Goal: Task Accomplishment & Management: Manage account settings

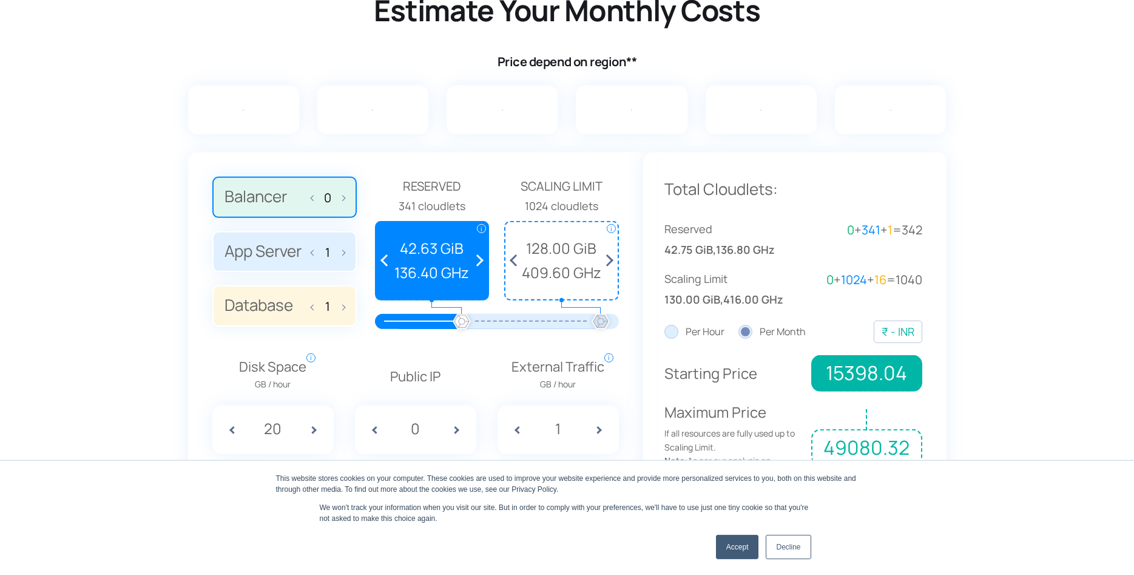
scroll to position [623, 0]
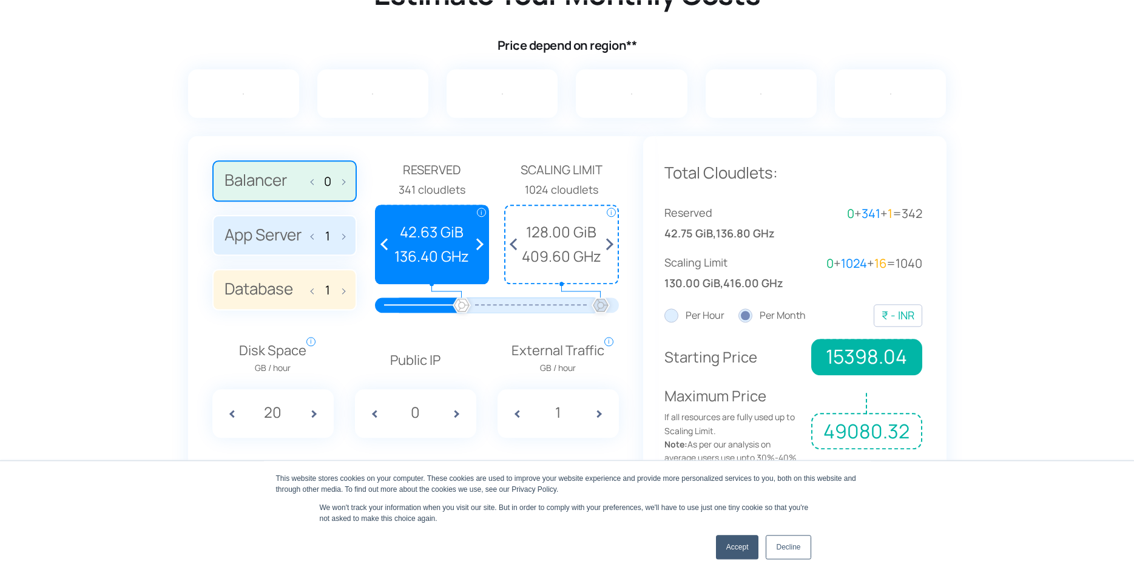
click at [278, 232] on label "App Server 1" at bounding box center [284, 235] width 144 height 41
click at [0, 0] on input "App Server 1" at bounding box center [0, 0] width 0 height 0
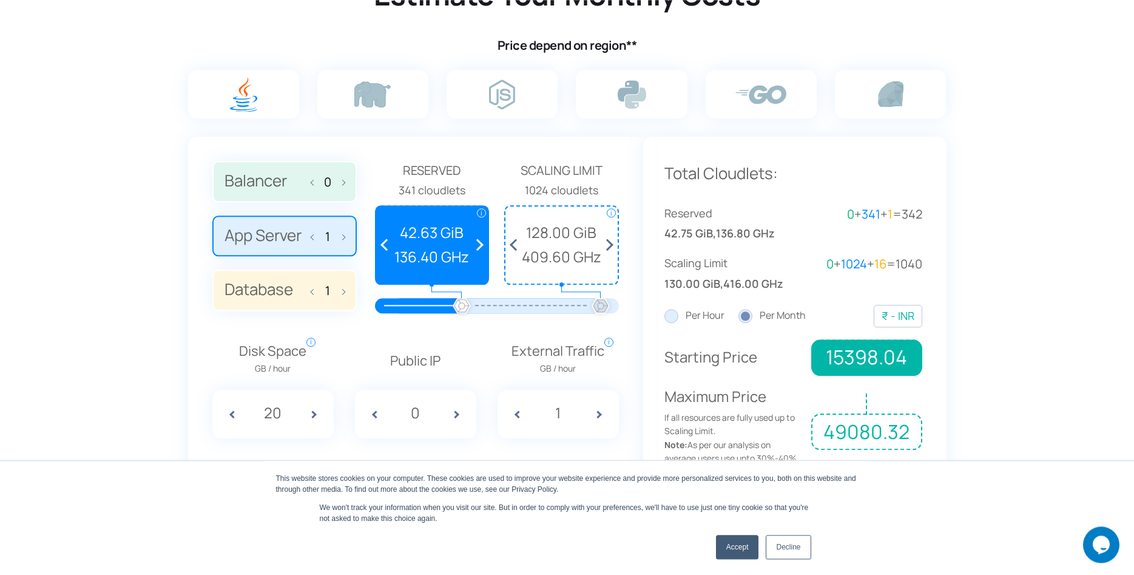
scroll to position [0, 0]
drag, startPoint x: 465, startPoint y: 308, endPoint x: 482, endPoint y: 308, distance: 17.0
click at [482, 308] on div at bounding box center [497, 305] width 208 height 15
drag, startPoint x: 460, startPoint y: 303, endPoint x: 506, endPoint y: 298, distance: 46.4
click at [506, 298] on div at bounding box center [497, 305] width 208 height 15
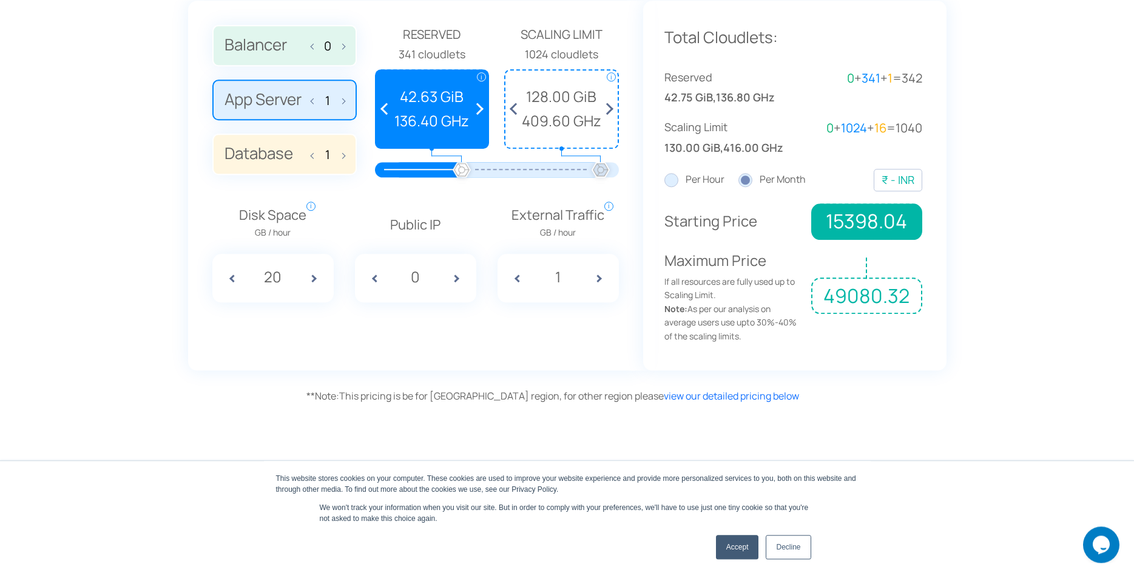
scroll to position [885, 0]
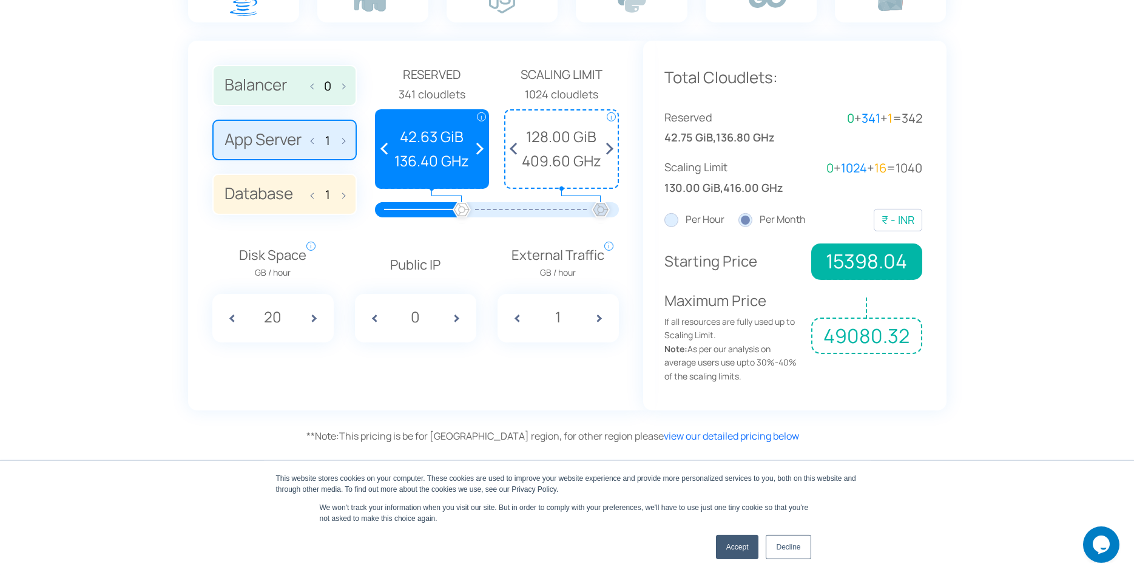
click at [622, 257] on div "External Traffic GB / hour i Amount of external traffic consumed per hour. Whil…" at bounding box center [559, 294] width 134 height 98
click at [598, 316] on span at bounding box center [604, 318] width 30 height 49
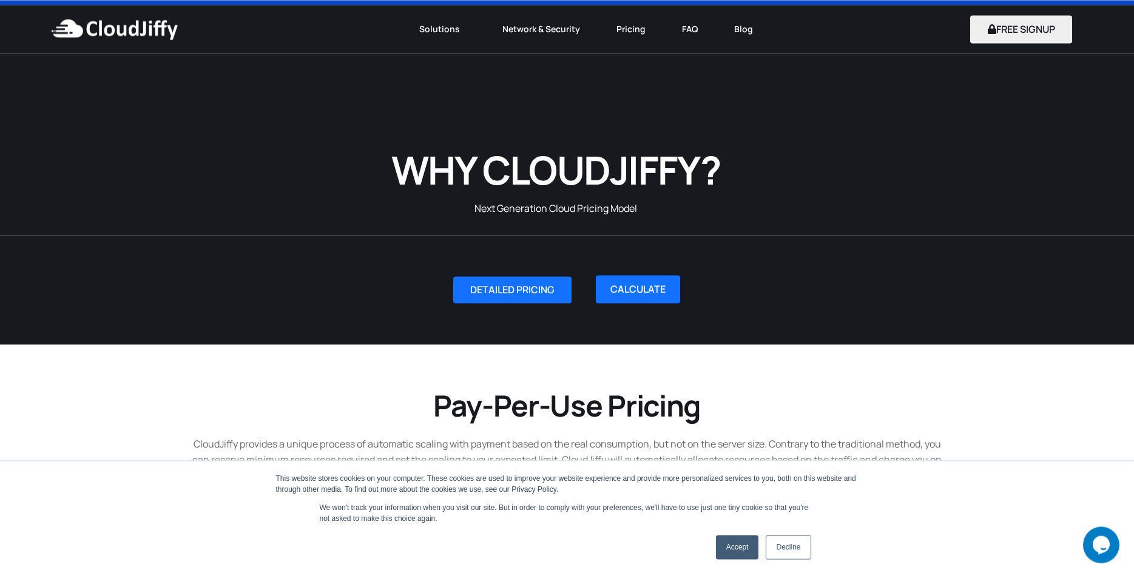
scroll to position [0, 0]
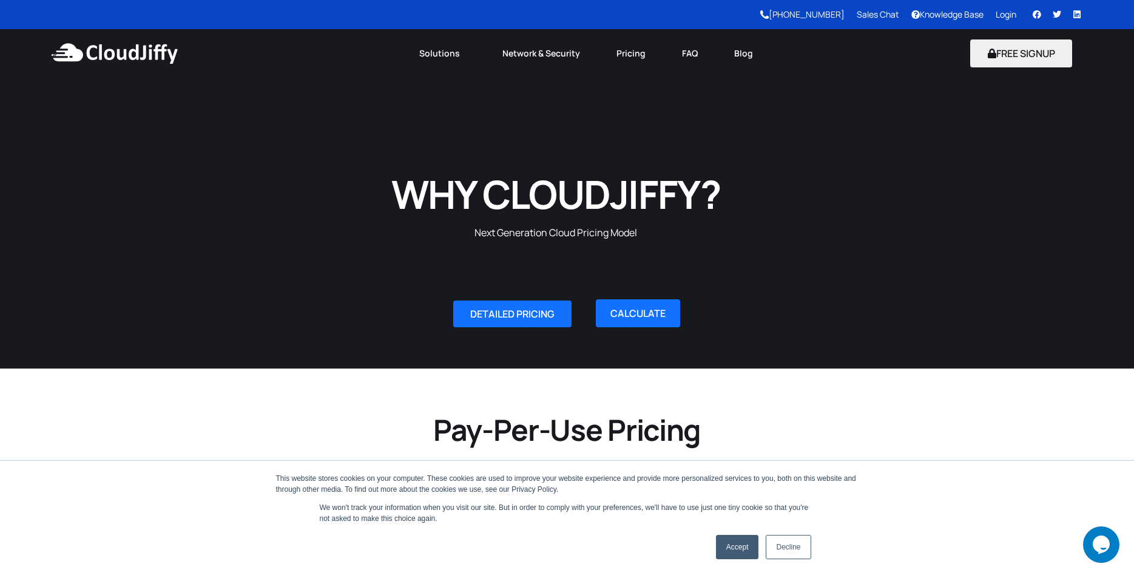
click at [1004, 20] on link "Login" at bounding box center [1006, 14] width 21 height 12
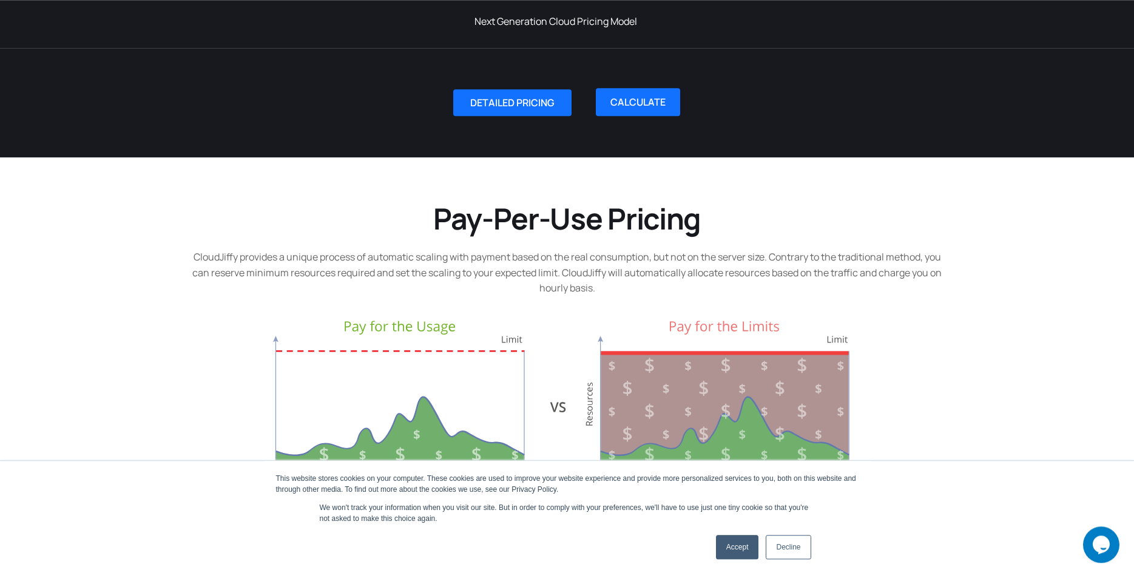
scroll to position [214, 0]
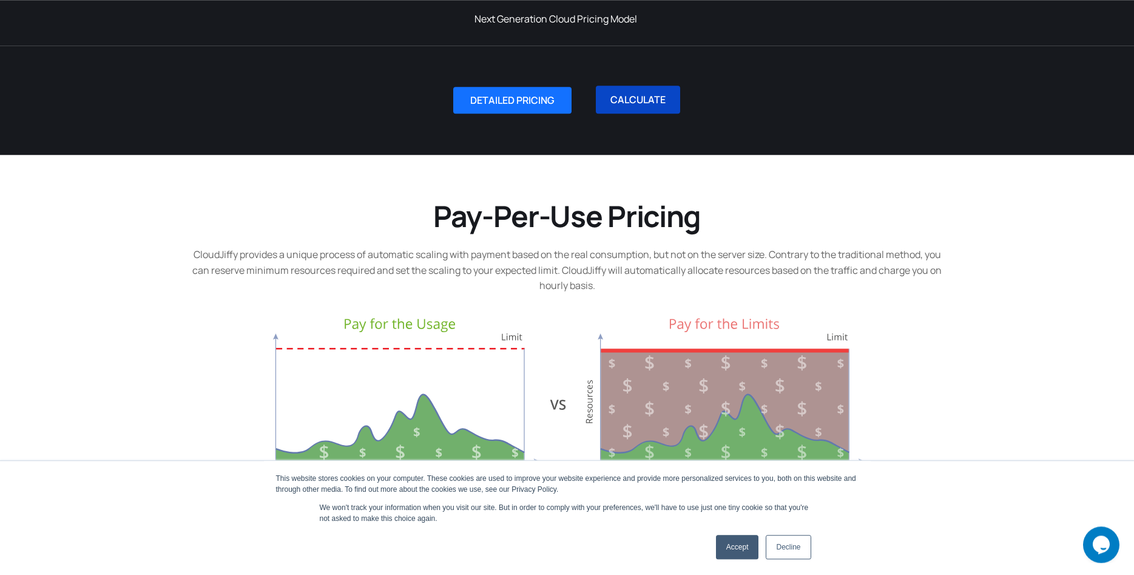
click at [636, 100] on link "CALCULATE" at bounding box center [638, 100] width 84 height 28
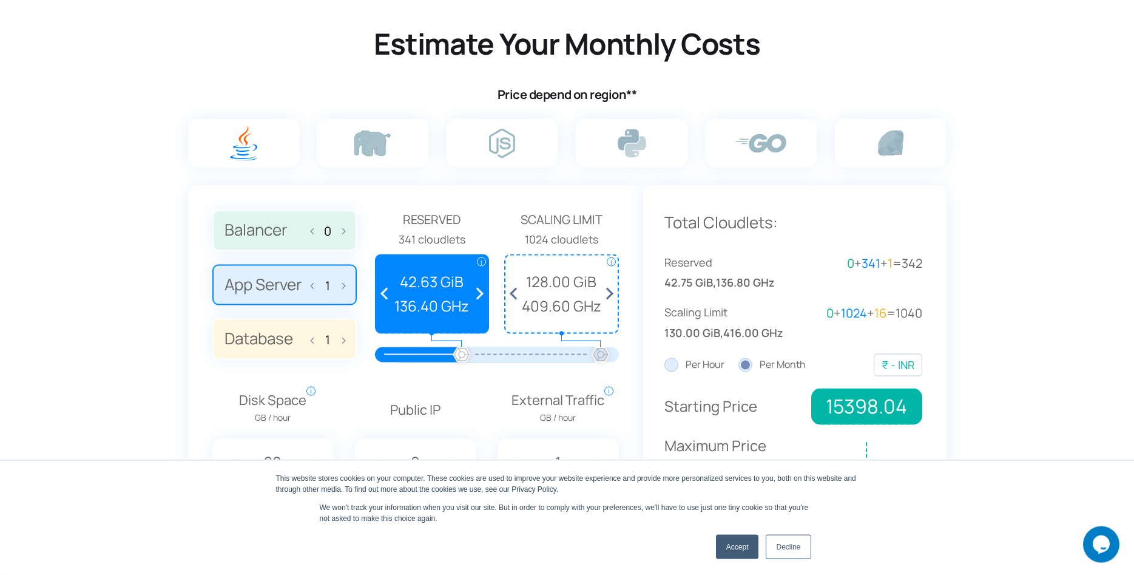
scroll to position [740, 0]
click at [271, 137] on label at bounding box center [243, 142] width 111 height 49
click at [0, 0] on input "radio" at bounding box center [0, 0] width 0 height 0
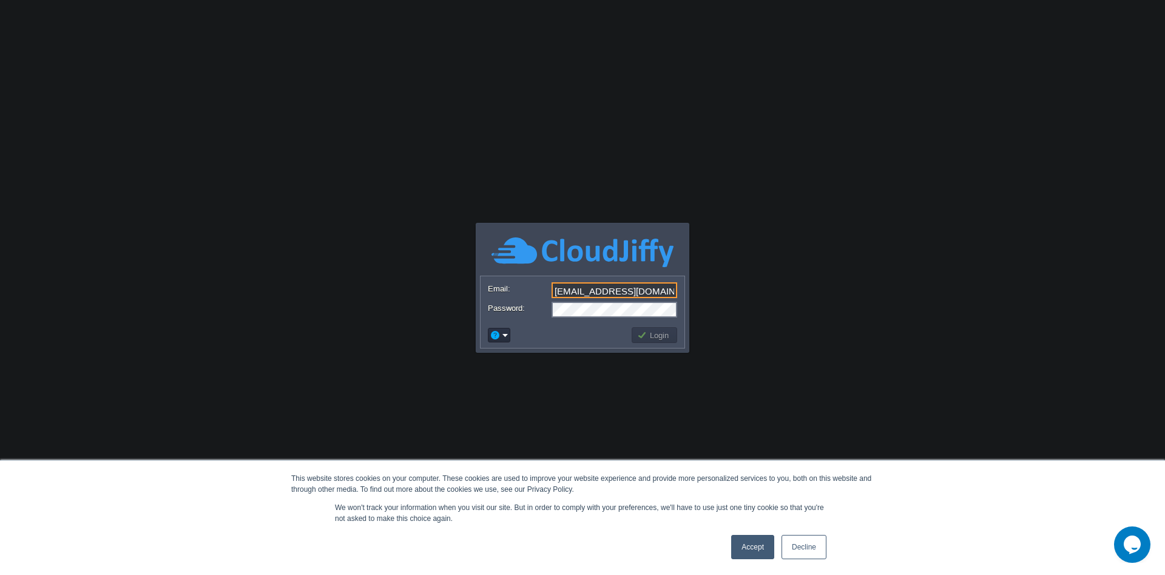
scroll to position [0, 2]
type input "[EMAIL_ADDRESS][DOMAIN_NAME]"
click at [643, 339] on button "Login" at bounding box center [654, 335] width 35 height 11
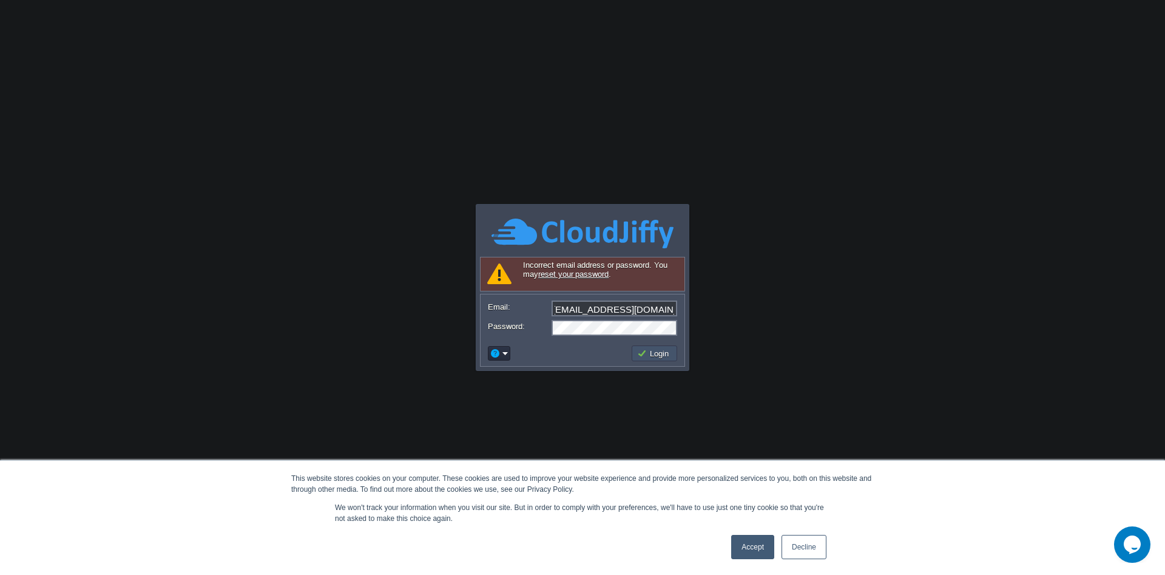
click at [651, 349] on button "Login" at bounding box center [654, 353] width 35 height 11
click at [615, 310] on input "[EMAIL_ADDRESS][DOMAIN_NAME]" at bounding box center [615, 308] width 126 height 16
type input "[EMAIL_ADDRESS][DOMAIN_NAME]"
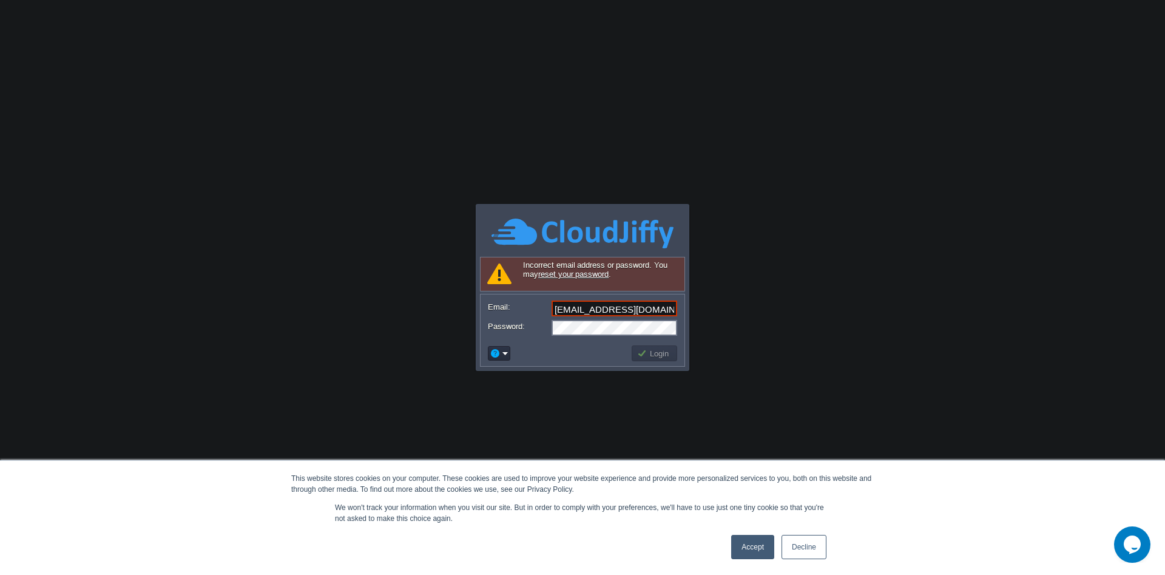
scroll to position [0, 2]
click at [648, 351] on button "Login" at bounding box center [654, 353] width 35 height 11
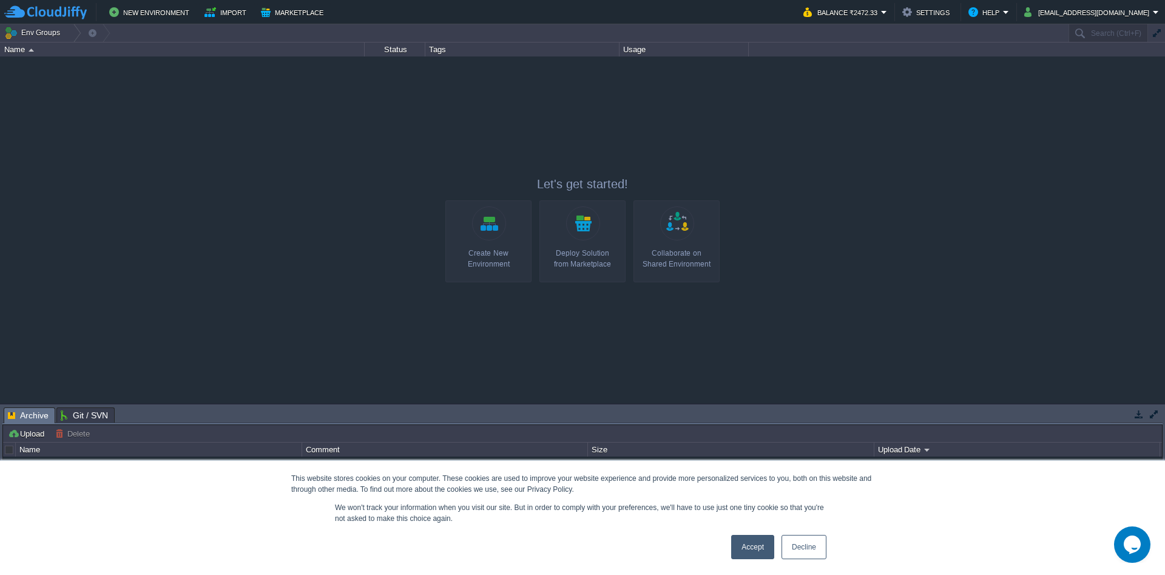
click at [809, 548] on link "Decline" at bounding box center [804, 547] width 45 height 24
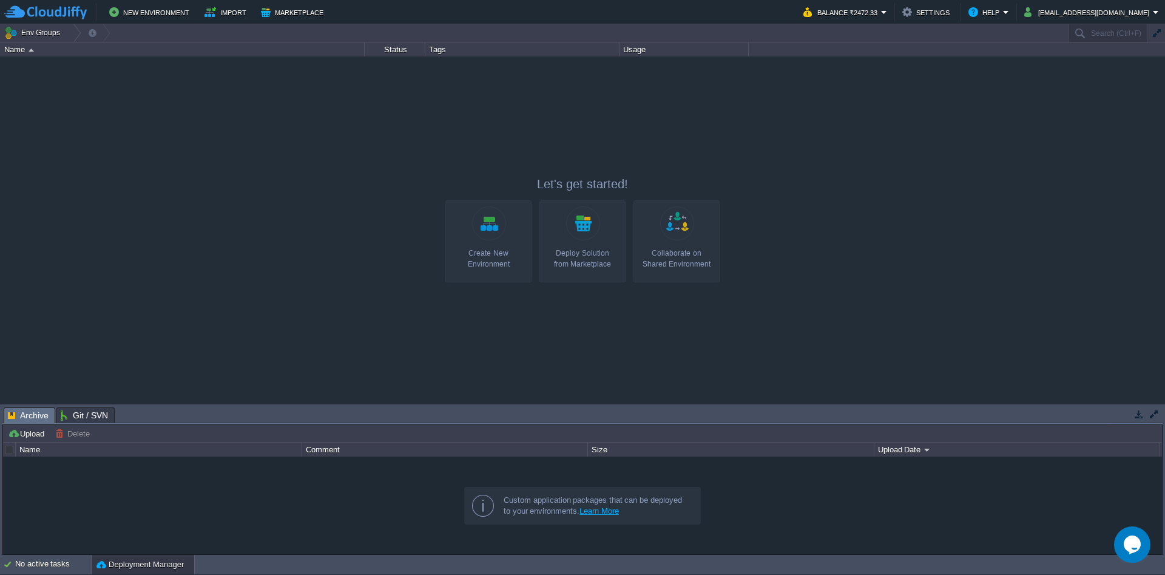
click at [30, 49] on img at bounding box center [31, 50] width 5 height 3
click at [507, 213] on link "Create New Environment" at bounding box center [488, 241] width 86 height 82
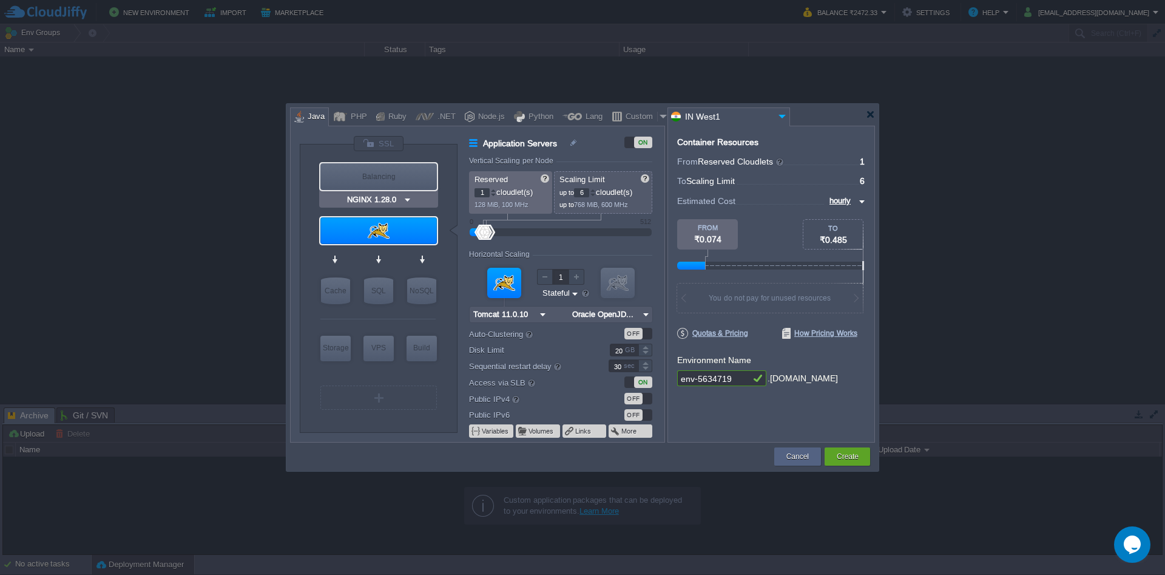
type input "Tomcat 11.0.10"
click at [413, 253] on img at bounding box center [411, 254] width 9 height 12
click at [415, 201] on div at bounding box center [377, 203] width 115 height 22
drag, startPoint x: 488, startPoint y: 232, endPoint x: 496, endPoint y: 234, distance: 7.5
click at [496, 234] on div at bounding box center [496, 232] width 18 height 15
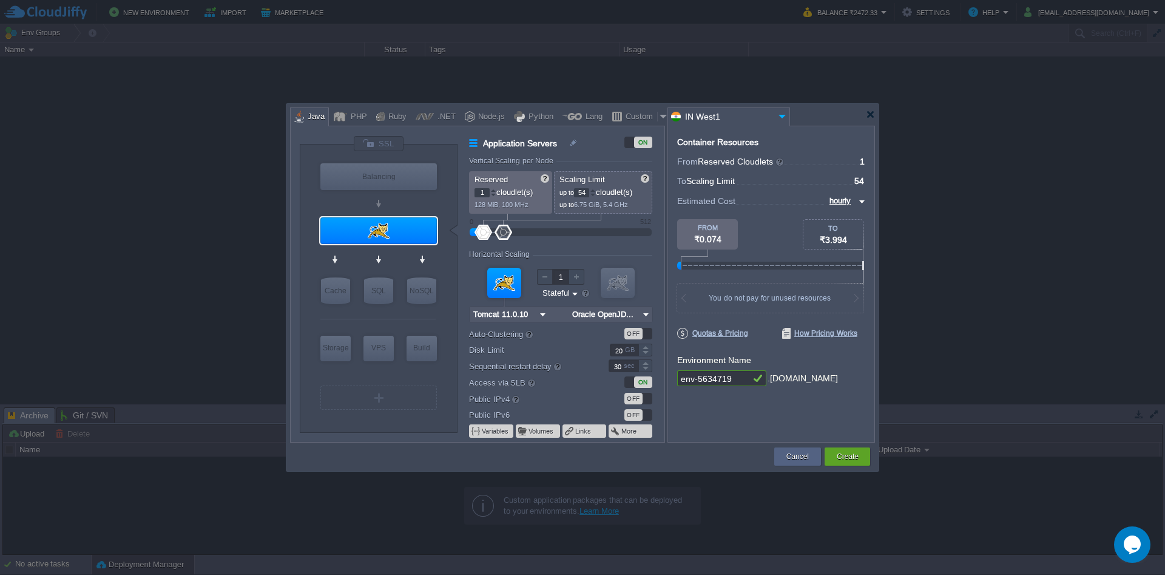
drag, startPoint x: 492, startPoint y: 229, endPoint x: 504, endPoint y: 235, distance: 13.6
click at [504, 235] on div at bounding box center [504, 232] width 18 height 15
click at [582, 194] on input "54" at bounding box center [581, 192] width 15 height 9
type input "50"
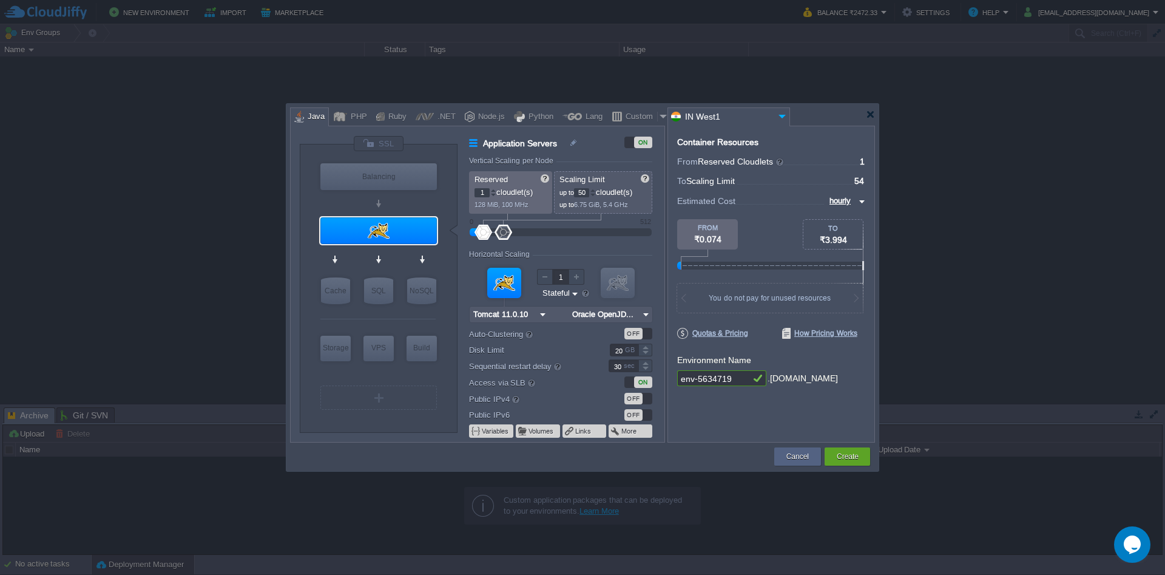
click at [592, 242] on form "Vertical Scaling per Node Reserved 1 cloudlet(s) 128 MiB, 100 MHz Scaling Limit…" at bounding box center [566, 299] width 195 height 285
click at [647, 401] on div "OFF" at bounding box center [638, 399] width 28 height 12
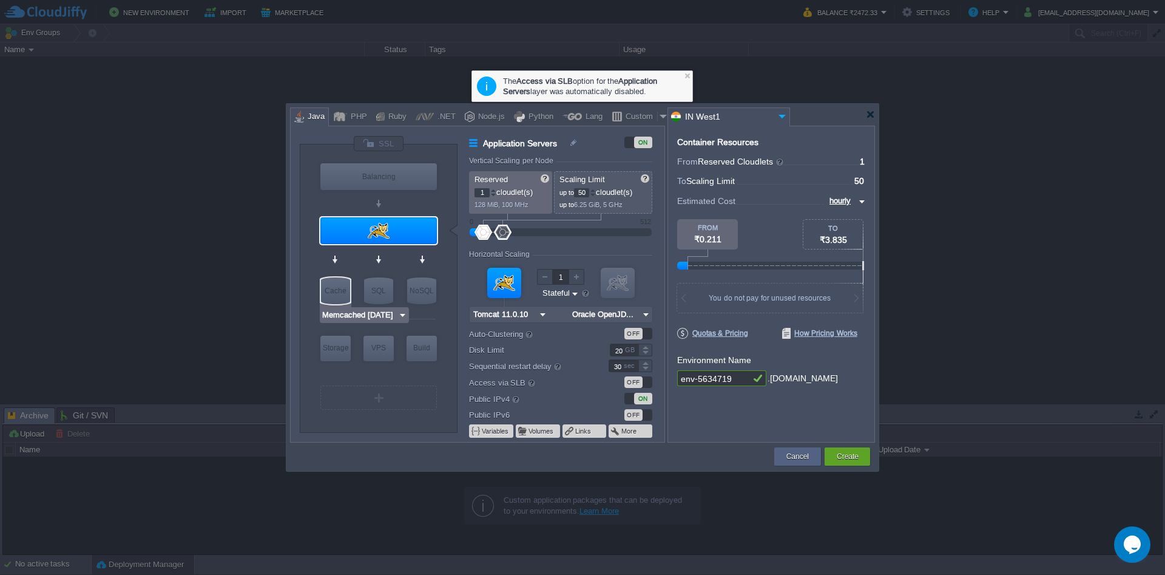
type input "MariaDB 12.0.2"
click at [380, 293] on div "SQL" at bounding box center [378, 290] width 29 height 27
type input "SQL Databases"
type input "4"
type input "6"
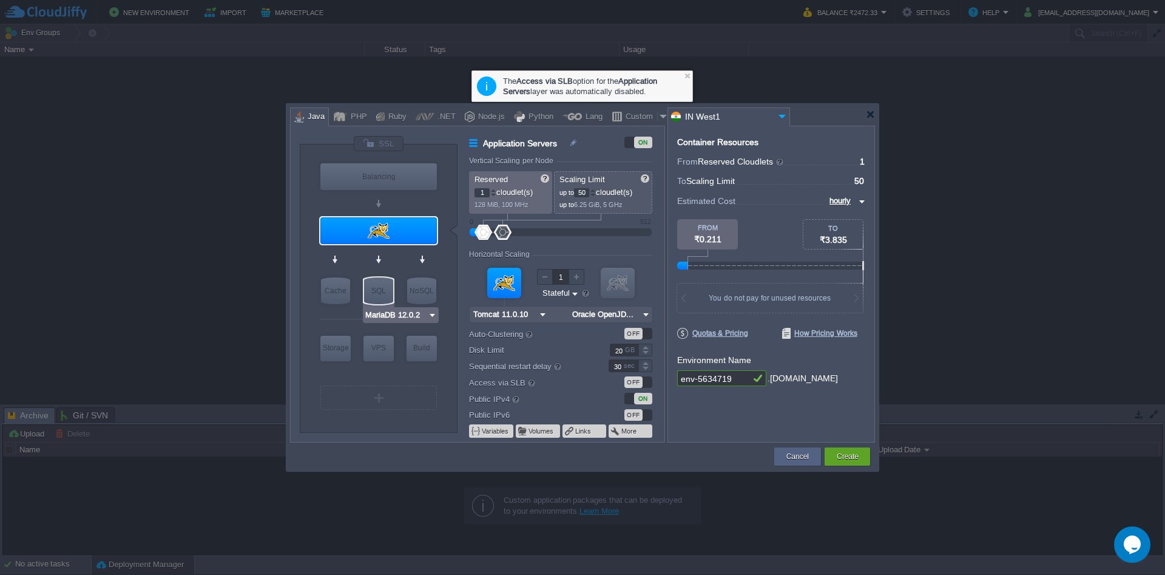
type input "MariaDB 12.0.2"
type input "12.0.2-almalin..."
type input "Stateless"
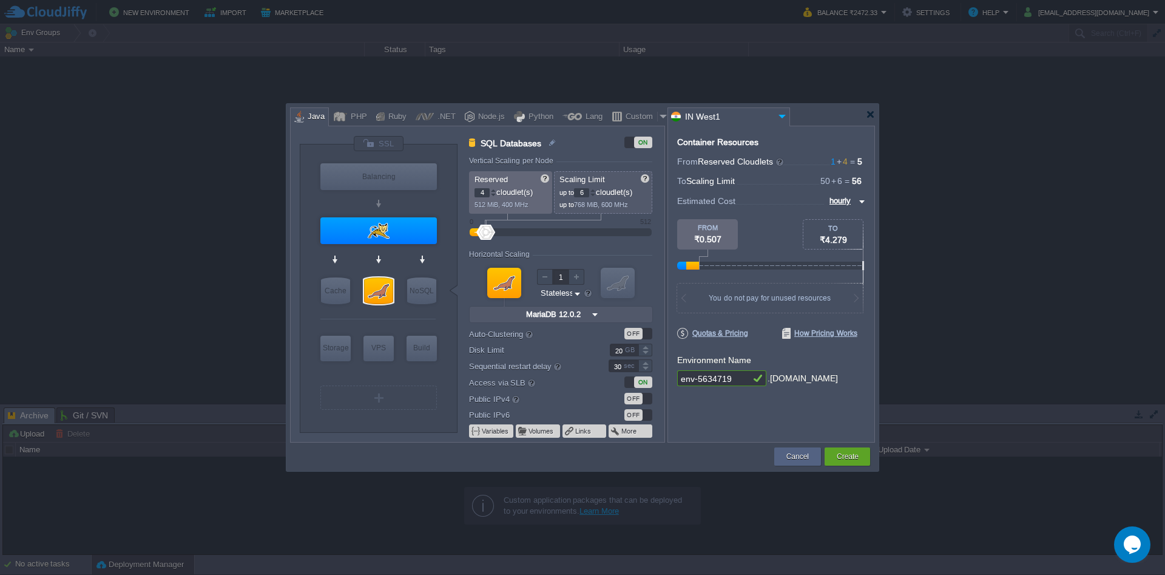
click at [587, 197] on input "6" at bounding box center [581, 192] width 15 height 9
type input "20"
click at [589, 237] on div at bounding box center [560, 232] width 155 height 13
click at [567, 315] on input "MariaDB 12.0.2" at bounding box center [555, 314] width 66 height 16
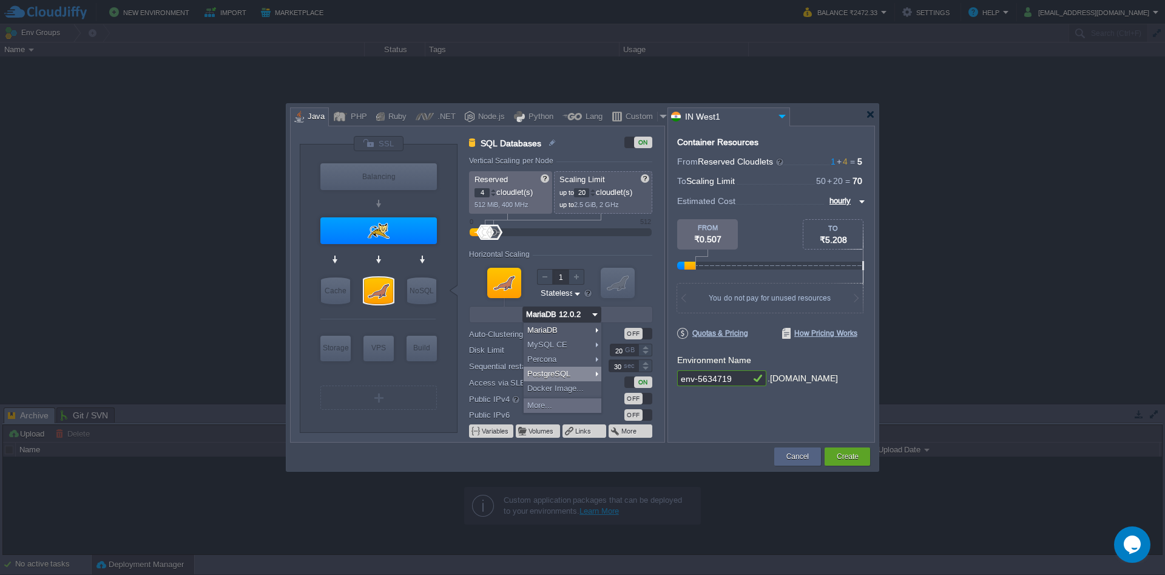
click at [556, 371] on div "PostgreSQL" at bounding box center [563, 374] width 78 height 15
type input "3"
type input "6"
click at [637, 262] on div "VM VM" at bounding box center [560, 292] width 183 height 65
click at [587, 313] on input "PostgreSQL 17.6" at bounding box center [555, 314] width 71 height 16
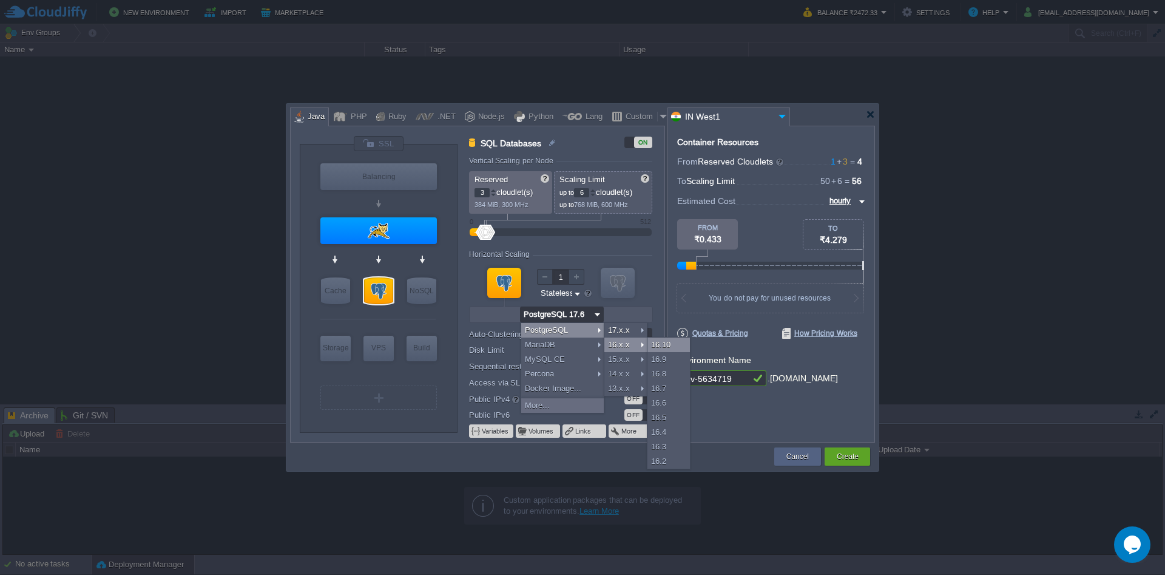
click at [664, 340] on div "16.10" at bounding box center [668, 344] width 42 height 15
type input "PostgreSQL 16.10"
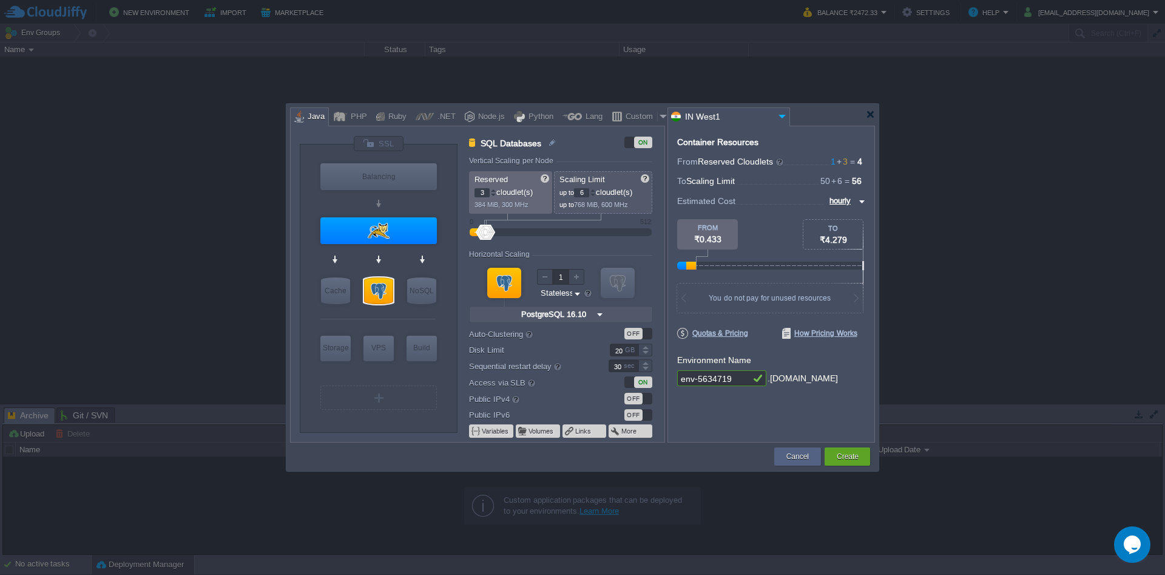
click at [627, 245] on form "Vertical Scaling per Node Reserved 3 cloudlet(s) 384 MiB, 300 MHz Scaling Limit…" at bounding box center [566, 299] width 195 height 285
click at [411, 252] on img at bounding box center [411, 254] width 9 height 12
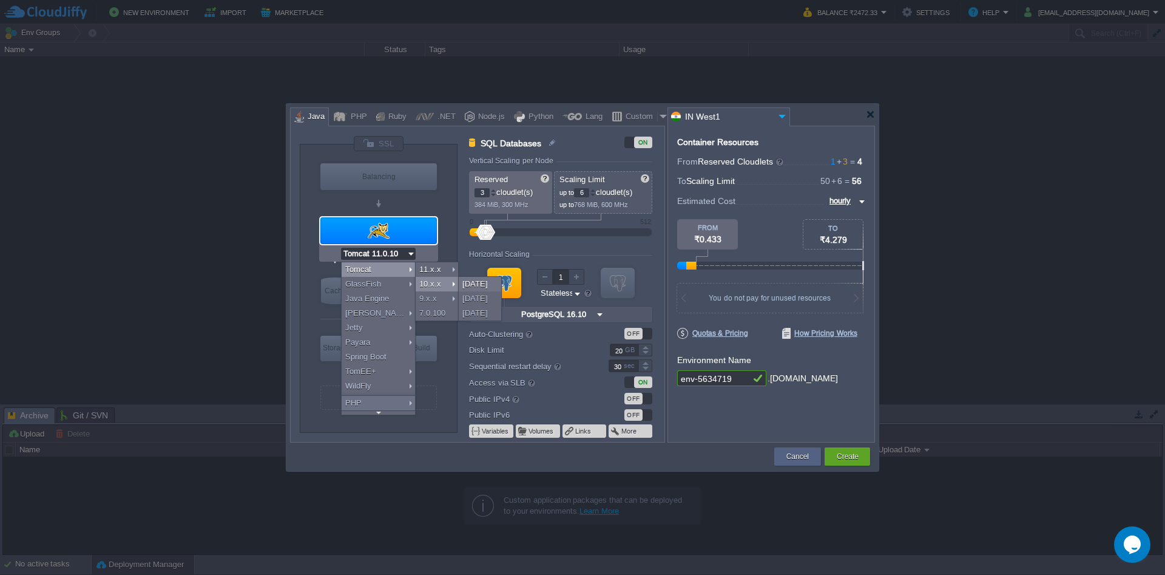
click at [446, 282] on div "10.x.x" at bounding box center [437, 284] width 42 height 15
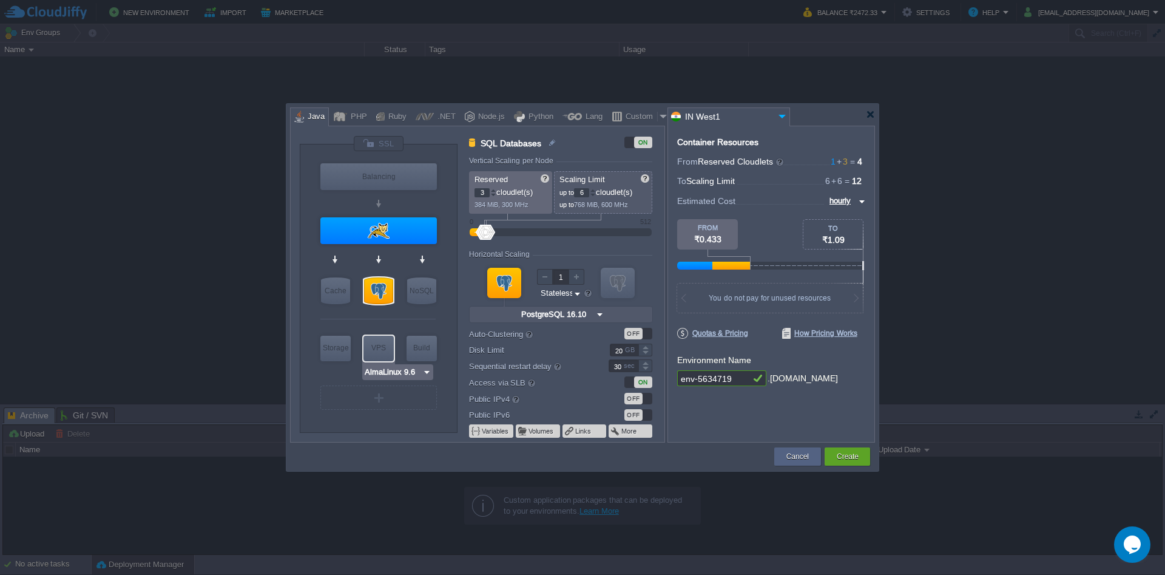
type input "Extra Storage 2.0-10.5"
click at [340, 356] on div "Storage" at bounding box center [335, 348] width 30 height 24
type input "Storage Containers"
type input "1"
type input "Extra Storage 2.0-10.5"
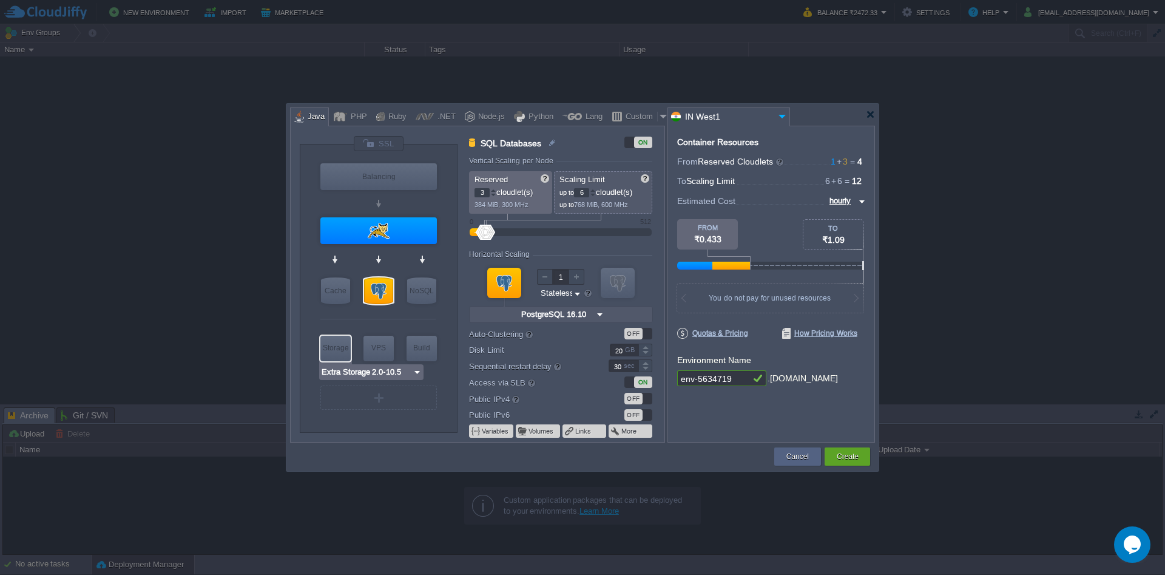
type input "2.0-10.5-almal..."
type input "100"
type input "Maven [DATE]"
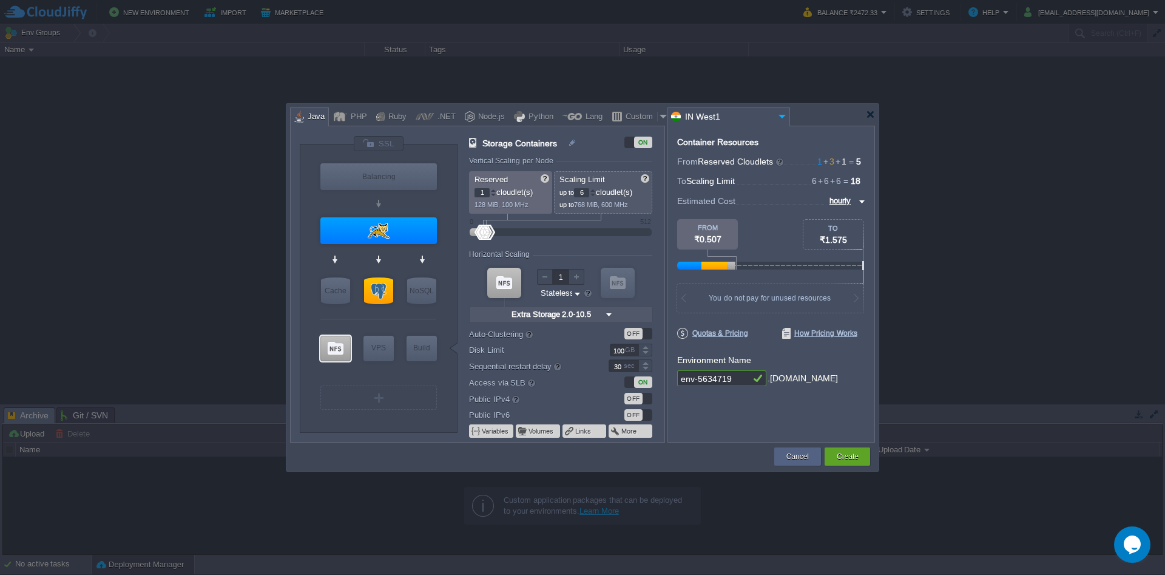
click at [586, 194] on input "6" at bounding box center [581, 192] width 15 height 9
type input "20"
click at [601, 153] on div "Storage Containers ON Vertical Scaling per Node Reserved 1 cloudlet(s) 128 MiB,…" at bounding box center [566, 289] width 195 height 306
click at [623, 353] on input "100" at bounding box center [624, 349] width 29 height 13
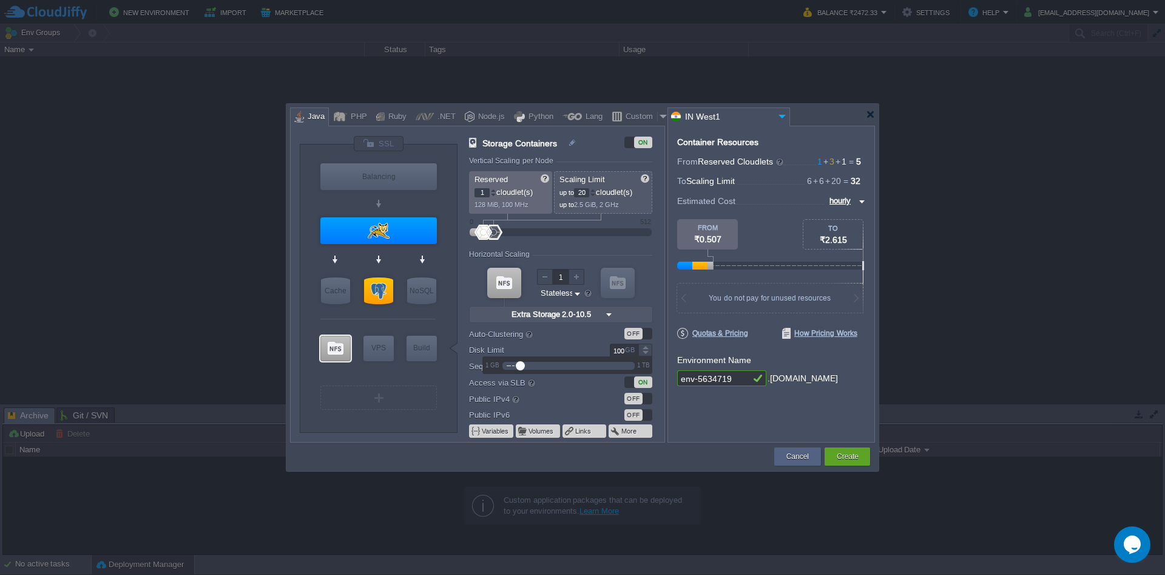
click at [623, 353] on input "100" at bounding box center [624, 349] width 29 height 13
type input "150"
click at [582, 339] on label "Auto-Clustering beta" at bounding box center [530, 333] width 123 height 13
type input "Couchbase CE 7.1.1"
click at [860, 204] on img at bounding box center [861, 201] width 10 height 15
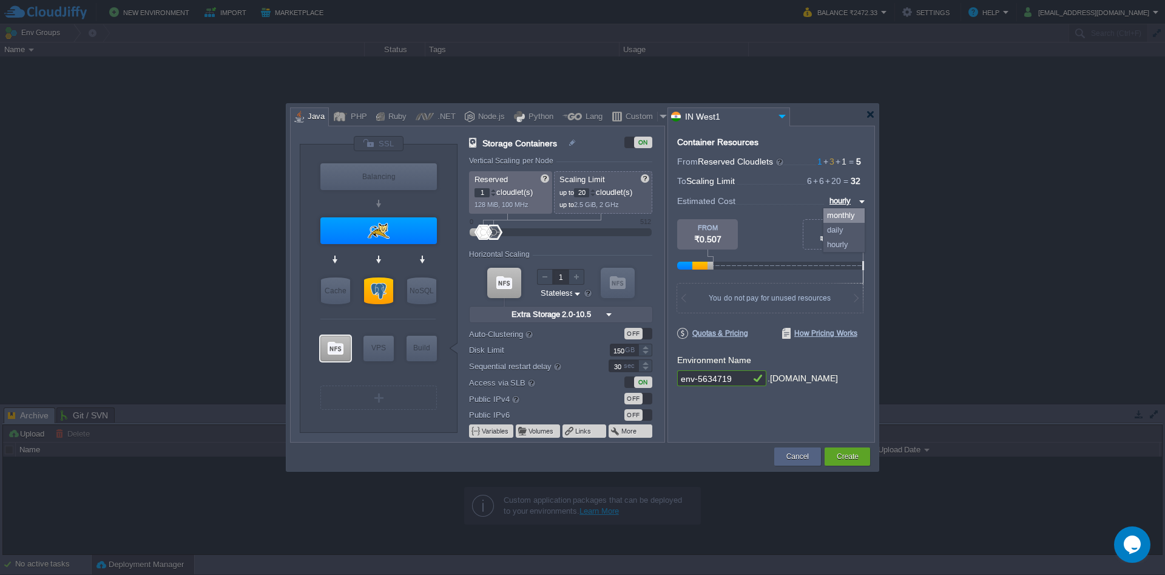
click at [842, 213] on div "monthly" at bounding box center [843, 215] width 41 height 15
type input "monthly"
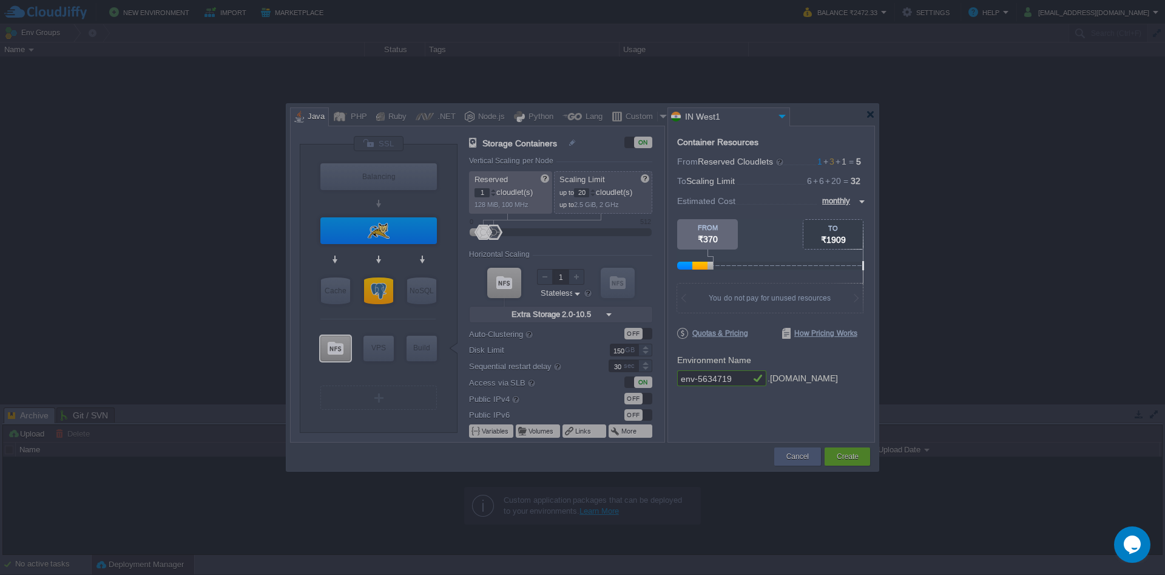
click at [780, 208] on body "New Environment Import Marketplace Bonus ₹0.00 Upgrade Account Balance ₹2472.33…" at bounding box center [582, 287] width 1165 height 575
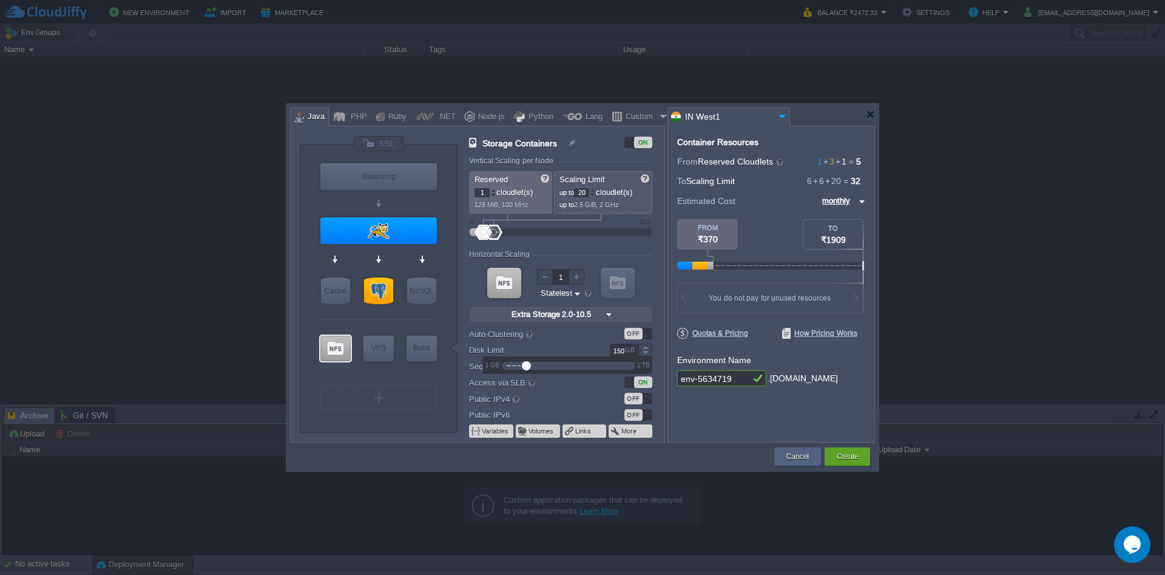
click at [616, 353] on input "150" at bounding box center [624, 349] width 29 height 13
click at [623, 244] on form "Vertical Scaling per Node Reserved 1 cloudlet(s) 128 MiB, 100 MHz Scaling Limit…" at bounding box center [566, 299] width 195 height 285
type input "Tomcat [DATE]"
click at [372, 225] on div at bounding box center [378, 230] width 117 height 27
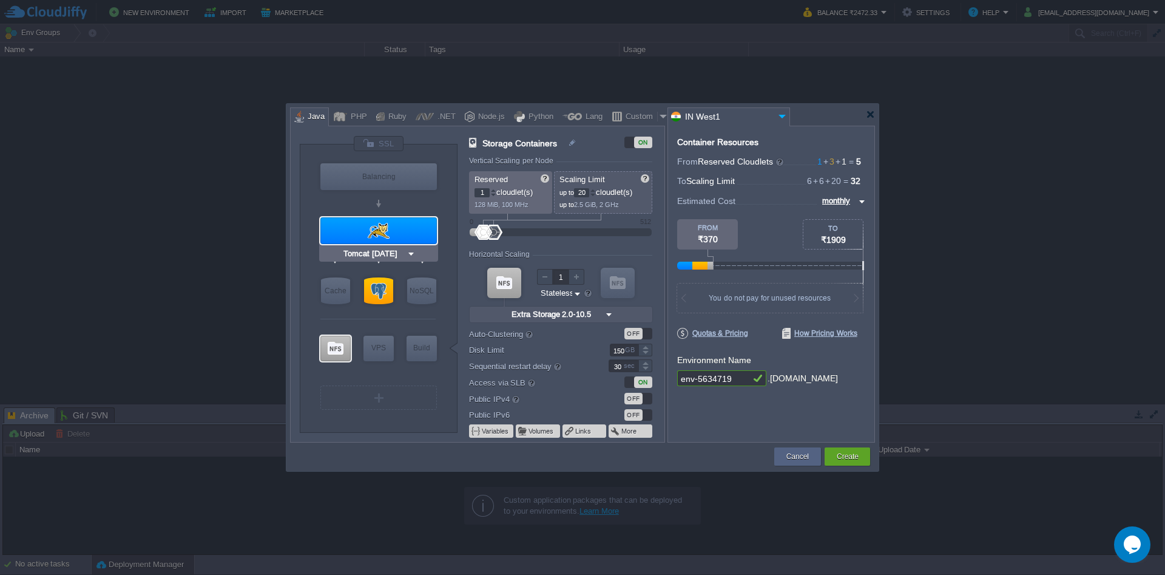
type input "Application Servers"
type input "6"
type input "Tomcat [DATE]"
type input "Oracle OpenJDK..."
type input "Stateful"
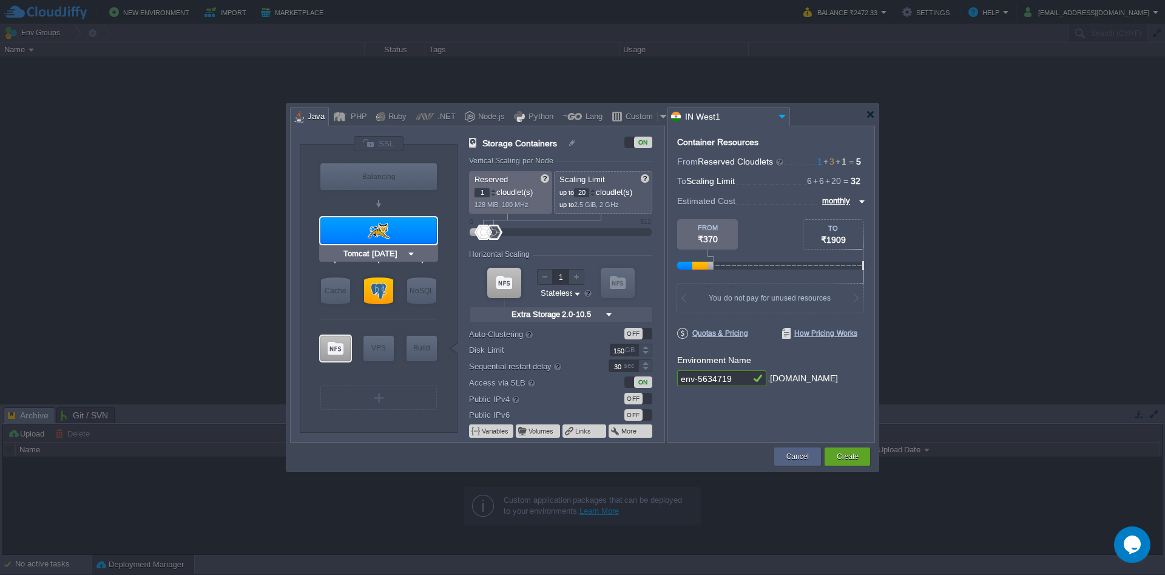
type input "20"
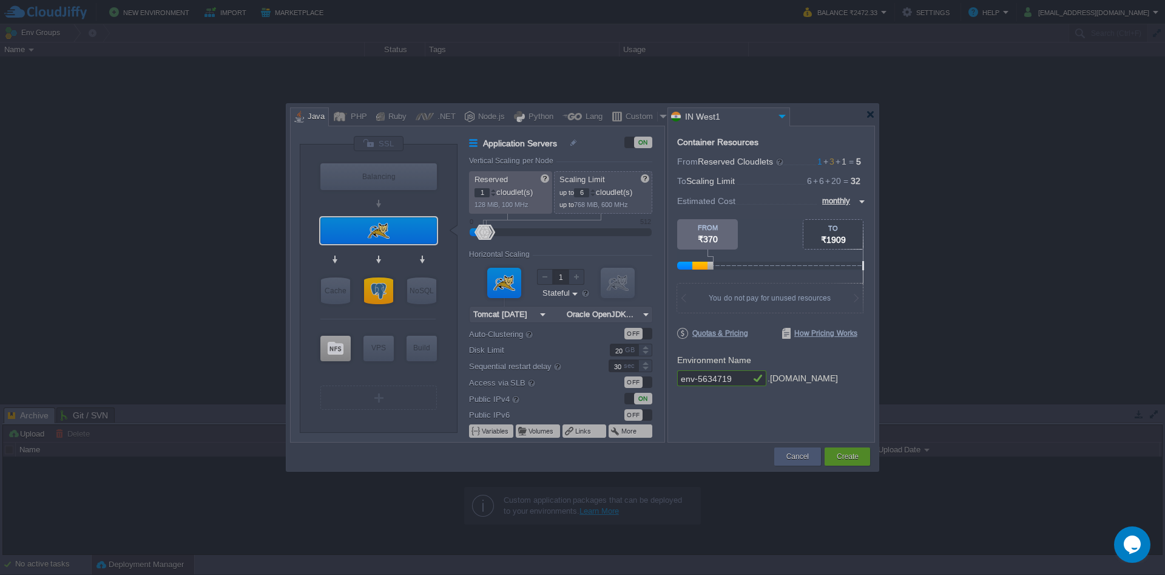
click at [385, 408] on body "New Environment Import Marketplace Bonus ₹0.00 Upgrade Account Balance ₹2472.33…" at bounding box center [582, 287] width 1165 height 575
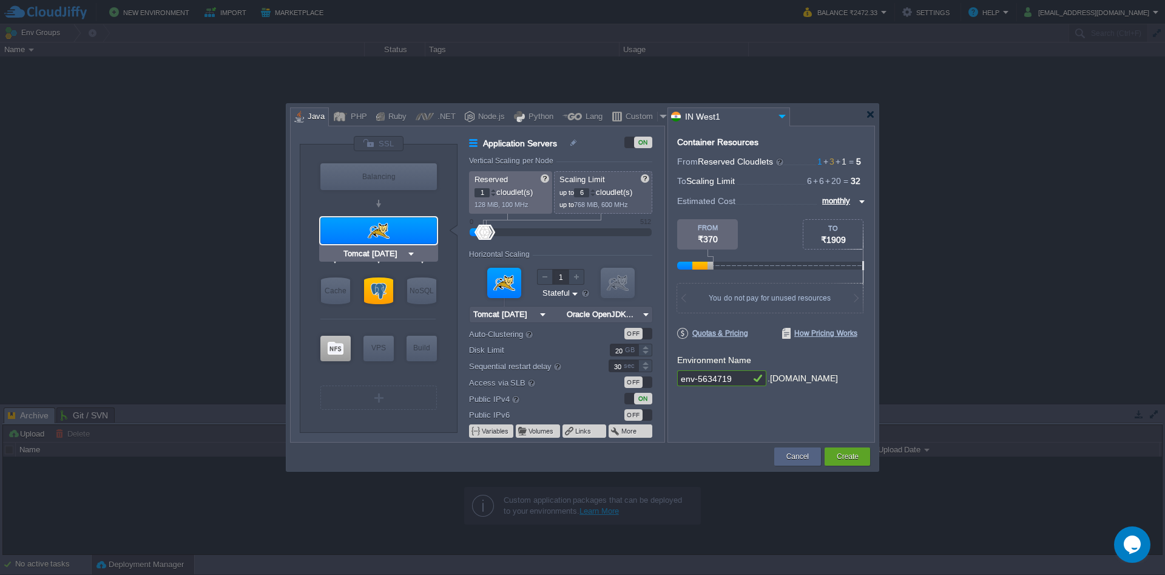
type input "NGINX 1.28.0"
click at [371, 165] on div "Balancing" at bounding box center [378, 176] width 117 height 27
type input "Load Balancer"
type input "4"
type input "NGINX 1.28.0"
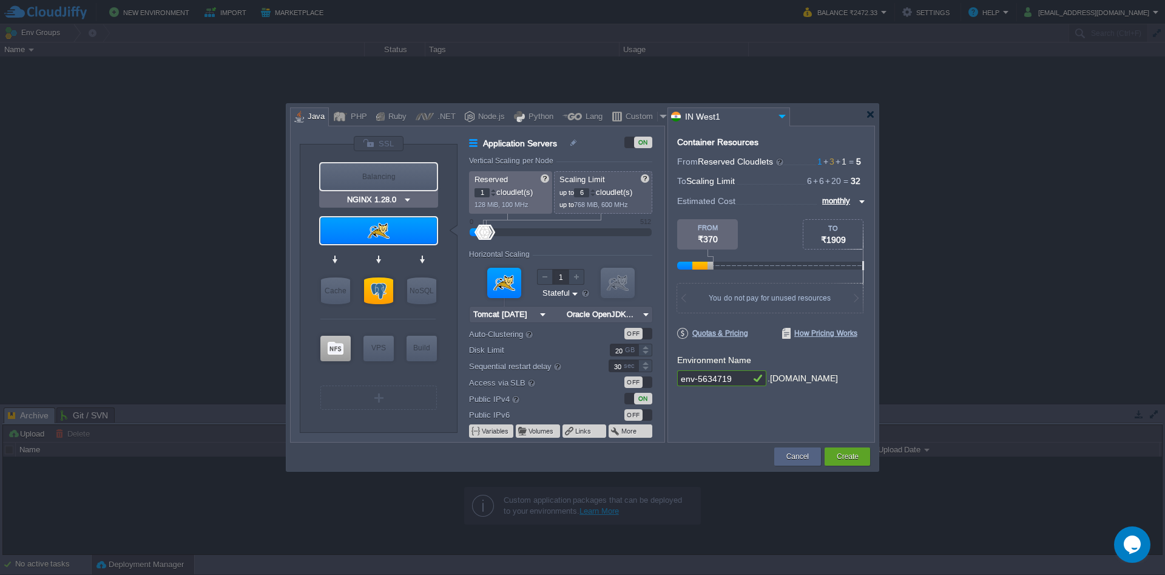
type input "1.28.0-almalin..."
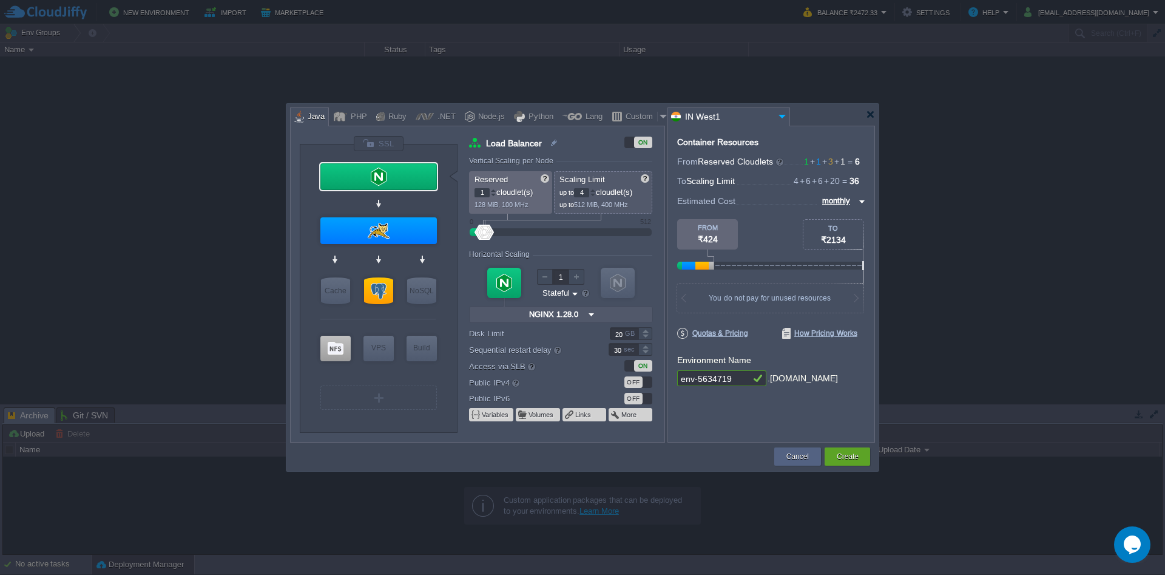
click at [581, 197] on input "4" at bounding box center [581, 192] width 15 height 9
type input "20"
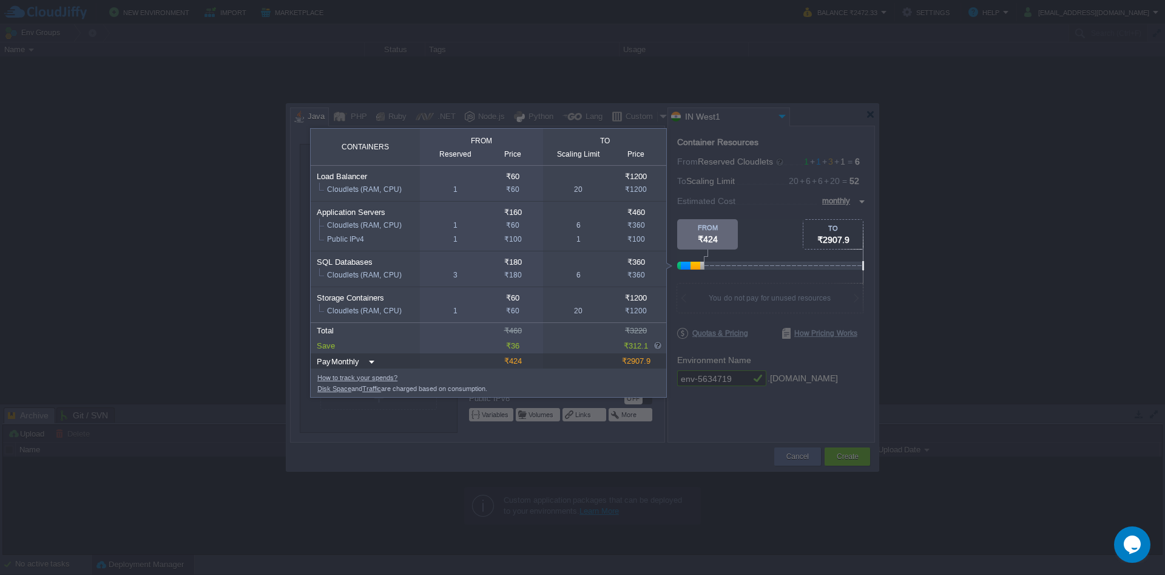
click at [785, 231] on div at bounding box center [771, 245] width 188 height 52
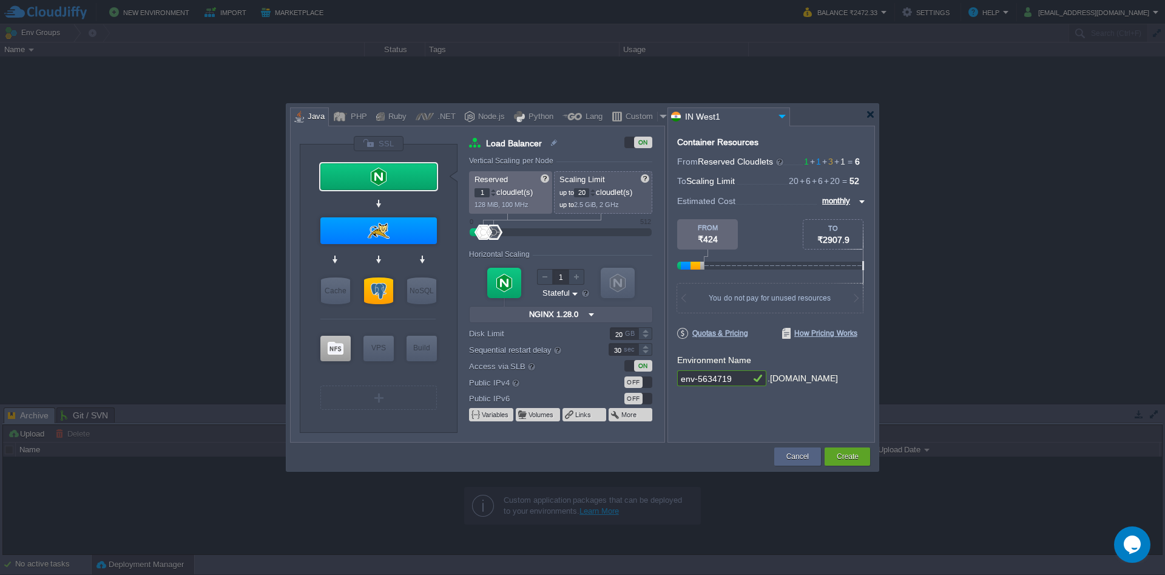
click at [694, 417] on div "Container Resources From Reserved Cloudlets 1 + 1 + 3 + 1 ... = 6 not added To …" at bounding box center [772, 284] width 208 height 317
type input "NGINX 1.28.0"
click at [583, 197] on input "20" at bounding box center [581, 192] width 15 height 9
type input "10"
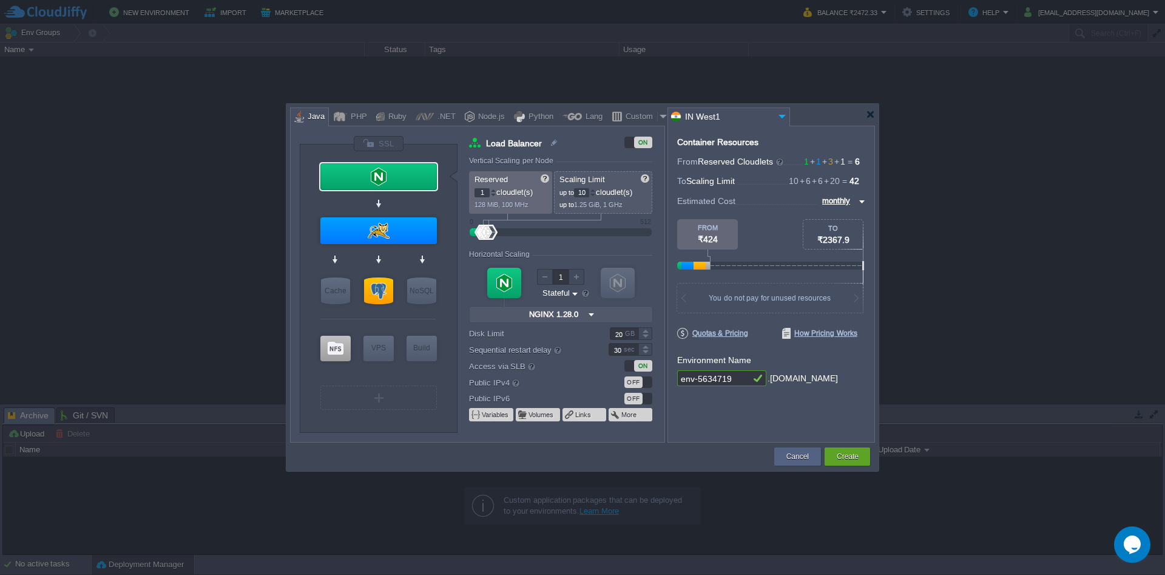
type input "Tomcat [DATE]"
click at [380, 231] on div at bounding box center [378, 230] width 117 height 27
type input "Application Servers"
type input "6"
type input "Tomcat [DATE]"
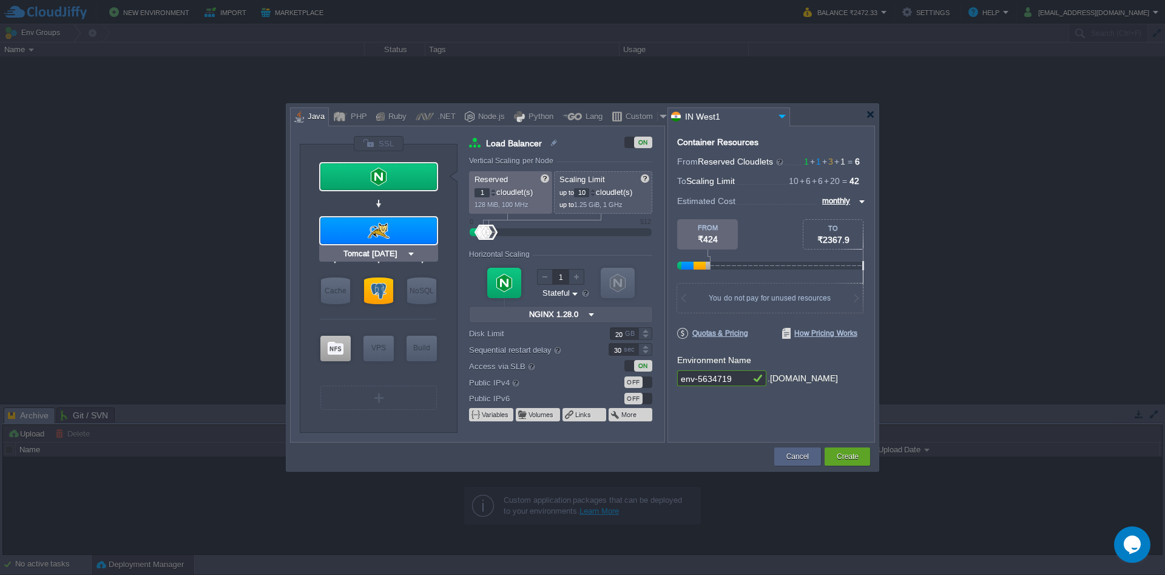
type input "Oracle OpenJDK..."
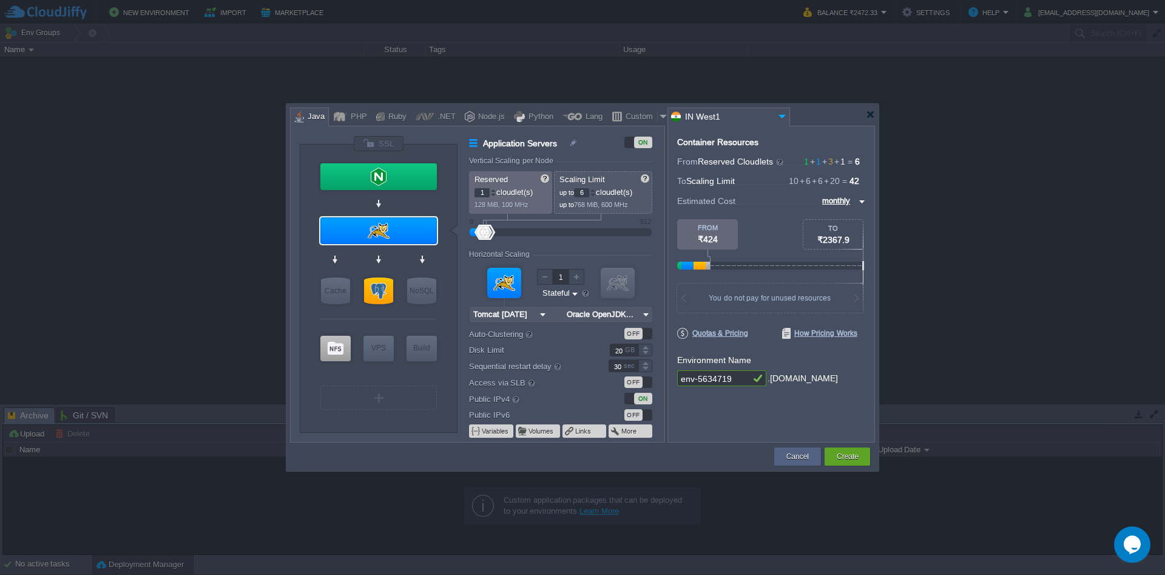
click at [578, 191] on input "6" at bounding box center [581, 192] width 15 height 9
type input "10"
type input "PostgreSQL 16.10"
click at [372, 288] on div at bounding box center [378, 290] width 29 height 27
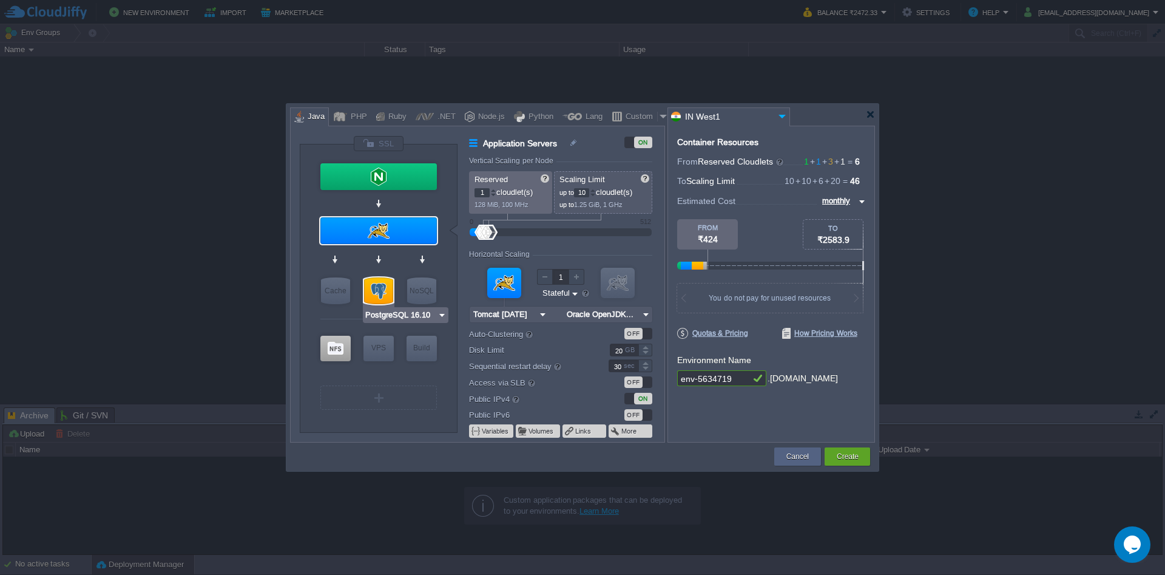
type input "SQL Databases"
type input "3"
type input "6"
type input "PostgreSQL 16.10"
type input "16.10-almalinux-9"
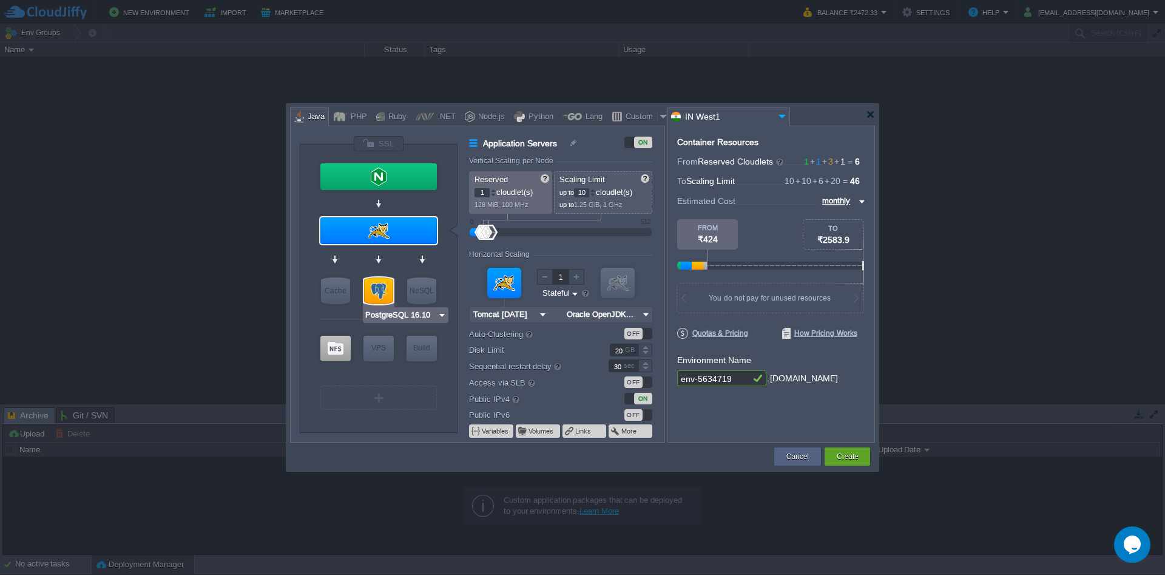
type input "Stateless"
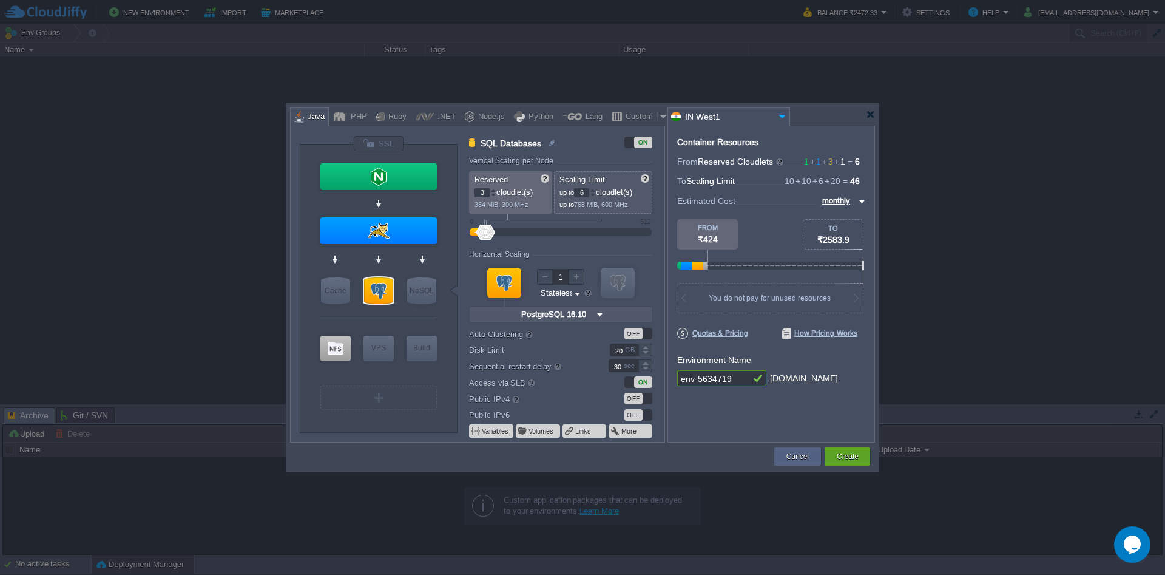
click at [578, 195] on input "6" at bounding box center [581, 192] width 15 height 9
type input "10"
type input "Extra Storage 2.0-10.5"
click at [330, 357] on div at bounding box center [335, 348] width 30 height 25
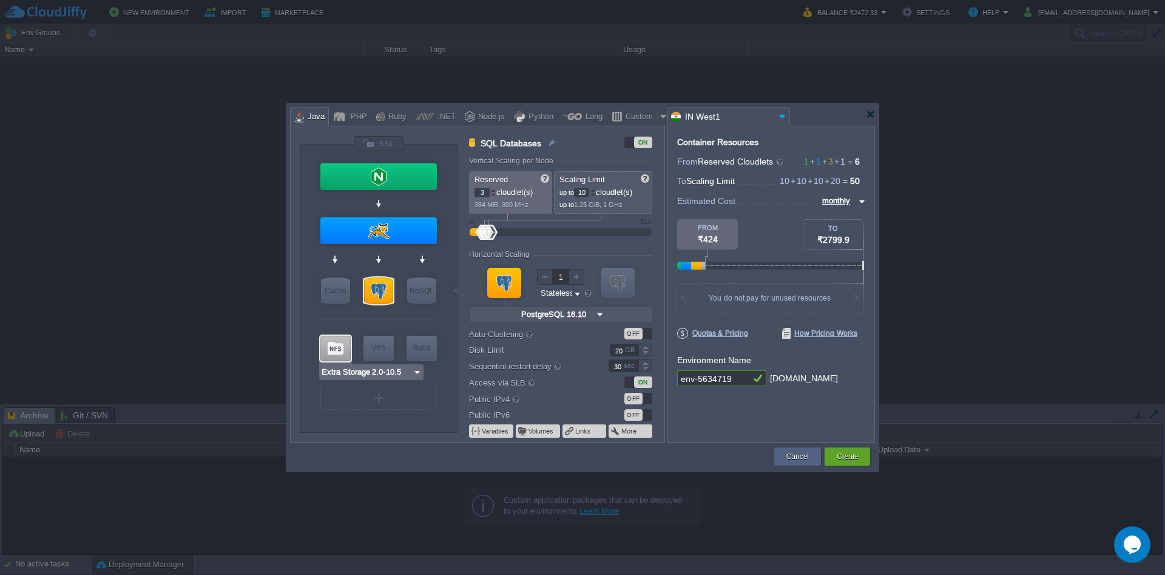
type input "Storage Containers"
type input "1"
type input "20"
type input "Extra Storage 2.0-10.5"
type input "2.0-10.5-almal..."
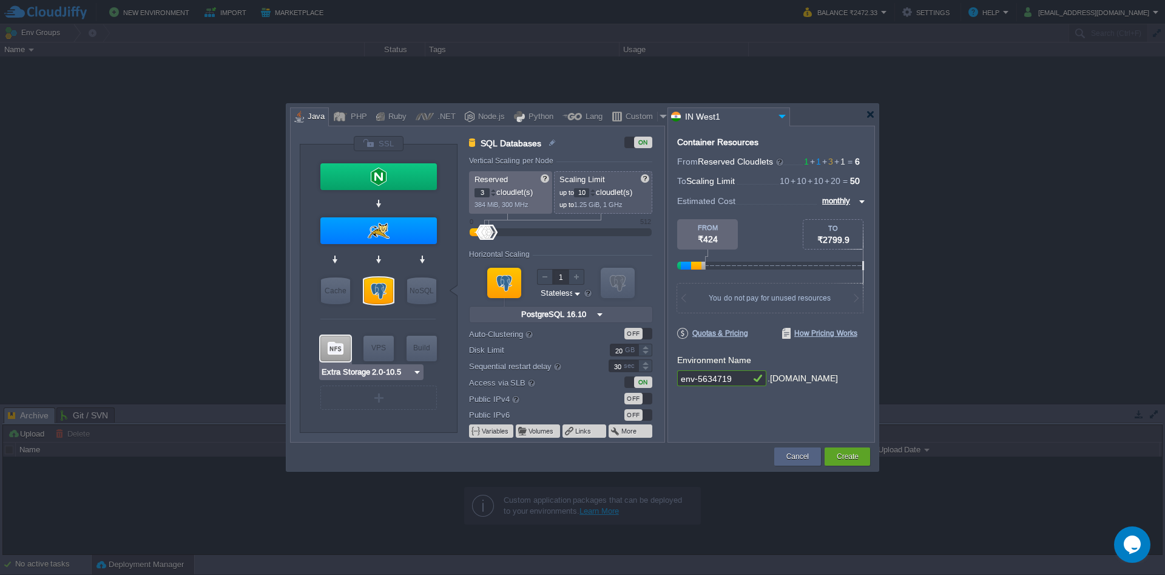
type input "150"
type input "AlmaLinux 9.6"
click at [612, 352] on input "150" at bounding box center [624, 349] width 29 height 13
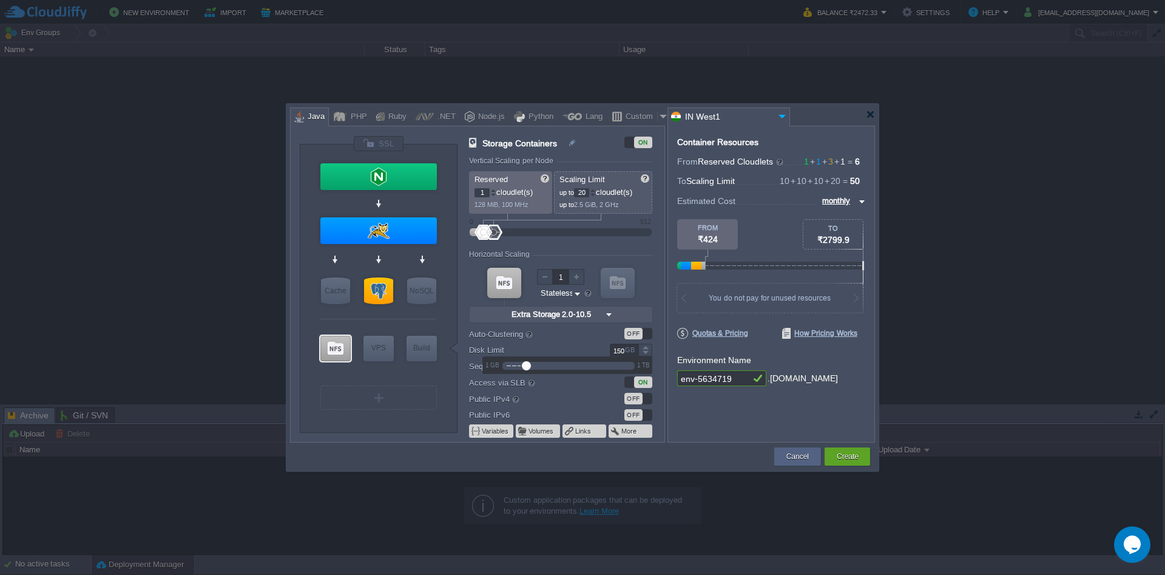
click at [612, 352] on input "150" at bounding box center [624, 349] width 29 height 13
click at [623, 348] on input "150" at bounding box center [624, 349] width 29 height 13
type input "100"
click at [581, 194] on input "20" at bounding box center [581, 192] width 15 height 9
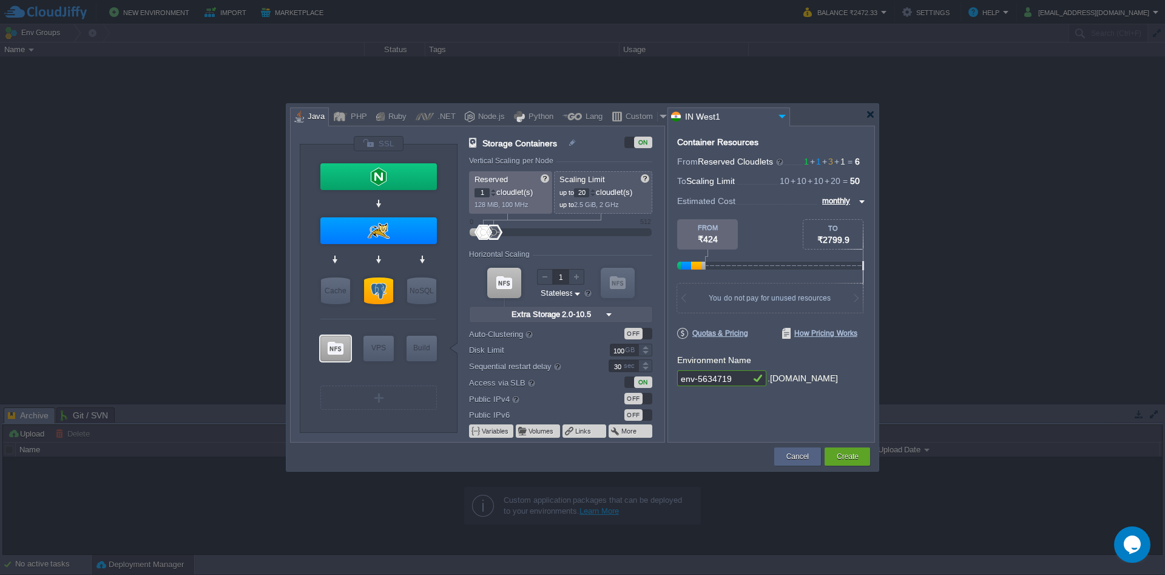
click at [581, 194] on input "20" at bounding box center [581, 192] width 15 height 9
type input "5"
type input "Tomcat [DATE]"
click at [371, 227] on div at bounding box center [378, 230] width 117 height 27
type input "Application Servers"
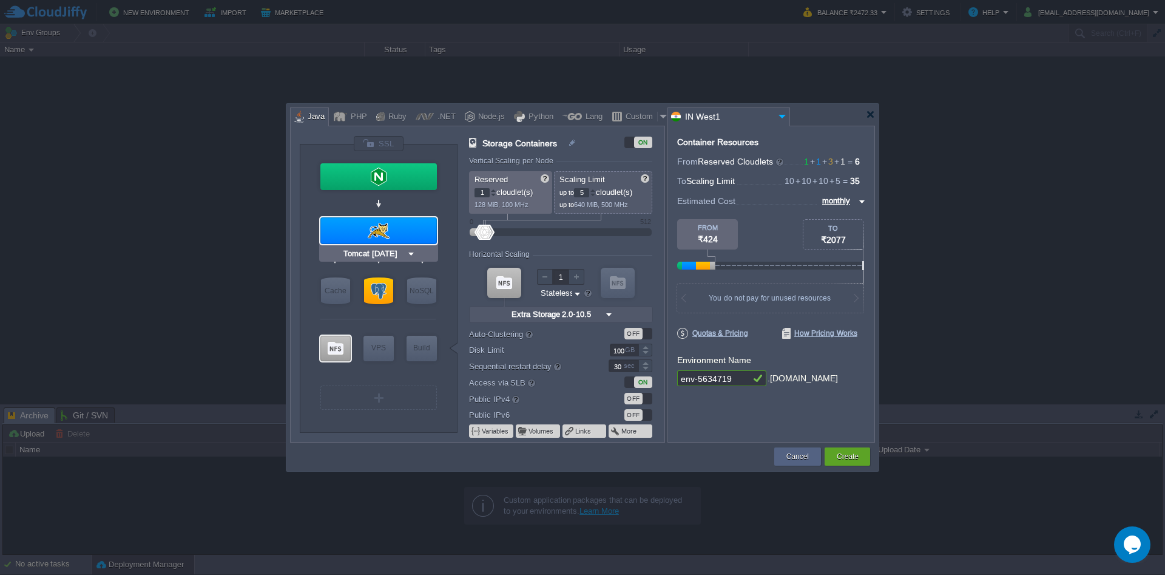
type input "10"
type input "Tomcat [DATE]"
type input "Oracle OpenJDK..."
type input "Stateful"
type input "20"
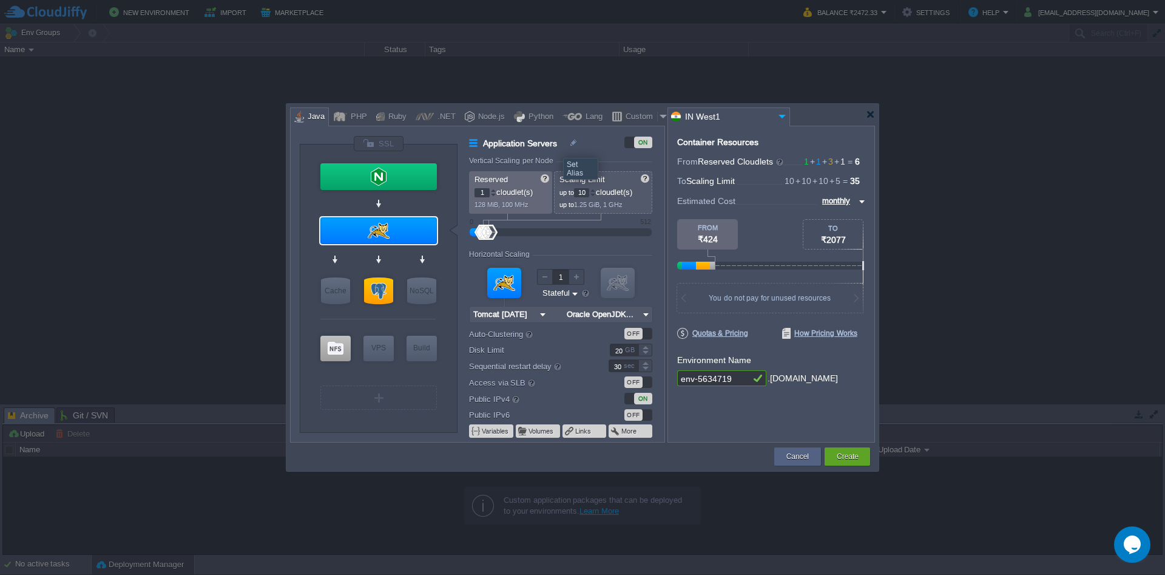
type input "NGINX 1.28.0"
click at [356, 169] on div at bounding box center [378, 176] width 117 height 27
type input "Load Balancer"
type input "NGINX 1.28.0"
type input "1.28.0-almalin..."
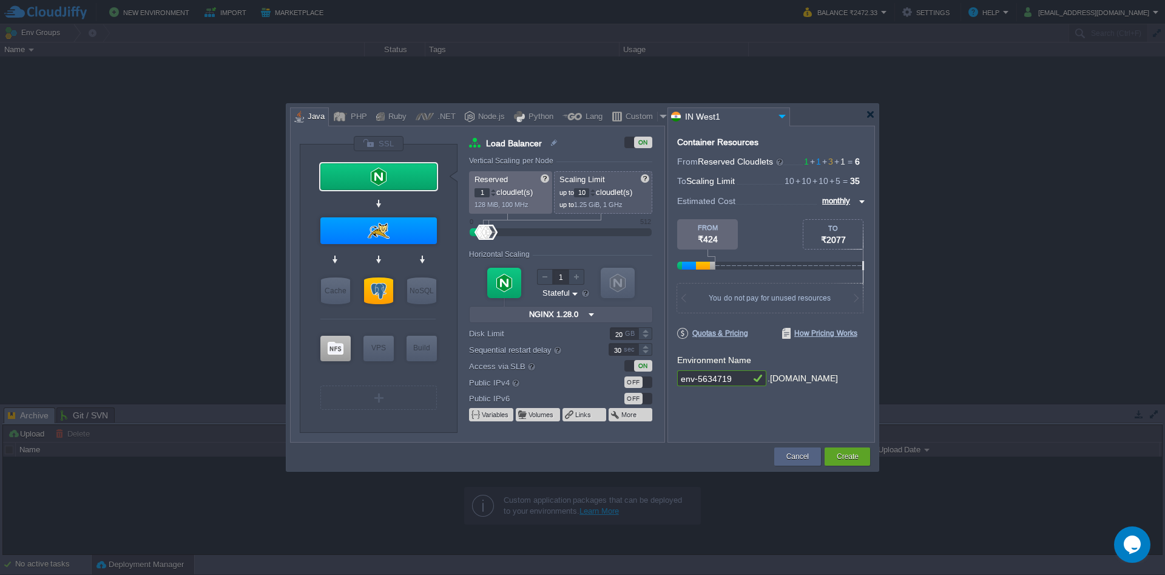
click at [584, 196] on input "10" at bounding box center [581, 192] width 15 height 9
type input "3"
click at [604, 155] on div "Load Balancer ON Vertical Scaling per Node Reserved 1 cloudlet(s) 128 MiB, 100 …" at bounding box center [566, 289] width 195 height 306
type input "Tomcat [DATE]"
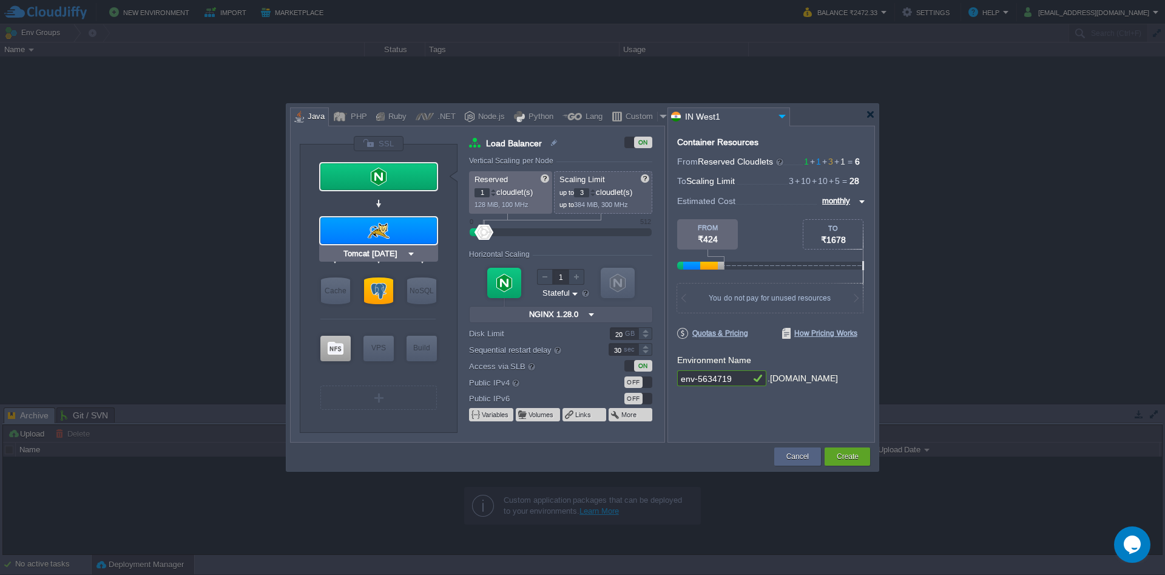
click at [391, 230] on div at bounding box center [378, 230] width 117 height 27
type input "Application Servers"
type input "10"
type input "Tomcat [DATE]"
type input "Oracle OpenJDK..."
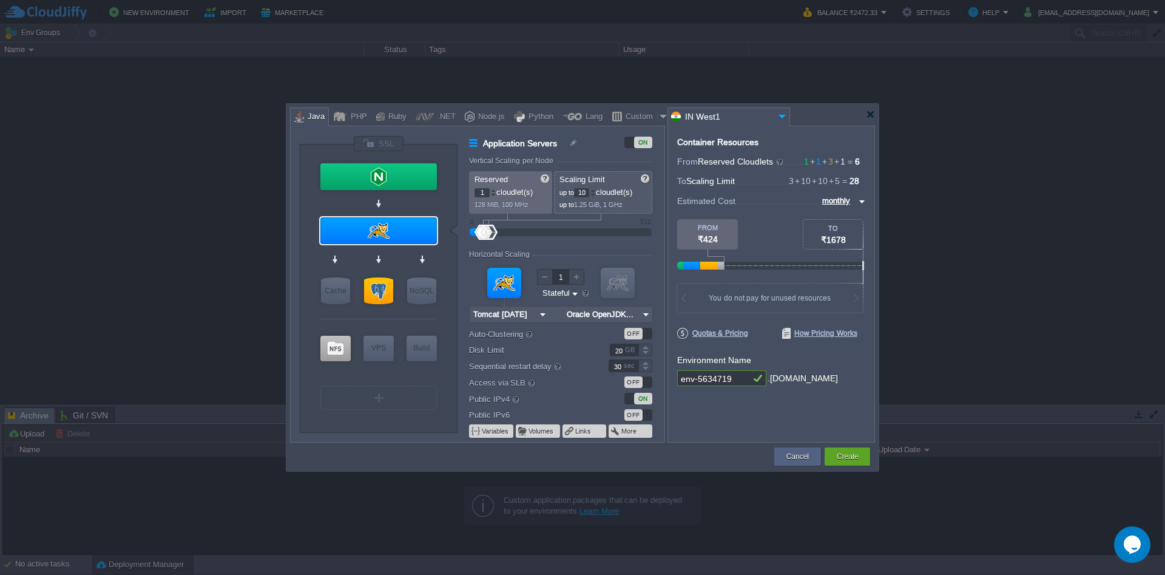
click at [584, 190] on input "10" at bounding box center [581, 192] width 15 height 9
type input "5"
type input "PostgreSQL 16.10"
click at [376, 282] on div at bounding box center [378, 290] width 29 height 27
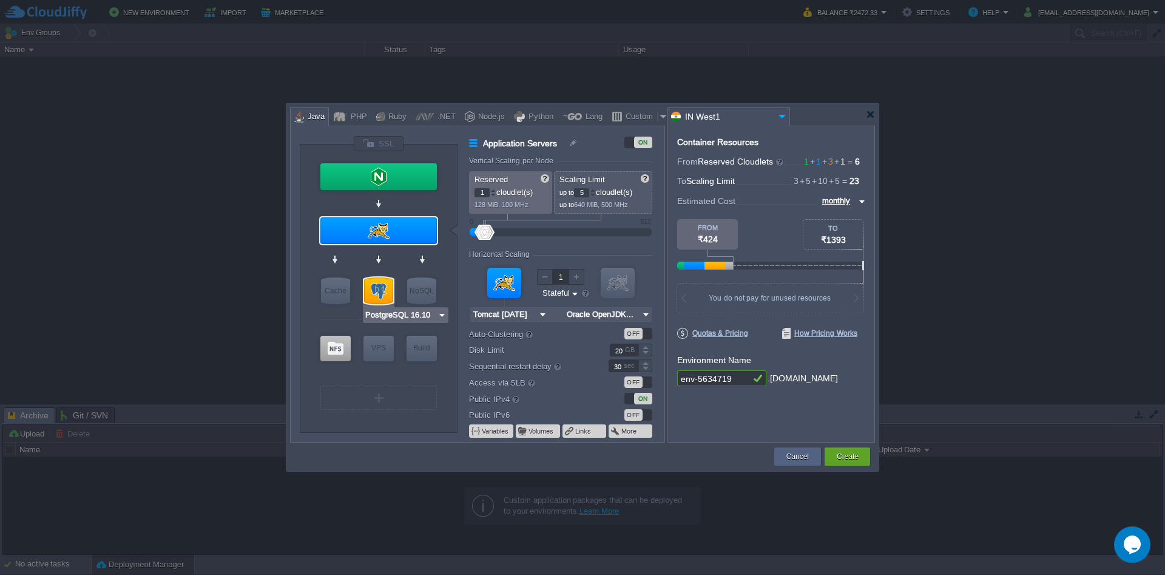
type input "SQL Databases"
type input "3"
type input "10"
type input "PostgreSQL 16.10"
type input "16.10-almalinux-9"
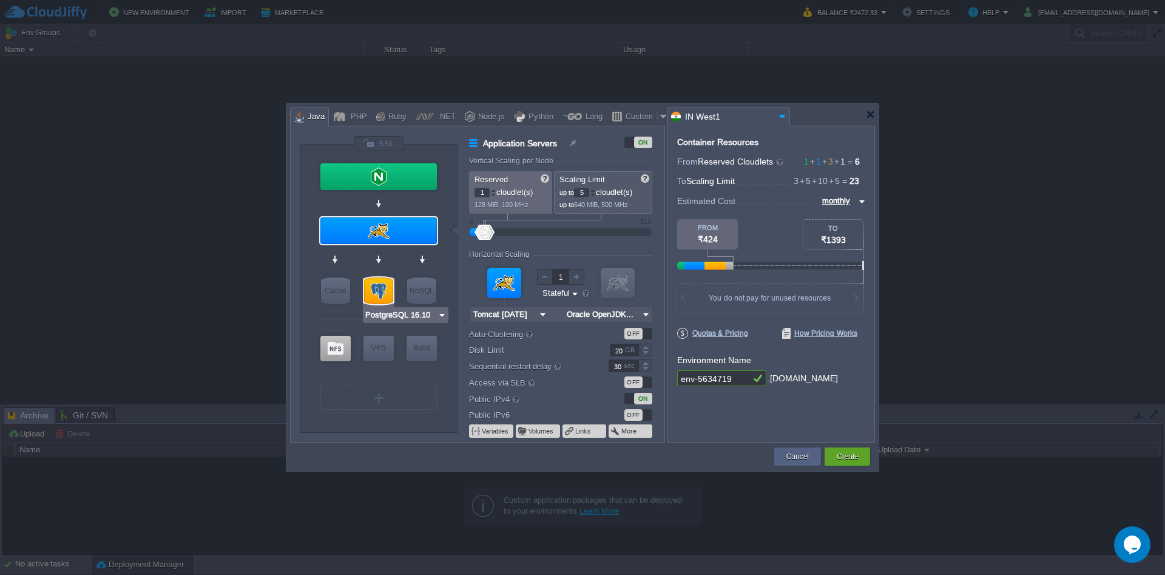
type input "Stateless"
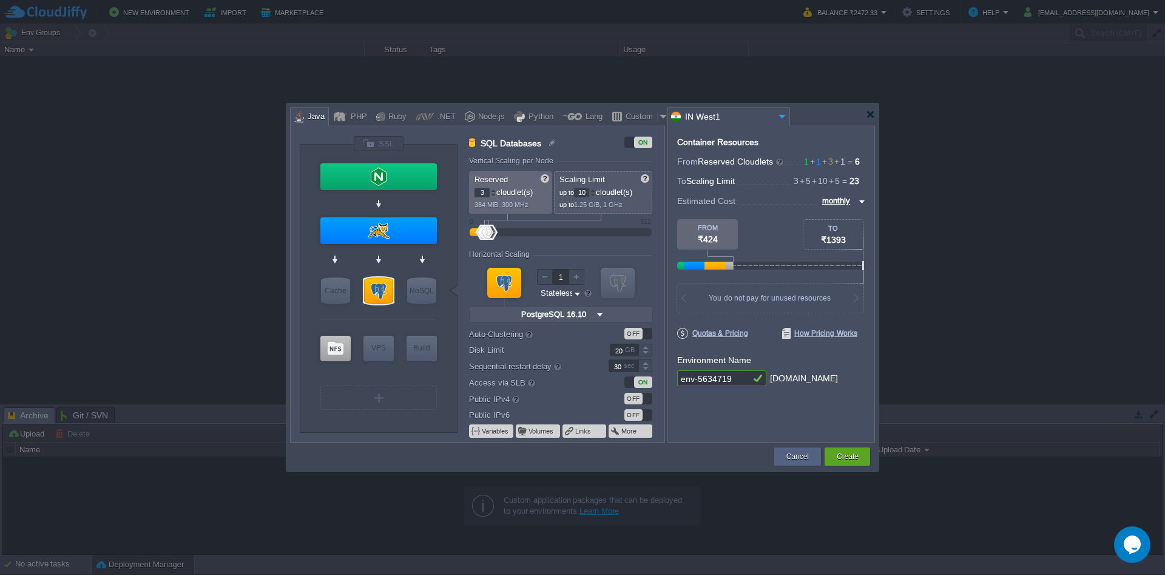
click at [583, 190] on input "10" at bounding box center [581, 192] width 15 height 9
type input "5"
type input "Extra Storage 2.0-10.5"
click at [325, 356] on div at bounding box center [335, 348] width 30 height 25
type input "Storage Containers"
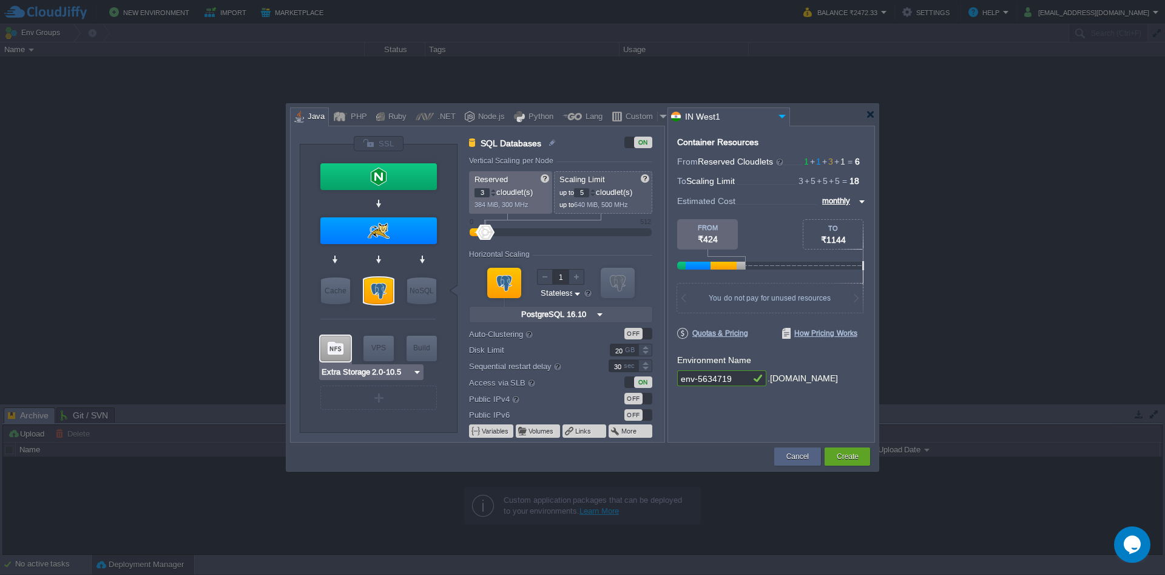
type input "1"
type input "Extra Storage 2.0-10.5"
type input "2.0-10.5-almal..."
type input "100"
type input "Couchbase CE 7.1.1"
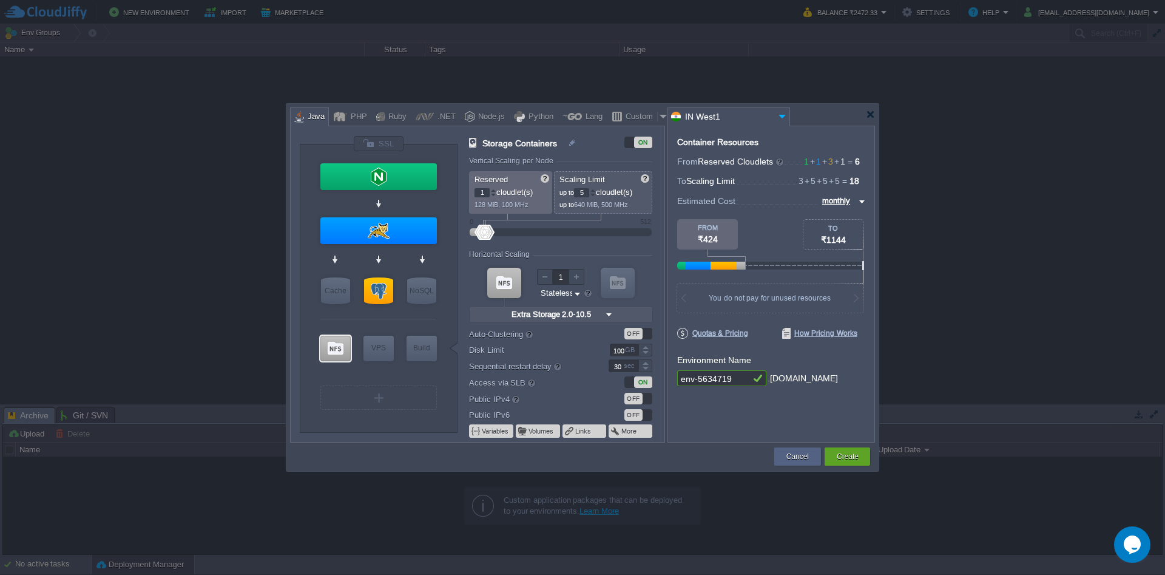
click at [585, 190] on input "5" at bounding box center [581, 192] width 15 height 9
type input "3"
click at [859, 201] on img at bounding box center [861, 201] width 10 height 15
click at [845, 248] on div "hourly" at bounding box center [842, 244] width 46 height 15
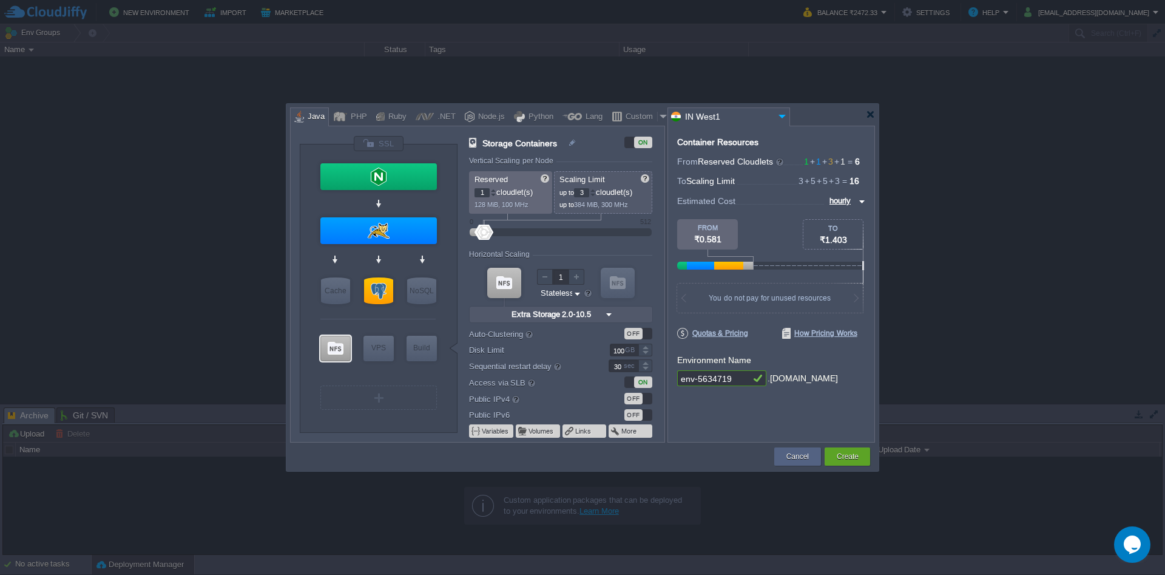
click at [833, 115] on div at bounding box center [582, 115] width 585 height 22
click at [839, 198] on input "hourly" at bounding box center [841, 200] width 30 height 13
click at [839, 211] on div "monthly" at bounding box center [843, 215] width 41 height 15
type input "monthly"
click at [807, 280] on div "768 MiB RAM + 600 MHz CPU + 160 GB Disk You pay the fixed price for reserved re…" at bounding box center [770, 292] width 186 height 42
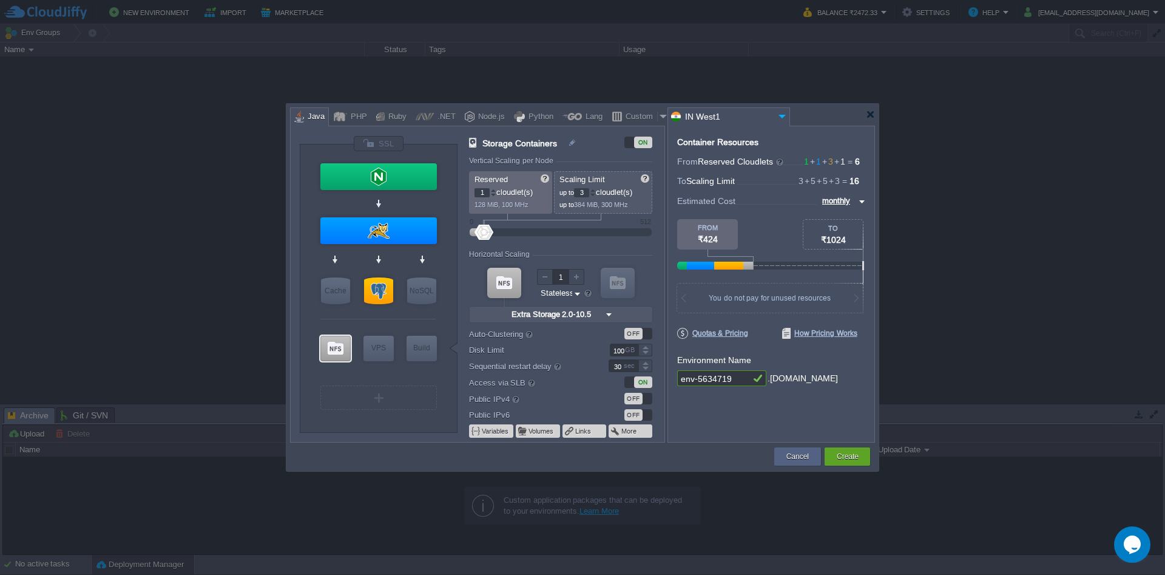
click at [826, 113] on div at bounding box center [582, 115] width 585 height 22
click at [585, 191] on input "3" at bounding box center [581, 192] width 15 height 9
type input "AlmaLinux 9.6"
click at [867, 110] on div at bounding box center [870, 114] width 9 height 9
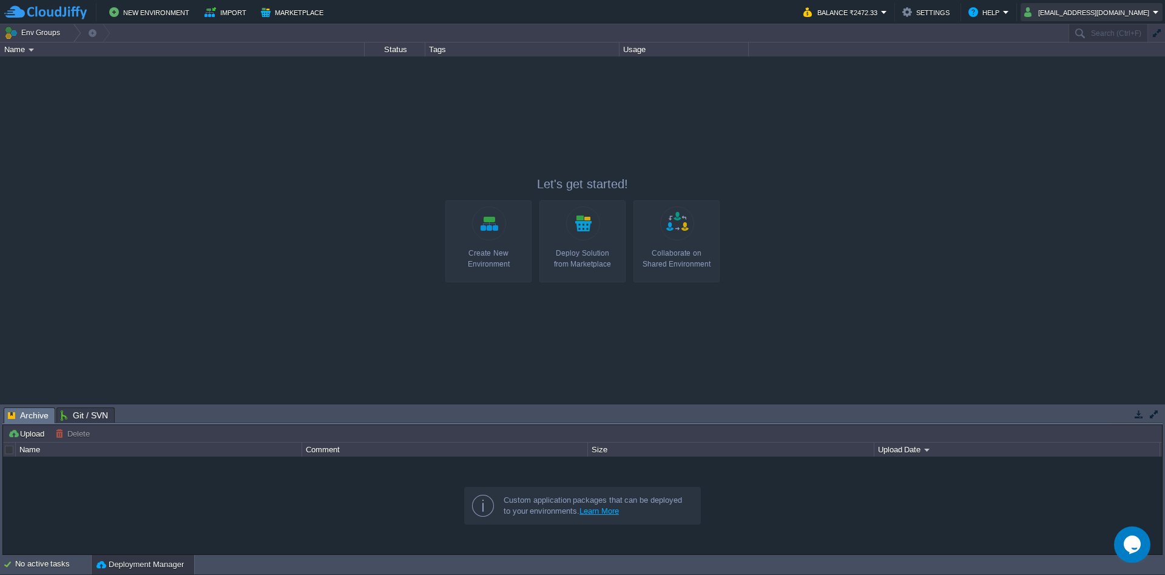
click at [1060, 12] on button "[EMAIL_ADDRESS][DOMAIN_NAME]" at bounding box center [1088, 12] width 129 height 15
click at [921, 98] on div at bounding box center [582, 229] width 1165 height 346
click at [853, 16] on button "Balance ₹2472.33" at bounding box center [842, 12] width 78 height 15
click at [858, 232] on div at bounding box center [582, 229] width 1165 height 346
click at [870, 16] on button "Balance ₹2472.33" at bounding box center [842, 12] width 78 height 15
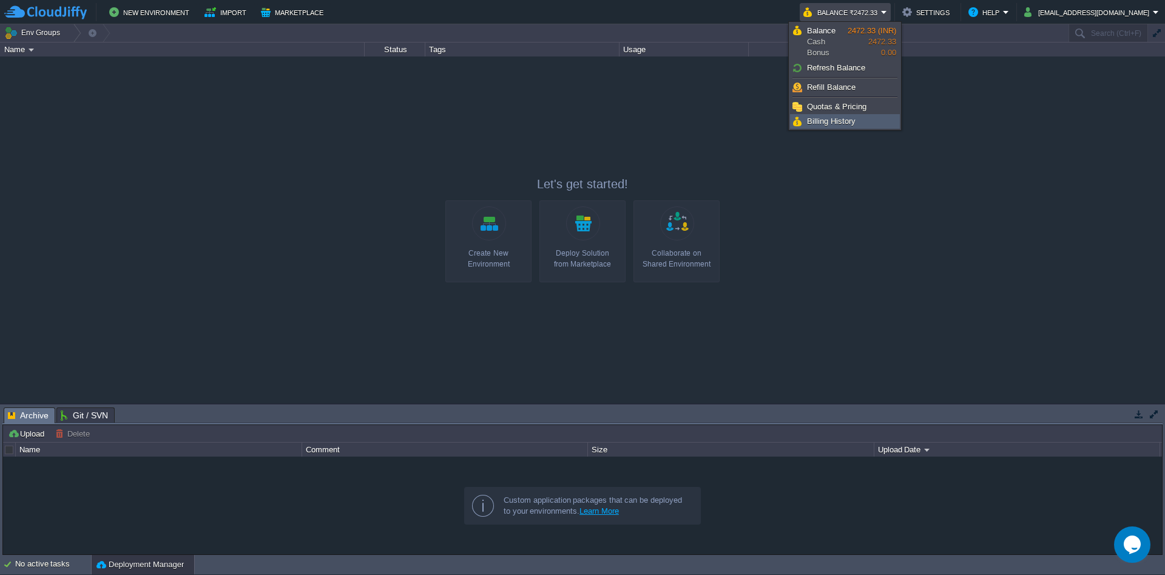
click at [842, 115] on link "Billing History" at bounding box center [845, 121] width 109 height 13
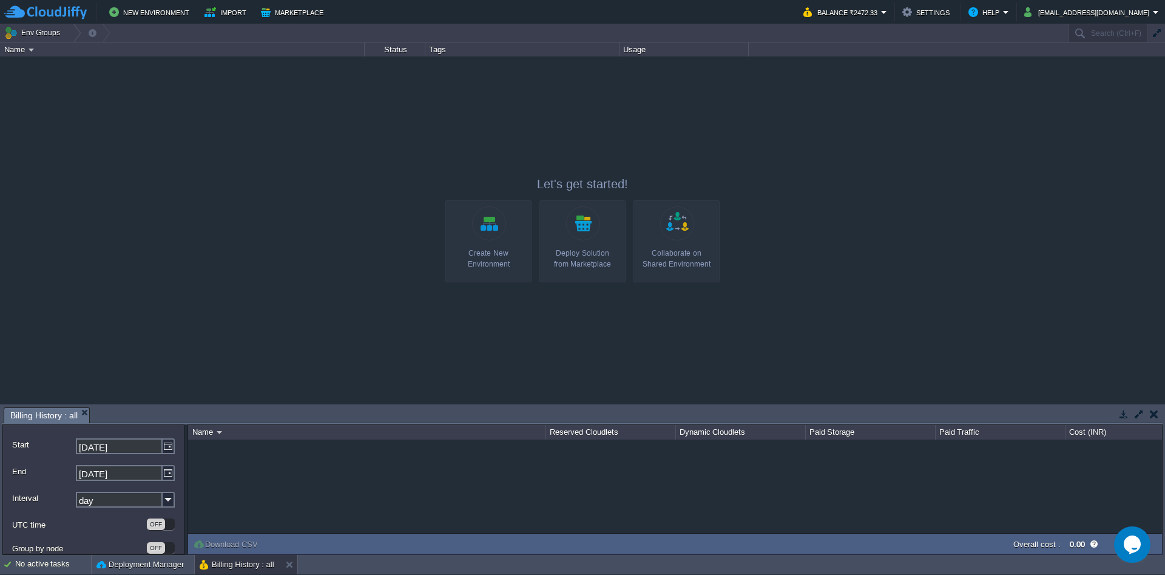
click at [425, 124] on body "New Environment Import Marketplace Bonus ₹0.00 Upgrade Account Balance ₹2472.33…" at bounding box center [582, 287] width 1165 height 575
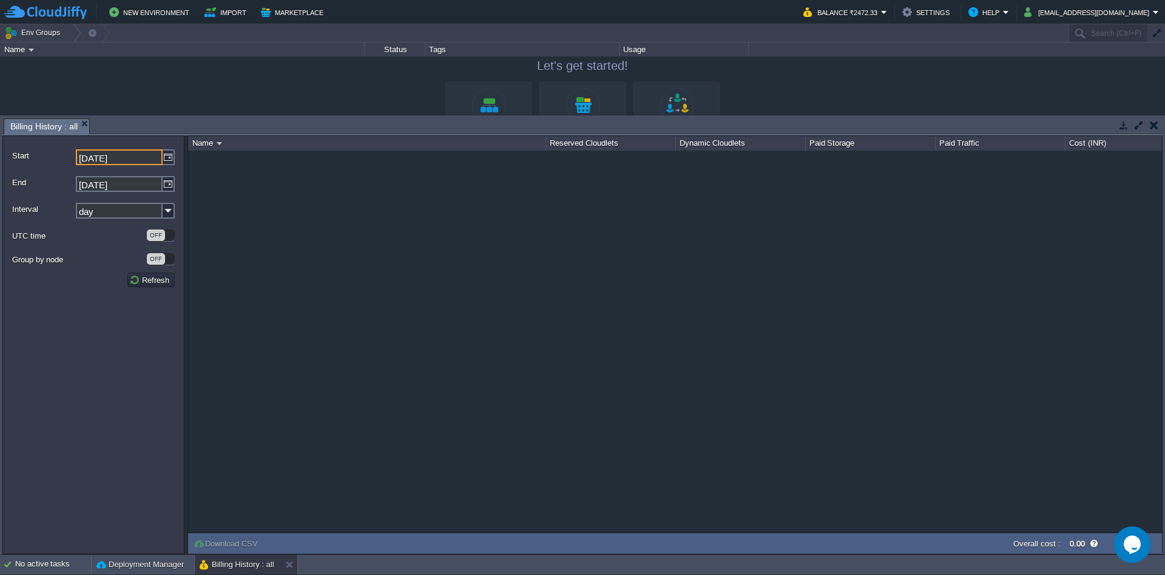
click at [96, 154] on input "[DATE]" at bounding box center [119, 157] width 87 height 16
click at [173, 157] on img at bounding box center [169, 157] width 12 height 16
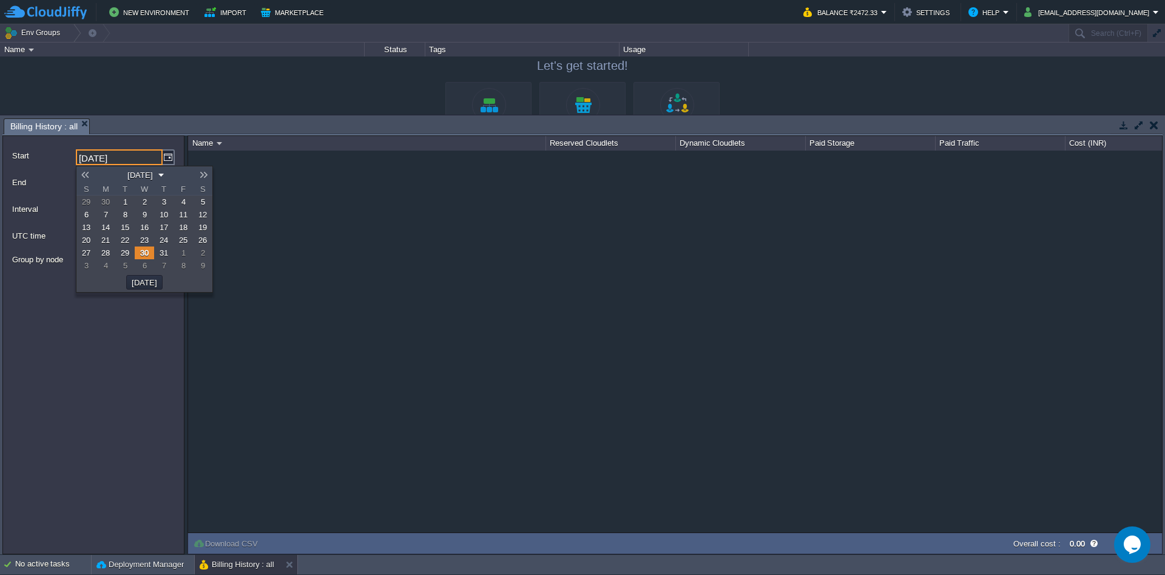
click at [89, 174] on link at bounding box center [84, 175] width 17 height 10
click at [106, 239] on span "19" at bounding box center [105, 239] width 8 height 9
type input "[DATE]"
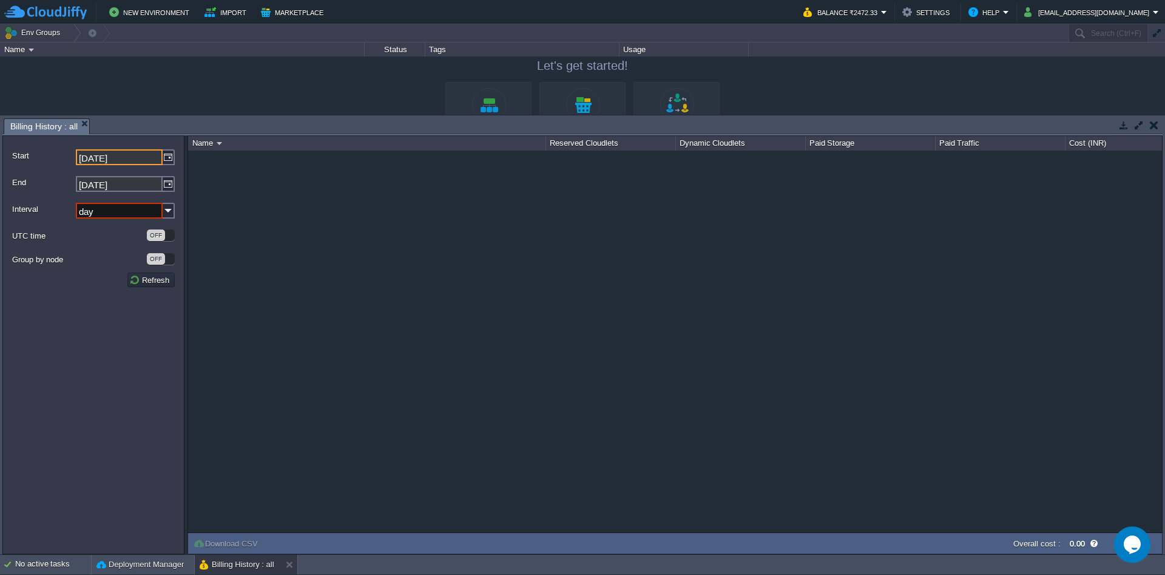
drag, startPoint x: 138, startPoint y: 158, endPoint x: 161, endPoint y: 158, distance: 22.5
click at [161, 158] on input "[DATE]" at bounding box center [119, 157] width 87 height 16
click at [165, 158] on div "[DATE]" at bounding box center [125, 157] width 99 height 16
click at [165, 158] on img at bounding box center [169, 157] width 12 height 16
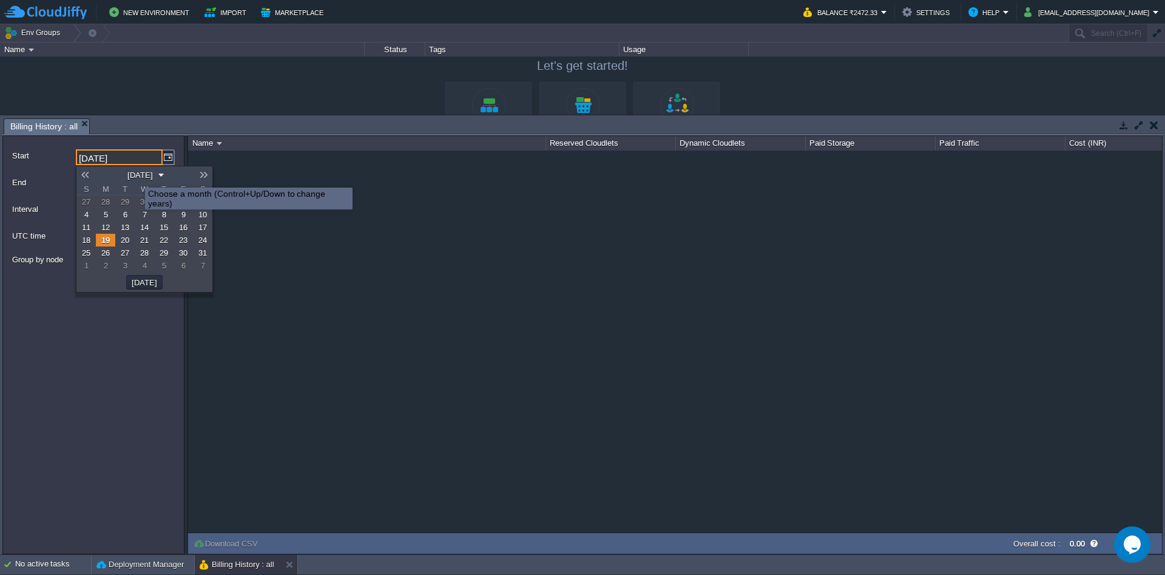
click at [136, 177] on button "[DATE]" at bounding box center [140, 174] width 33 height 11
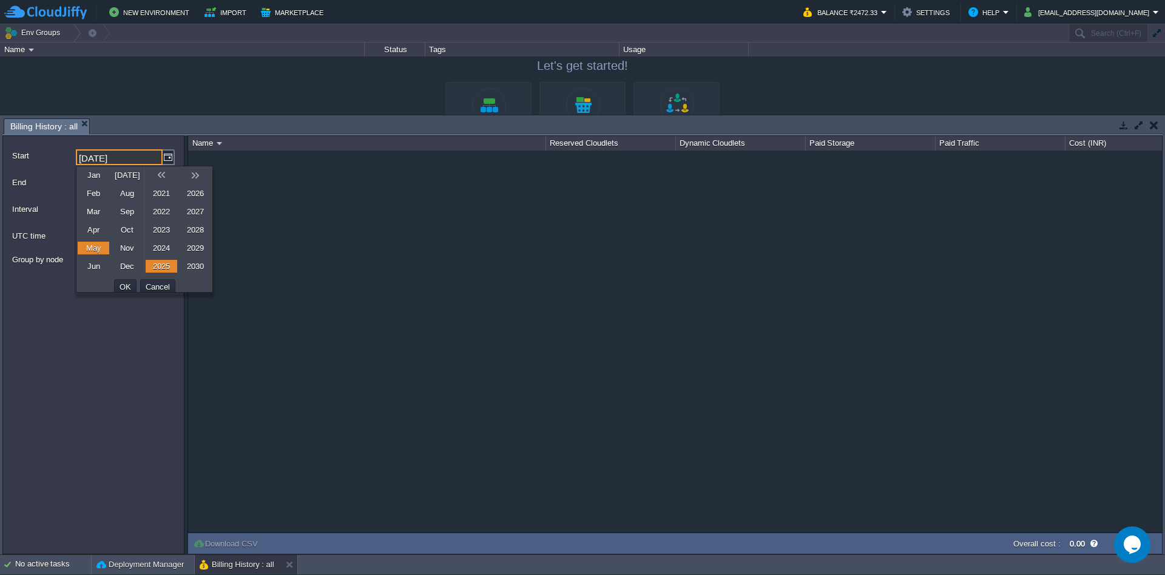
click at [165, 227] on link "2023" at bounding box center [162, 229] width 32 height 13
click at [130, 283] on button "OK" at bounding box center [125, 286] width 19 height 11
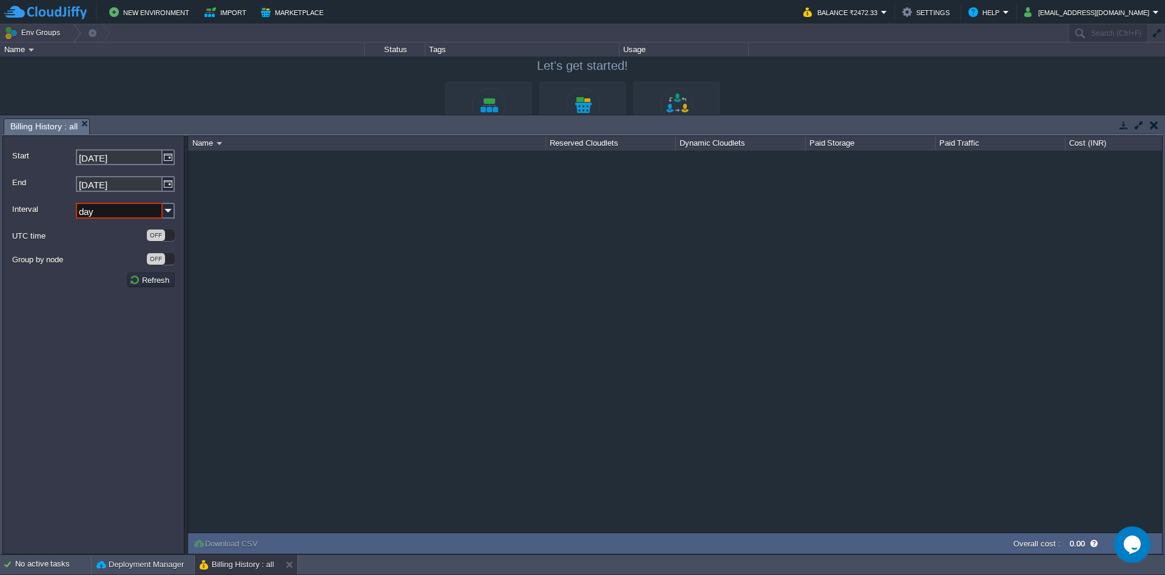
click at [268, 331] on div "NaN.00" at bounding box center [675, 341] width 974 height 382
click at [166, 209] on img at bounding box center [169, 211] width 12 height 16
click at [124, 291] on div "year" at bounding box center [125, 294] width 96 height 16
type input "year"
click at [167, 160] on img at bounding box center [169, 157] width 12 height 16
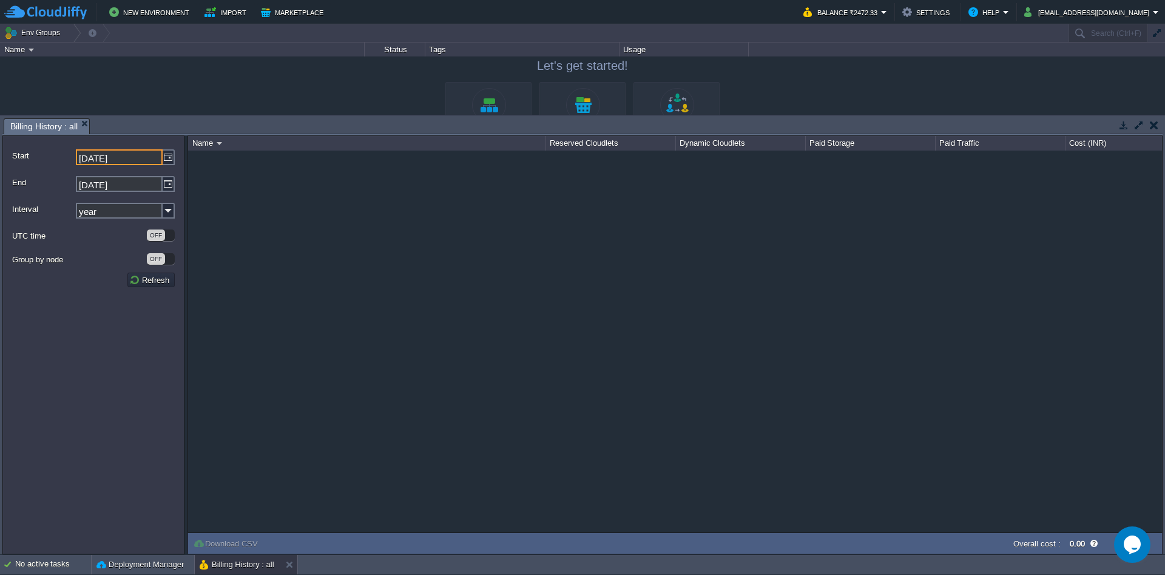
click at [130, 158] on input "[DATE]" at bounding box center [119, 157] width 87 height 16
type input "[DATE]"
click at [123, 189] on input "[DATE]" at bounding box center [119, 184] width 87 height 16
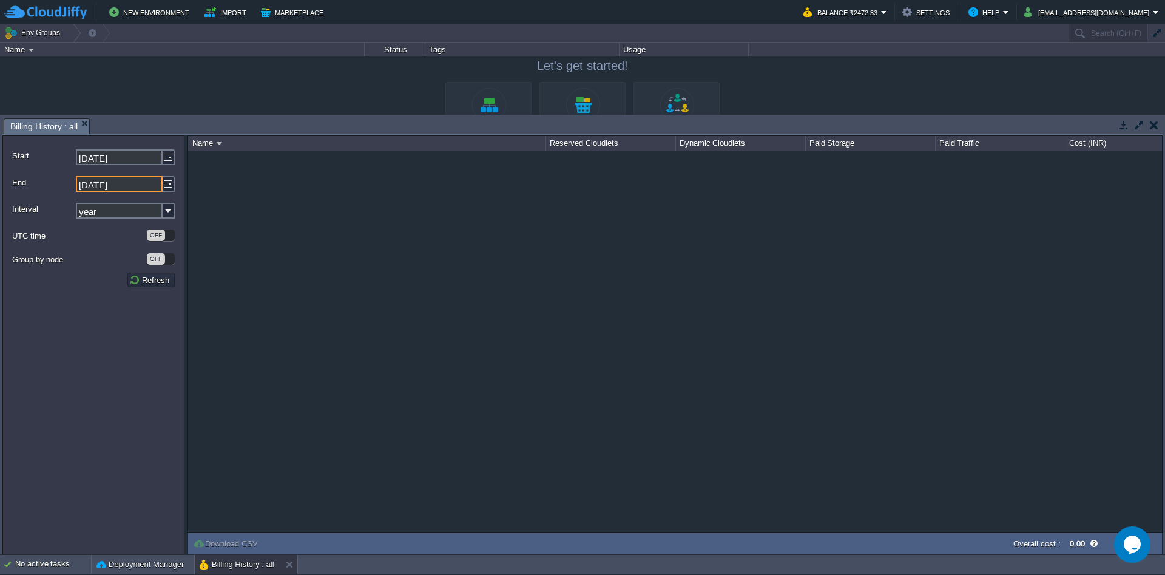
type input "[DATE]"
click at [172, 214] on img at bounding box center [169, 211] width 12 height 16
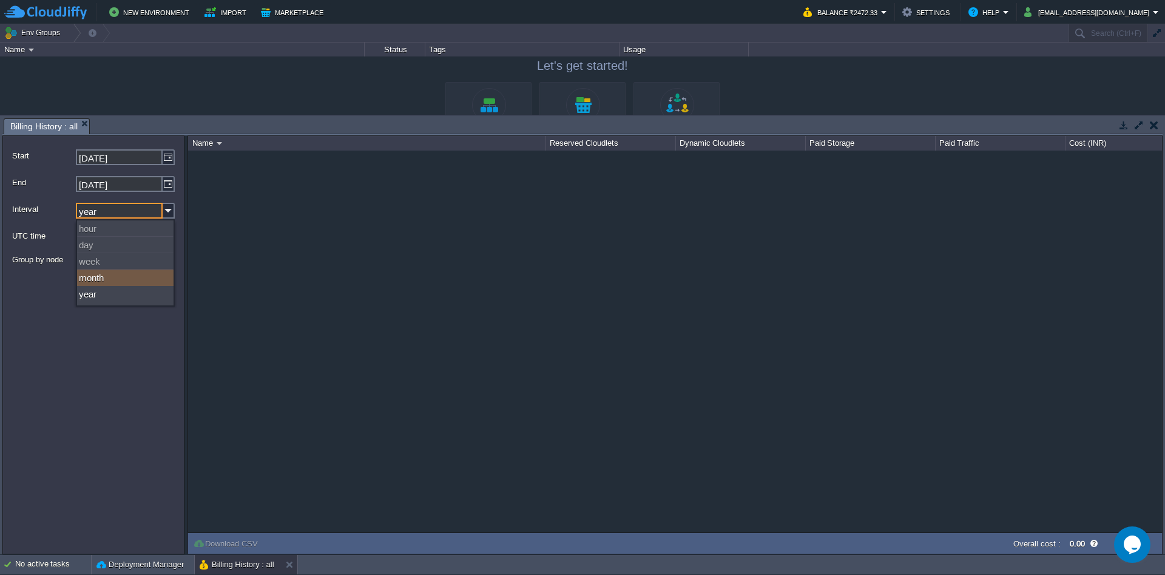
click at [117, 271] on div "month" at bounding box center [125, 277] width 96 height 16
type input "month"
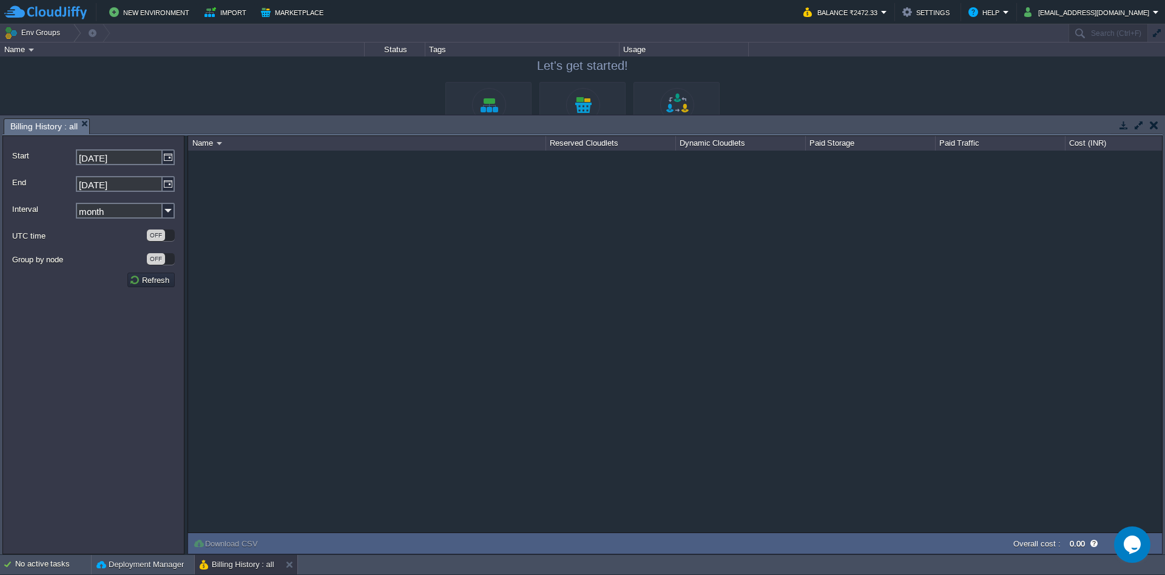
click at [103, 299] on form "Start [DATE] End [DATE] Interval month UTC time OFF Group by node OFF Refresh" at bounding box center [93, 344] width 182 height 419
click at [169, 178] on img at bounding box center [169, 184] width 12 height 16
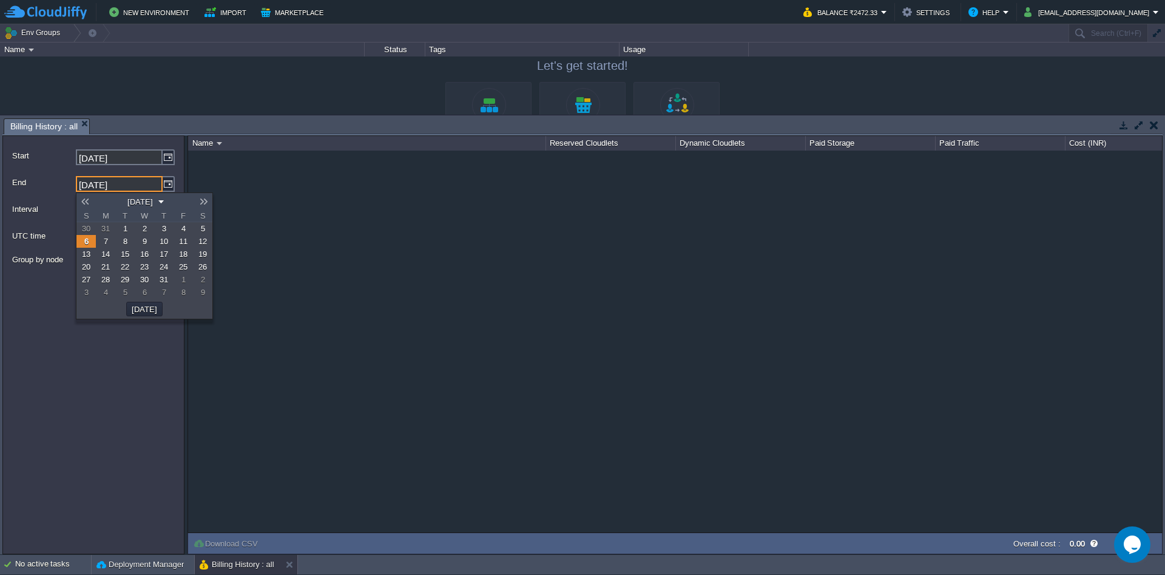
click at [92, 205] on link at bounding box center [84, 202] width 17 height 10
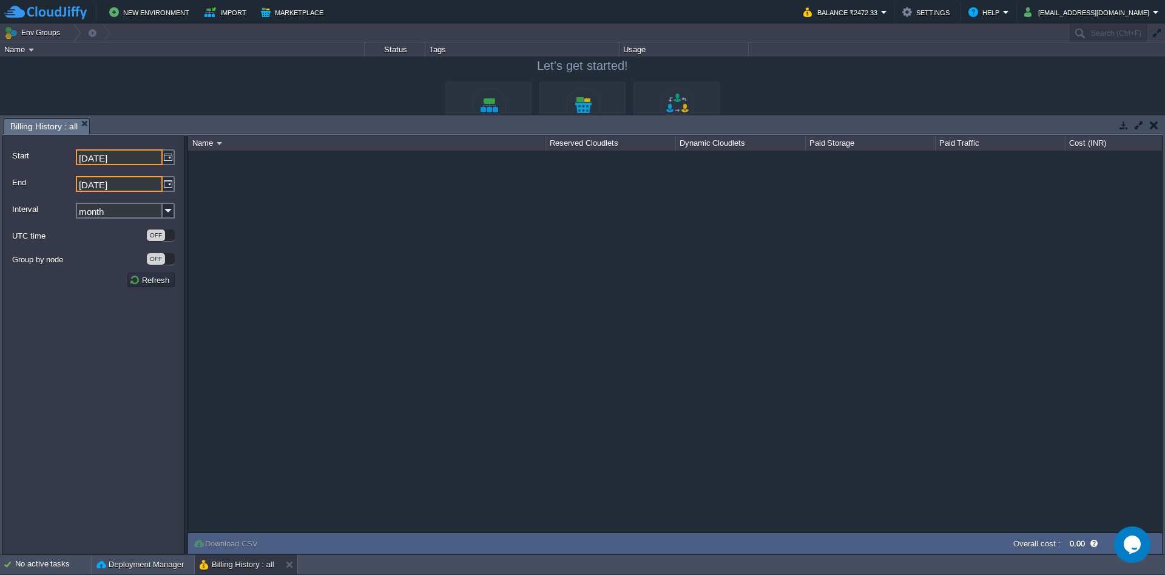
click at [87, 151] on input "[DATE]" at bounding box center [119, 157] width 87 height 16
click at [87, 159] on input "[DATE]" at bounding box center [119, 157] width 87 height 16
type input "[DATE]"
click at [83, 188] on input "[DATE]" at bounding box center [119, 184] width 87 height 16
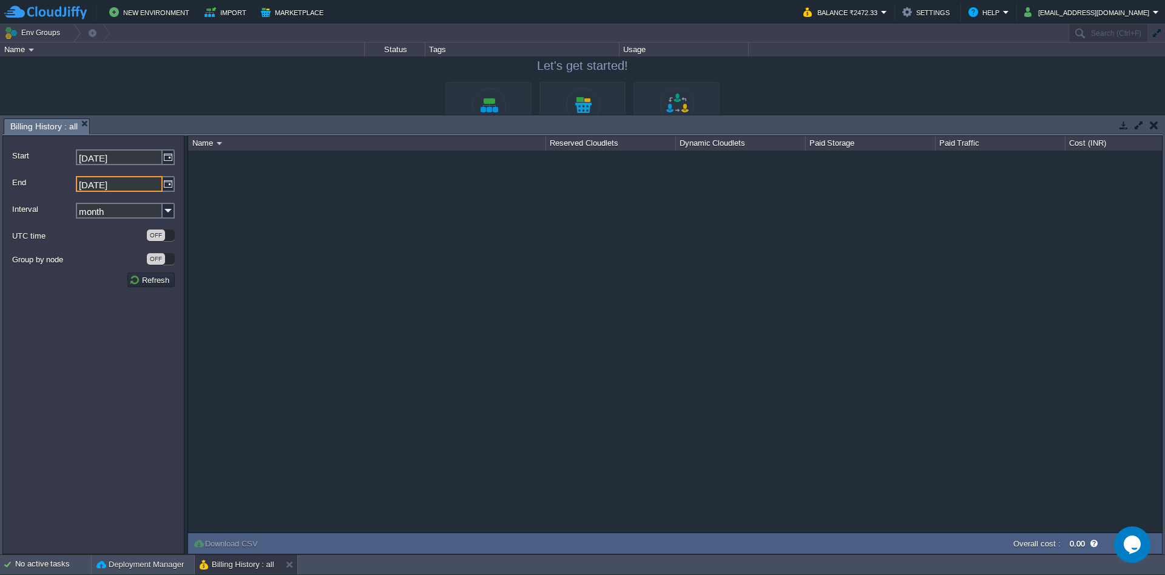
type input "[DATE]"
click at [159, 283] on button "Refresh" at bounding box center [151, 279] width 44 height 11
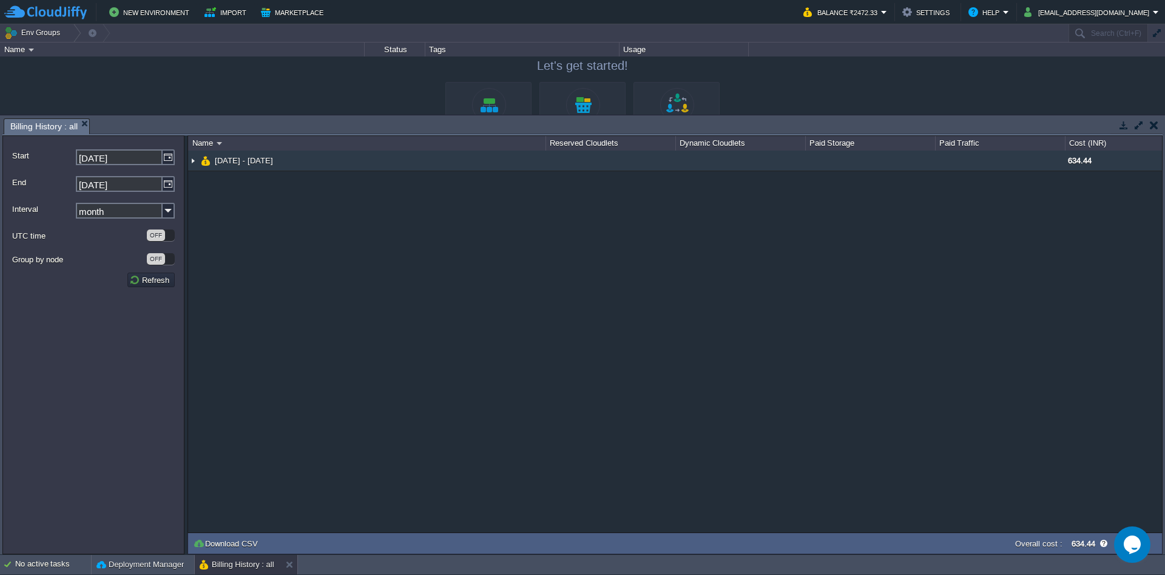
click at [198, 164] on td "[DATE] - [DATE]" at bounding box center [366, 160] width 357 height 21
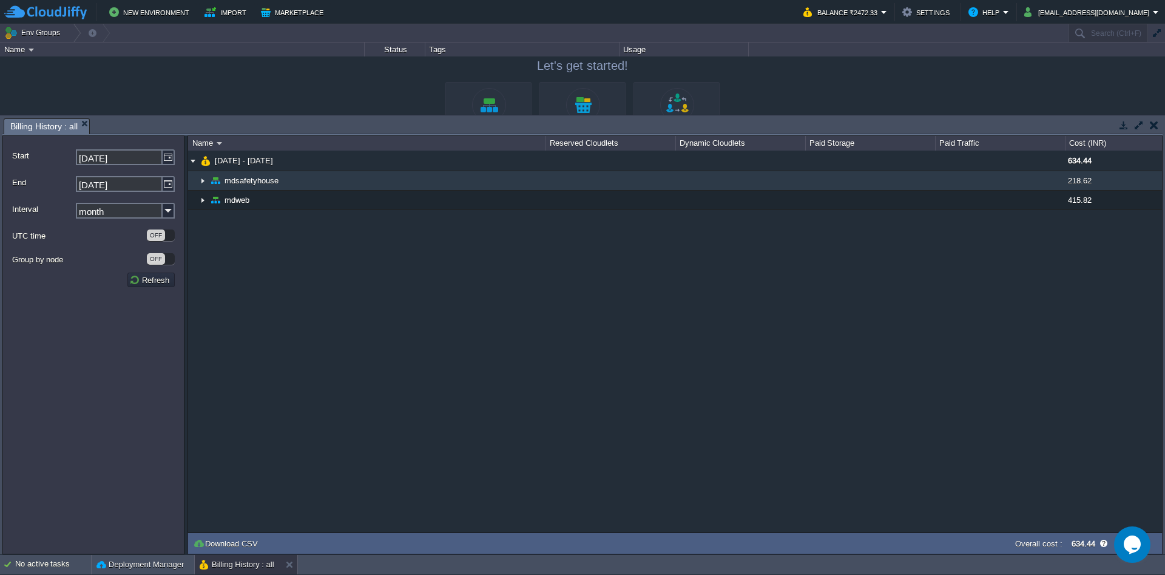
click at [204, 182] on img at bounding box center [203, 180] width 10 height 19
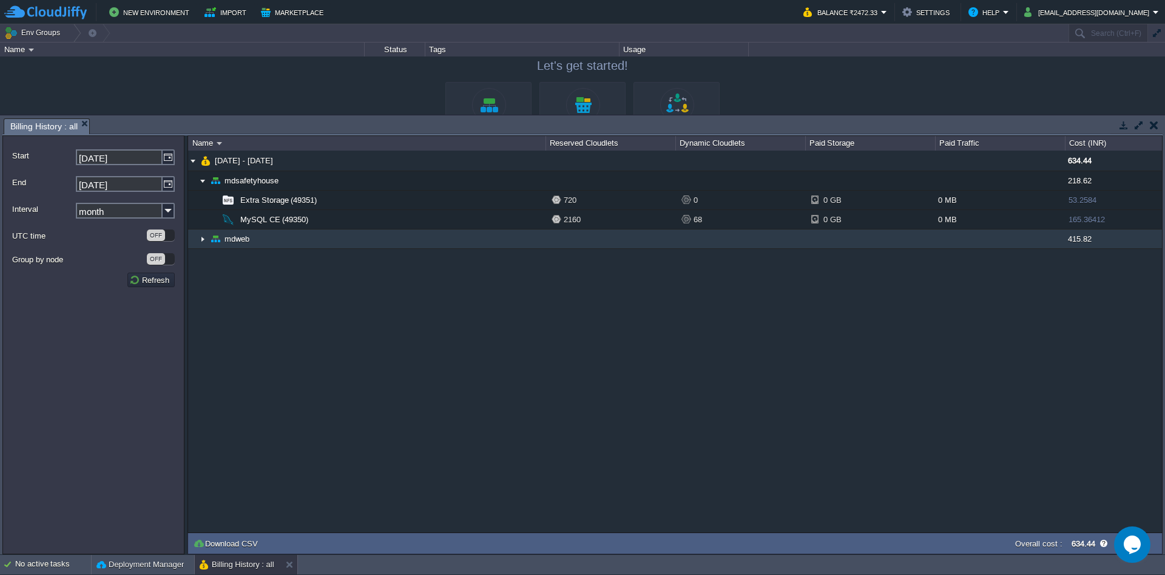
click at [203, 237] on img at bounding box center [203, 238] width 10 height 19
click at [201, 241] on img at bounding box center [203, 238] width 10 height 19
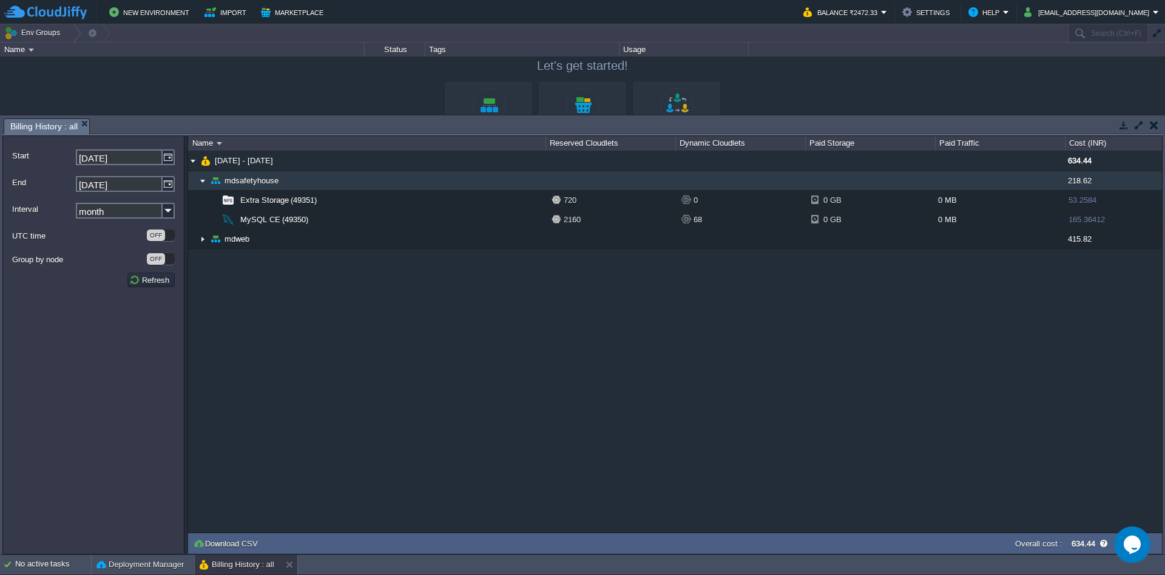
click at [204, 185] on img at bounding box center [203, 180] width 10 height 19
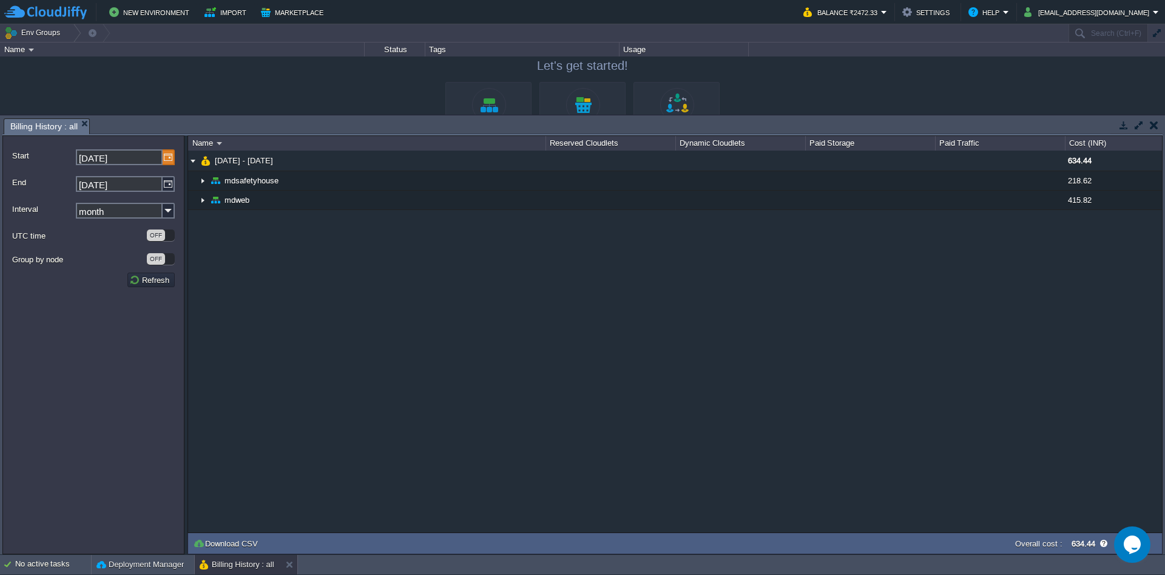
click at [169, 161] on img at bounding box center [169, 157] width 12 height 16
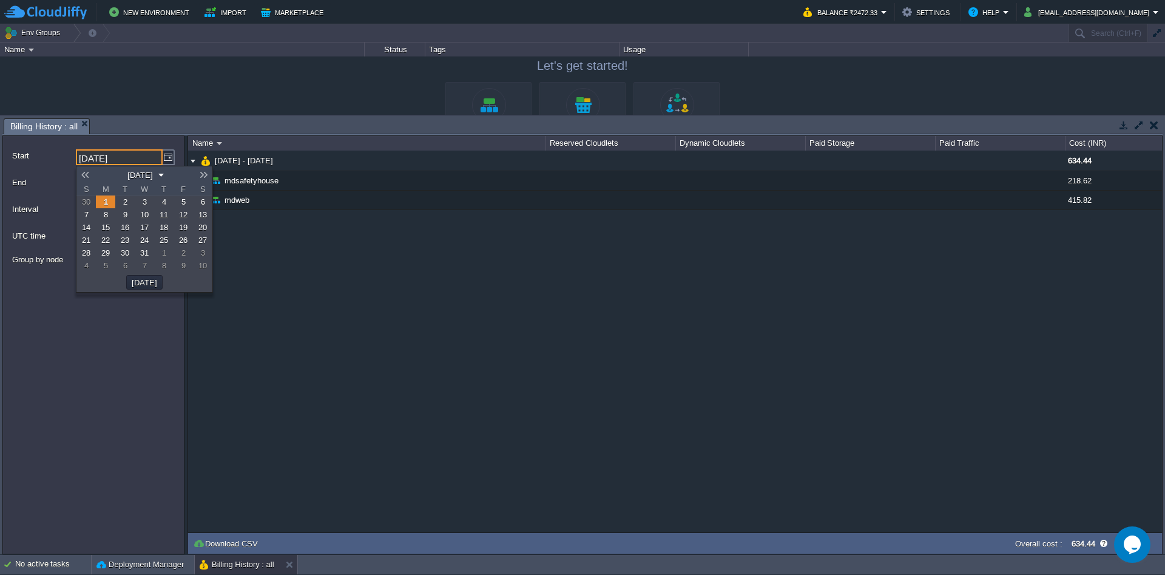
click at [164, 252] on span "1" at bounding box center [164, 252] width 4 height 9
type input "[DATE]"
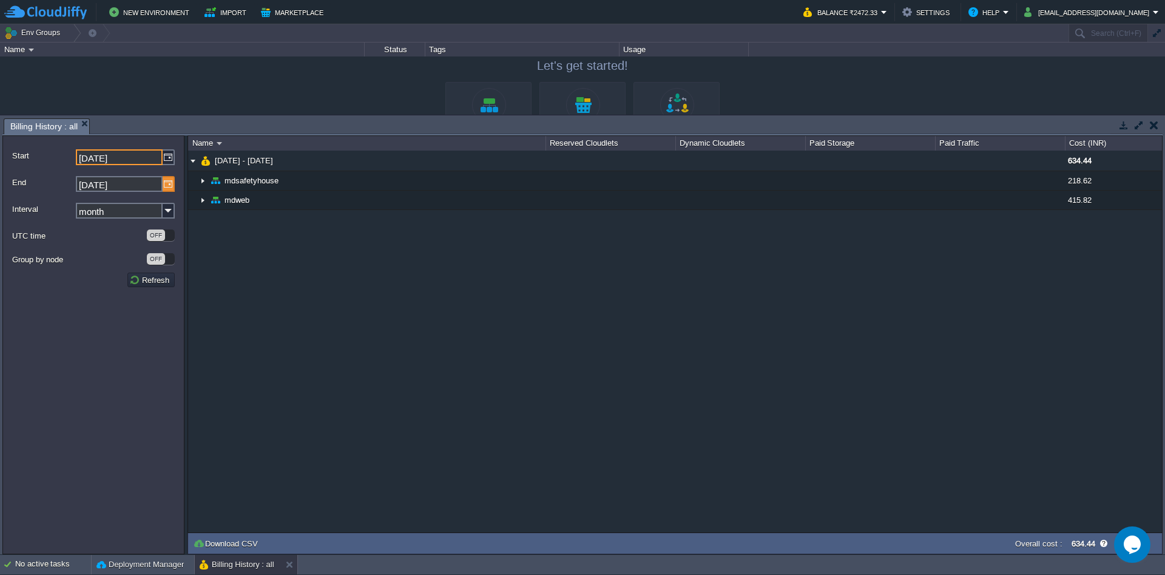
click at [172, 188] on img at bounding box center [169, 184] width 12 height 16
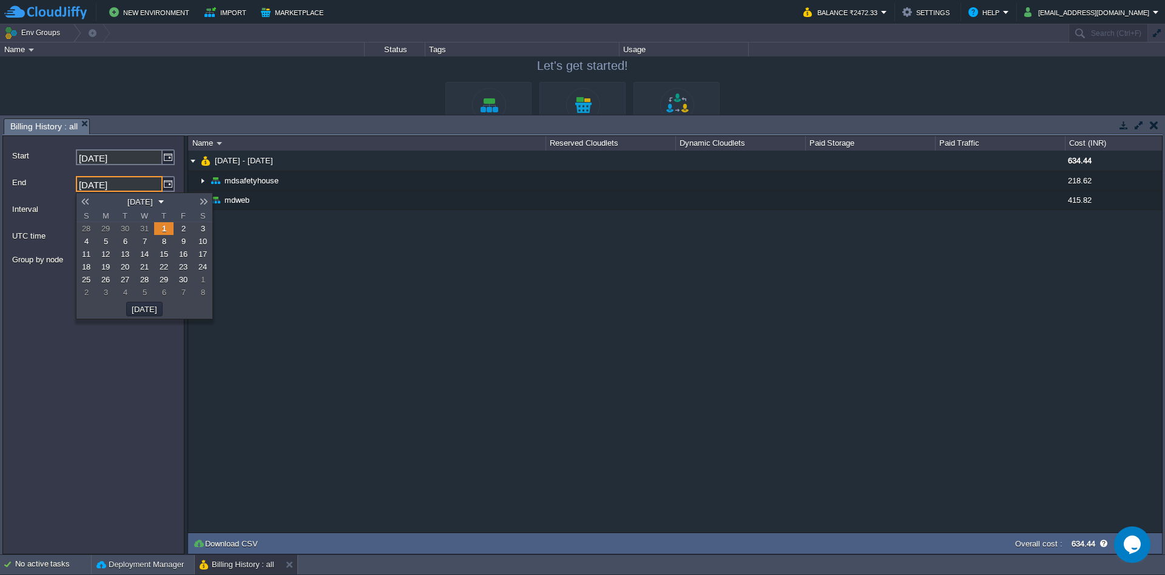
click at [183, 284] on span "30" at bounding box center [183, 279] width 8 height 9
type input "[DATE]"
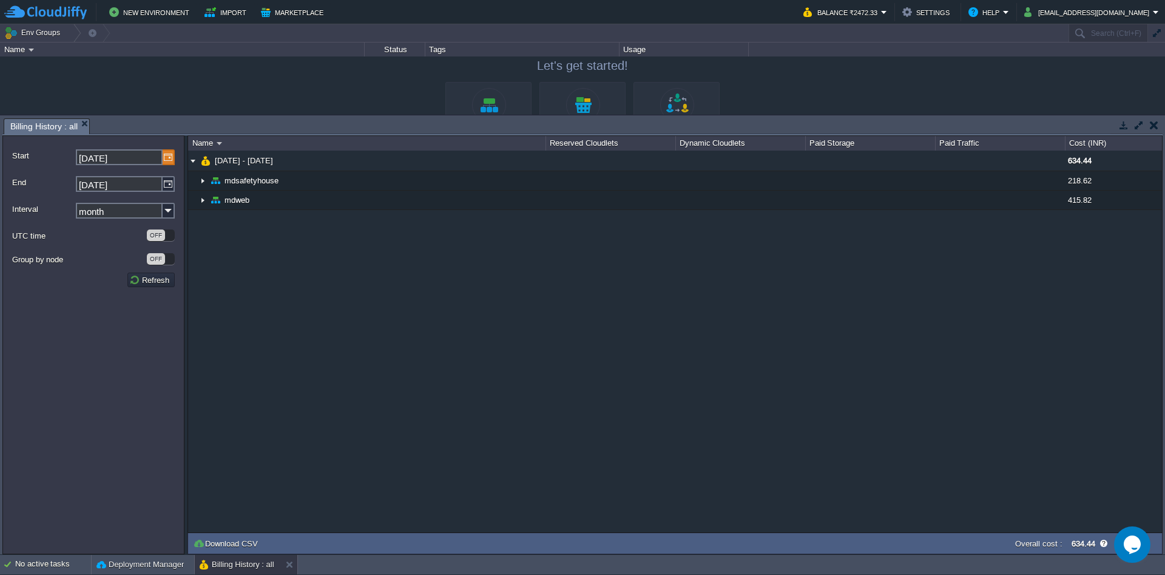
click at [169, 159] on img at bounding box center [169, 157] width 12 height 16
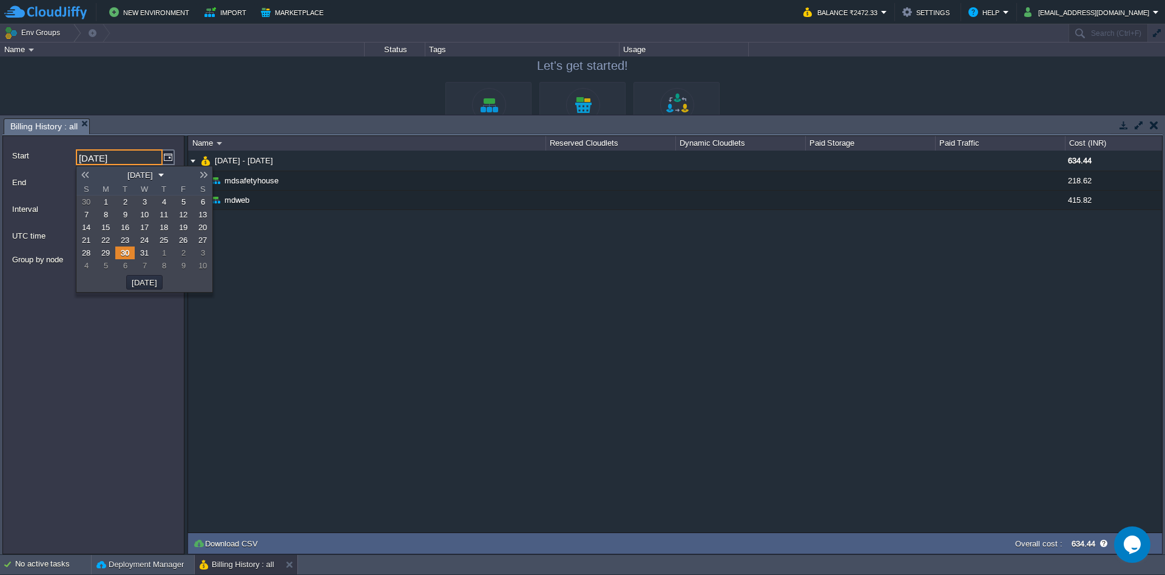
click at [163, 257] on span "1" at bounding box center [164, 252] width 4 height 9
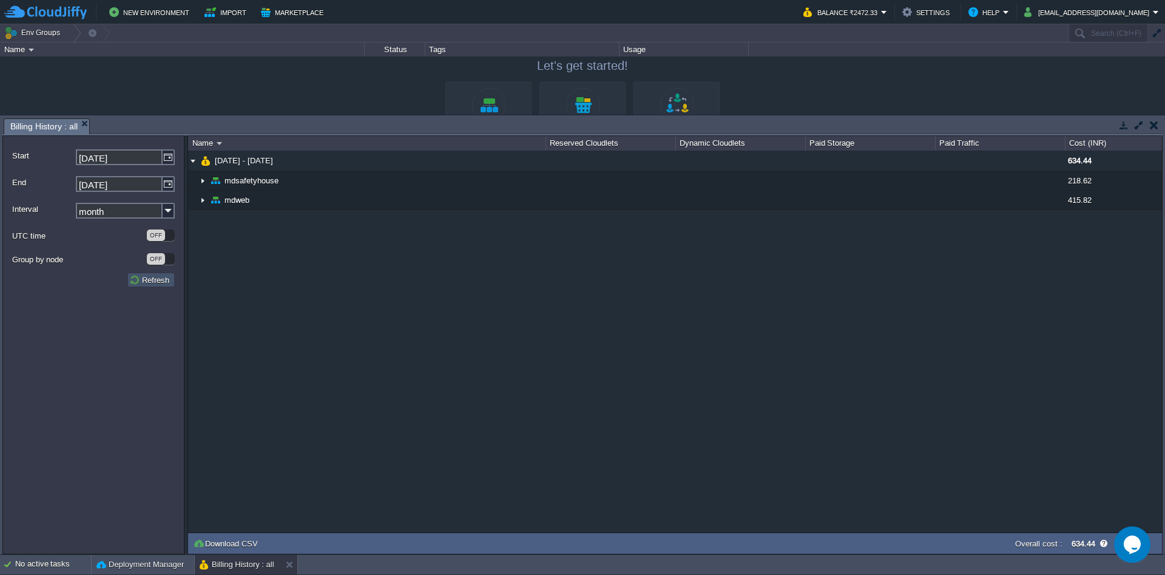
click at [155, 282] on button "Refresh" at bounding box center [151, 279] width 44 height 11
click at [167, 161] on img at bounding box center [169, 157] width 12 height 16
click at [134, 157] on input "[DATE]" at bounding box center [119, 157] width 87 height 16
type input "[DATE]"
click at [132, 181] on input "[DATE]" at bounding box center [119, 184] width 87 height 16
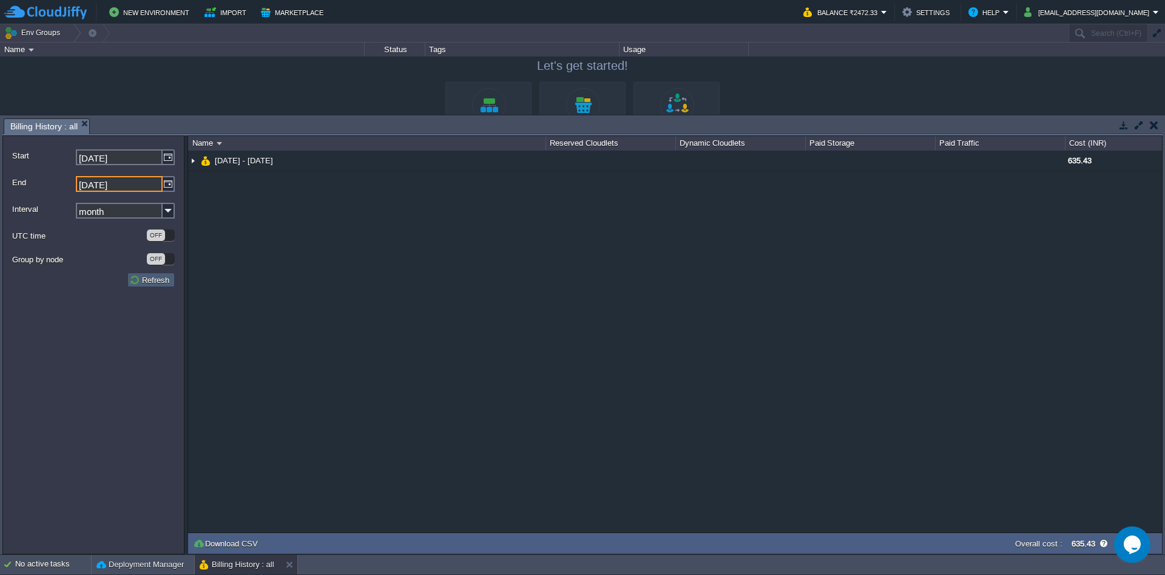
type input "[DATE]"
click at [147, 277] on button "Refresh" at bounding box center [151, 279] width 44 height 11
click at [131, 162] on input "[DATE]" at bounding box center [119, 157] width 87 height 16
click at [96, 156] on input "[DATE]" at bounding box center [119, 157] width 87 height 16
type input "[DATE]"
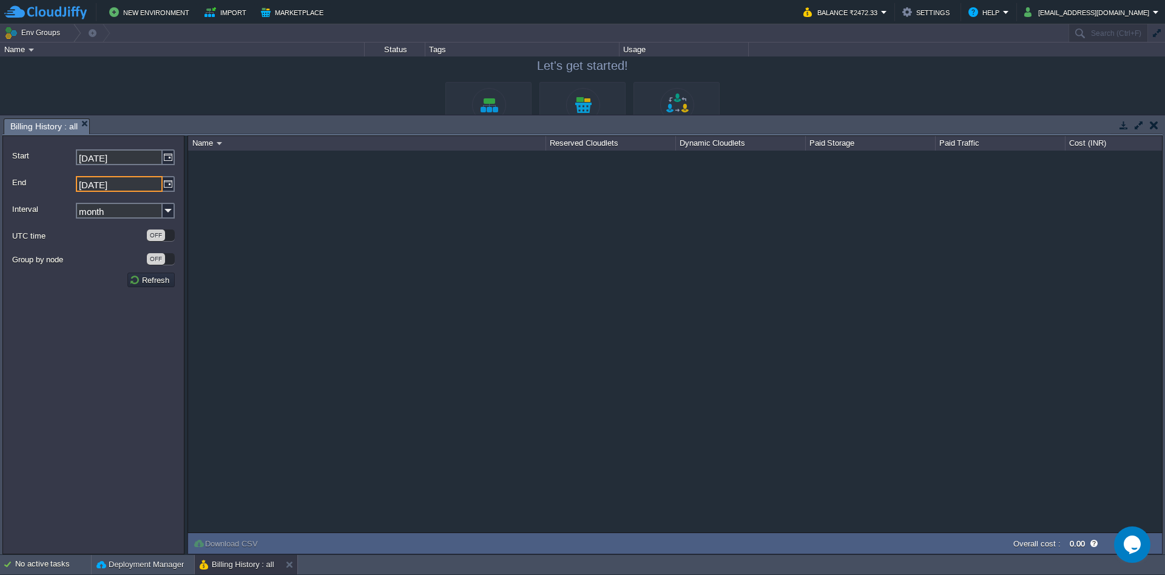
click at [97, 178] on input "[DATE]" at bounding box center [119, 184] width 87 height 16
click at [147, 280] on button "Refresh" at bounding box center [151, 279] width 44 height 11
drag, startPoint x: 96, startPoint y: 185, endPoint x: 213, endPoint y: 189, distance: 117.2
click at [163, 189] on input "[DATE]" at bounding box center [119, 184] width 87 height 16
type input "[DATE]"
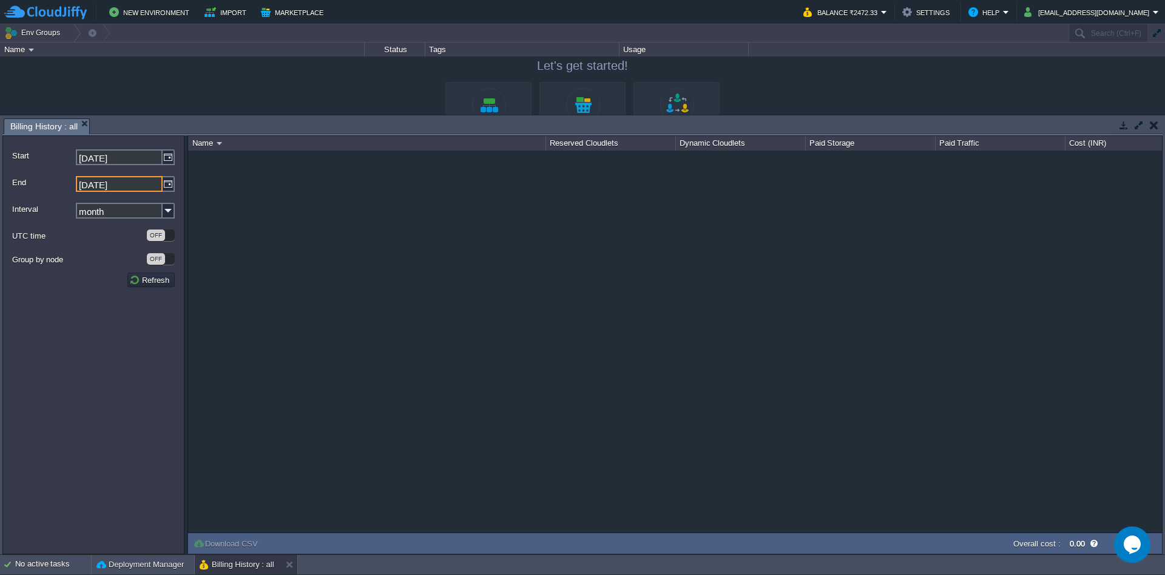
click at [100, 157] on input "[DATE]" at bounding box center [119, 157] width 87 height 16
click at [146, 284] on button "Refresh" at bounding box center [151, 279] width 44 height 11
click at [294, 207] on div "NaN.00" at bounding box center [675, 341] width 974 height 382
drag, startPoint x: 294, startPoint y: 207, endPoint x: 113, endPoint y: 152, distance: 188.3
click at [188, 152] on div "NaN.00" at bounding box center [675, 341] width 974 height 382
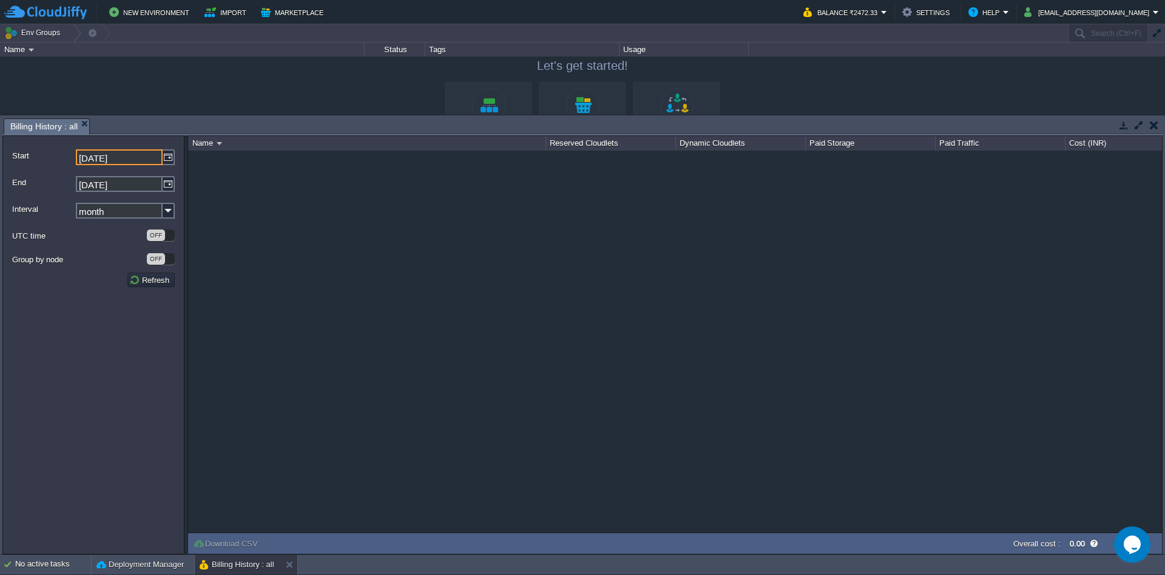
click at [113, 152] on input "[DATE]" at bounding box center [119, 157] width 87 height 16
click at [166, 153] on img at bounding box center [169, 157] width 12 height 16
click at [132, 157] on input "[DATE]" at bounding box center [119, 157] width 87 height 16
type input "[DATE]"
click at [126, 182] on input "[DATE]" at bounding box center [119, 184] width 87 height 16
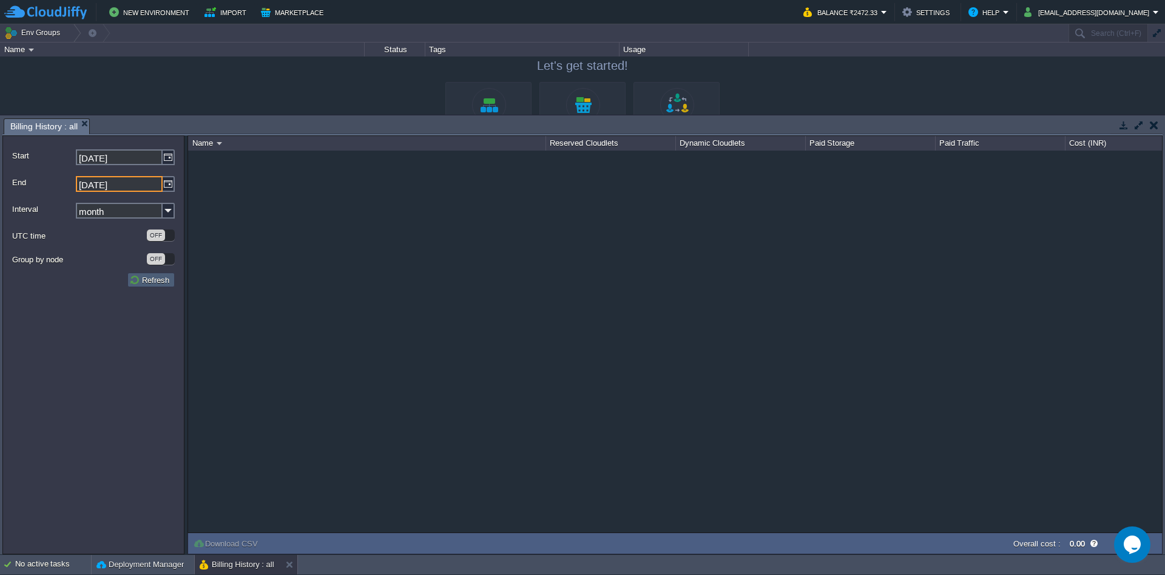
type input "[DATE]"
click at [148, 283] on button "Refresh" at bounding box center [151, 279] width 44 height 11
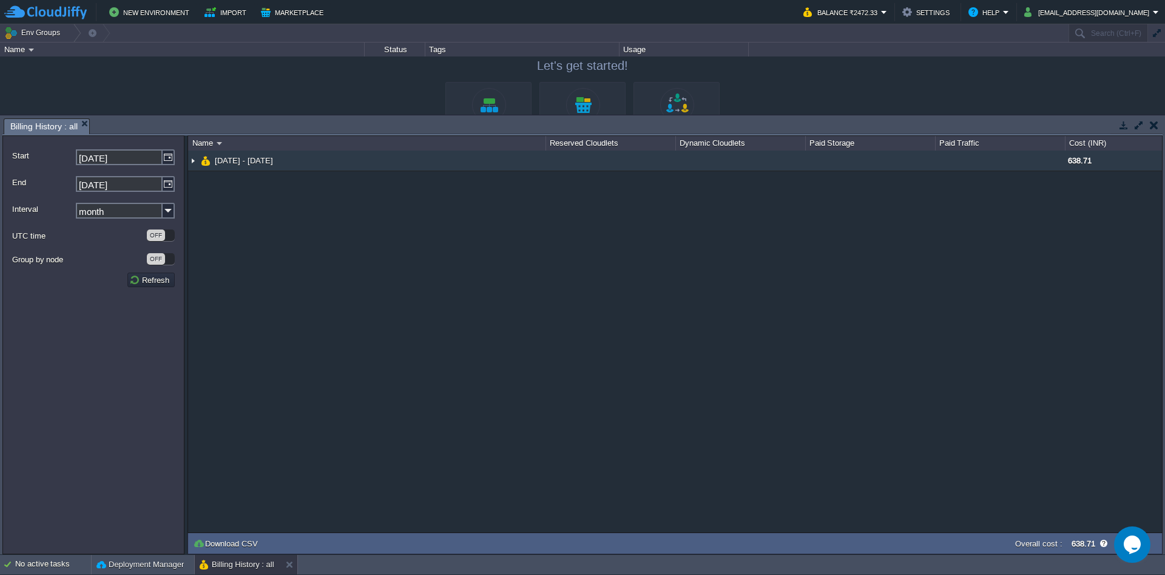
click at [194, 165] on img at bounding box center [193, 160] width 10 height 20
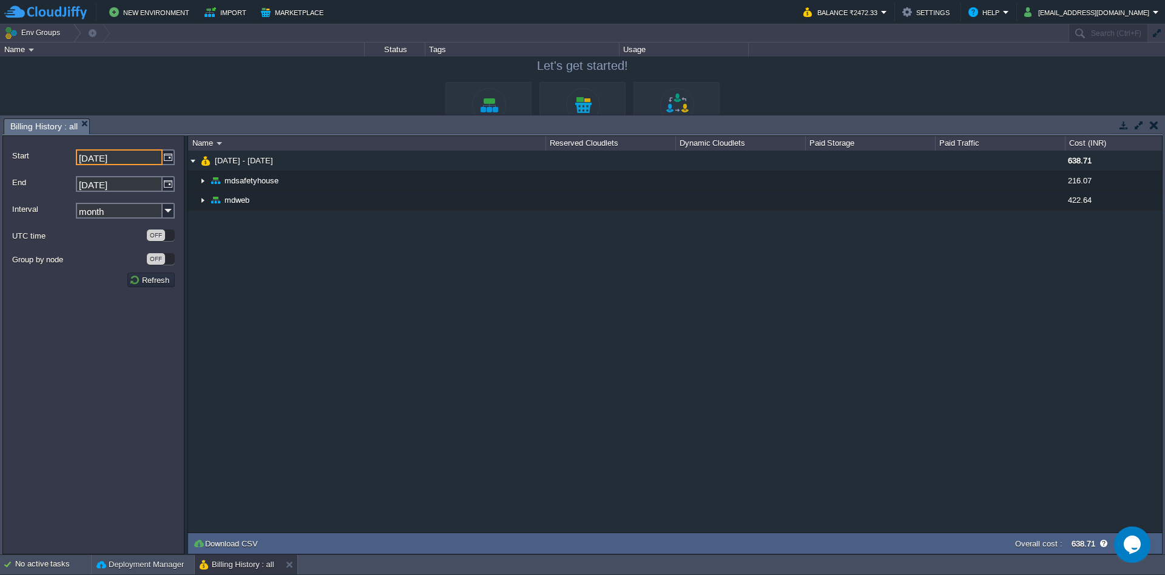
click at [117, 158] on input "[DATE]" at bounding box center [119, 157] width 87 height 16
type input "[DATE]"
click at [143, 189] on input "[DATE]" at bounding box center [119, 184] width 87 height 16
type input "[DATE]"
click at [152, 287] on td "Refresh" at bounding box center [150, 279] width 47 height 15
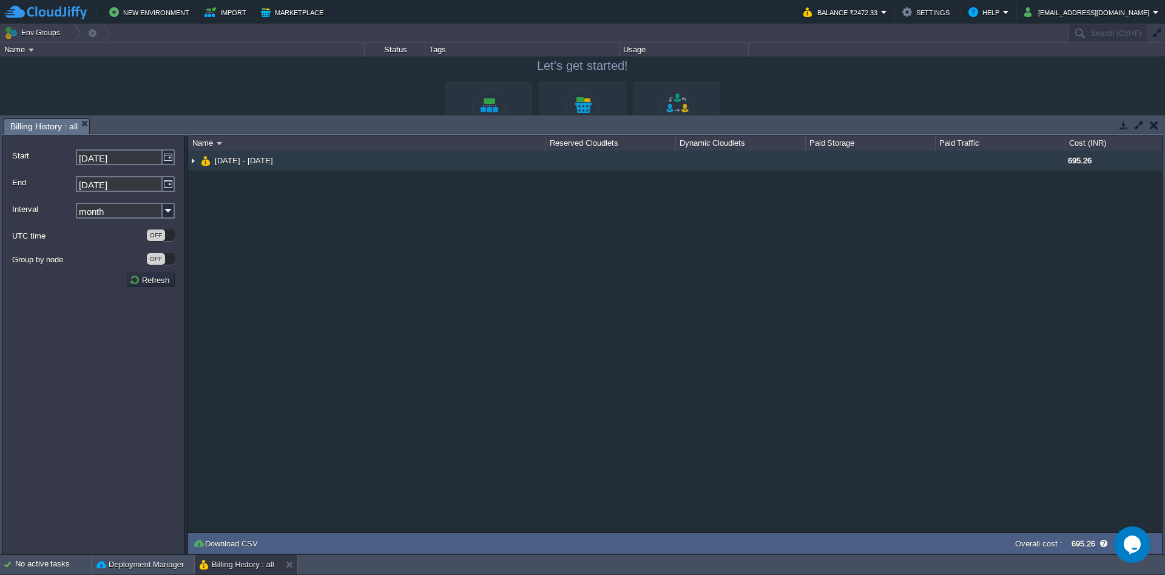
click at [197, 158] on img at bounding box center [193, 160] width 10 height 20
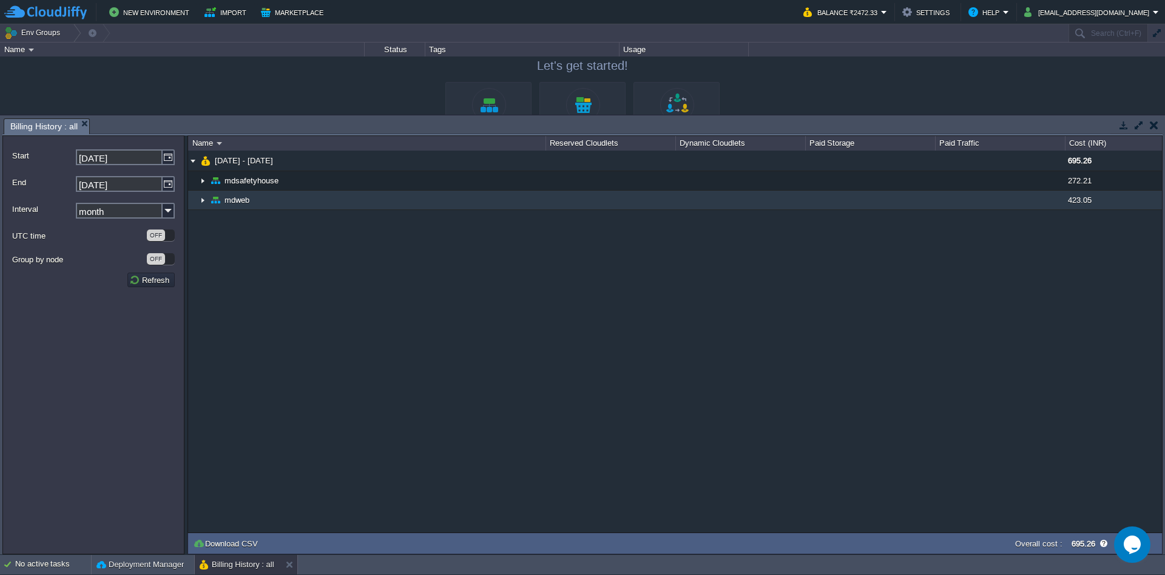
click at [199, 201] on img at bounding box center [203, 200] width 10 height 19
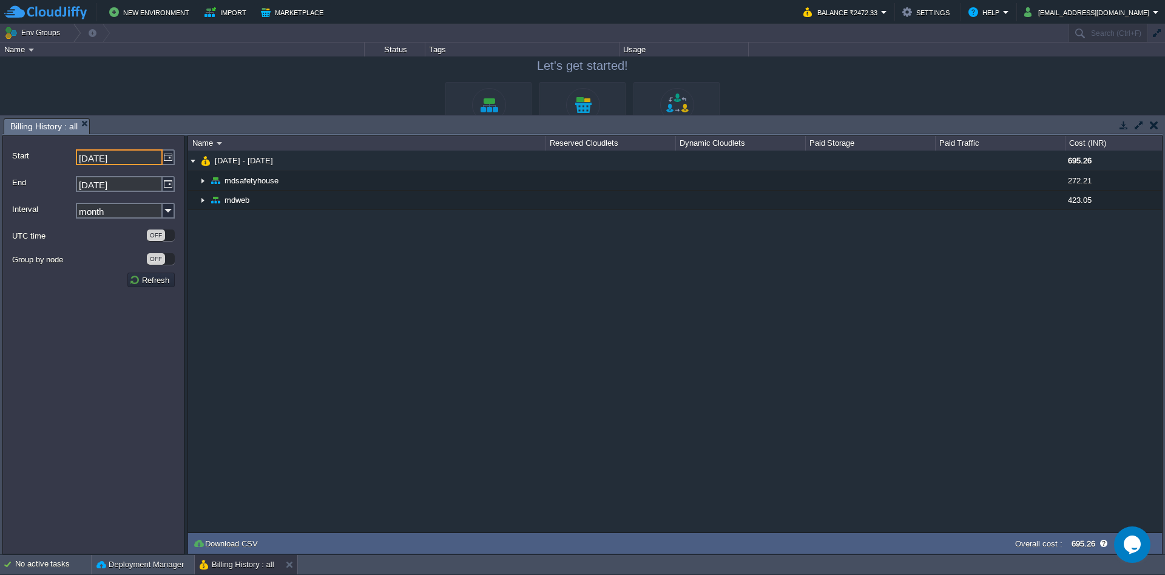
click at [137, 164] on input "[DATE]" at bounding box center [119, 157] width 87 height 16
click at [101, 158] on input "[DATE]" at bounding box center [119, 157] width 87 height 16
type input "[DATE]"
click at [122, 186] on input "[DATE]" at bounding box center [119, 184] width 87 height 16
click at [133, 188] on input "[DATE]" at bounding box center [119, 184] width 87 height 16
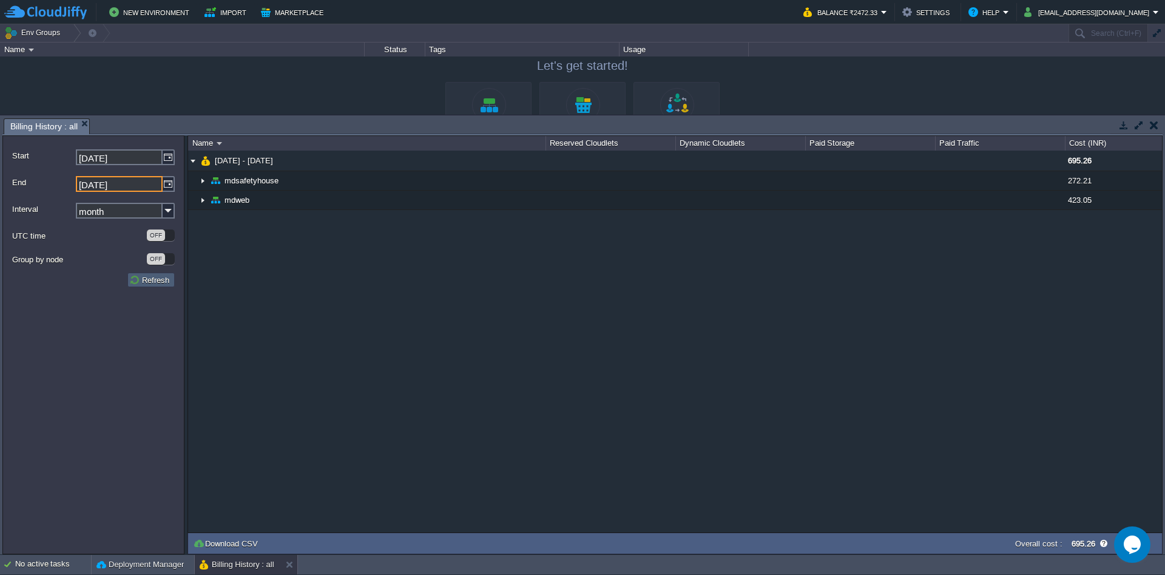
type input "[DATE]"
click at [163, 278] on button "Refresh" at bounding box center [151, 279] width 44 height 11
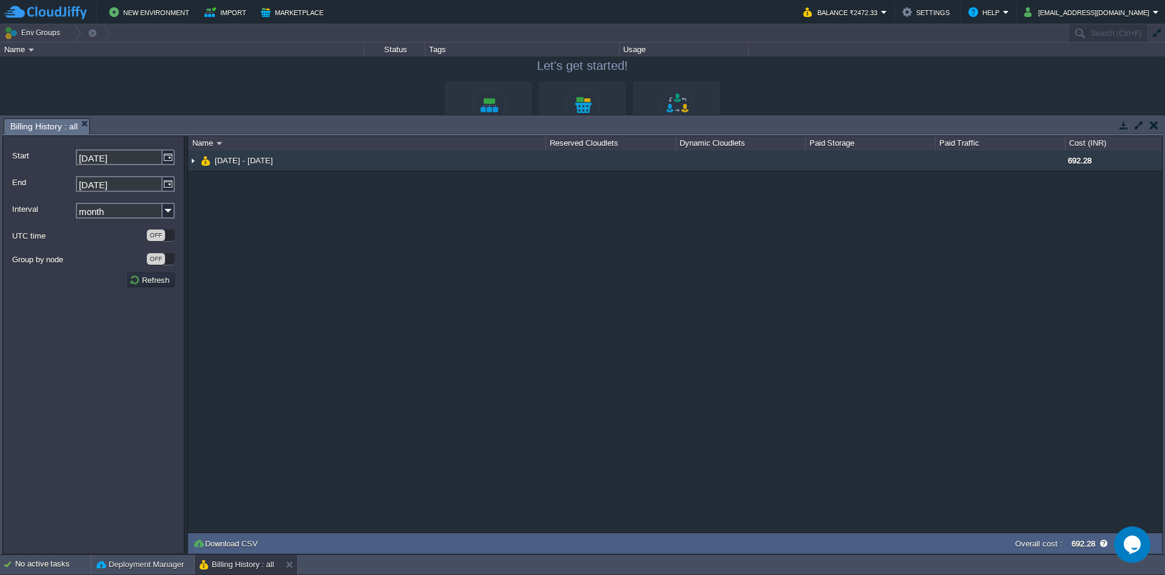
click at [194, 158] on img at bounding box center [193, 160] width 10 height 20
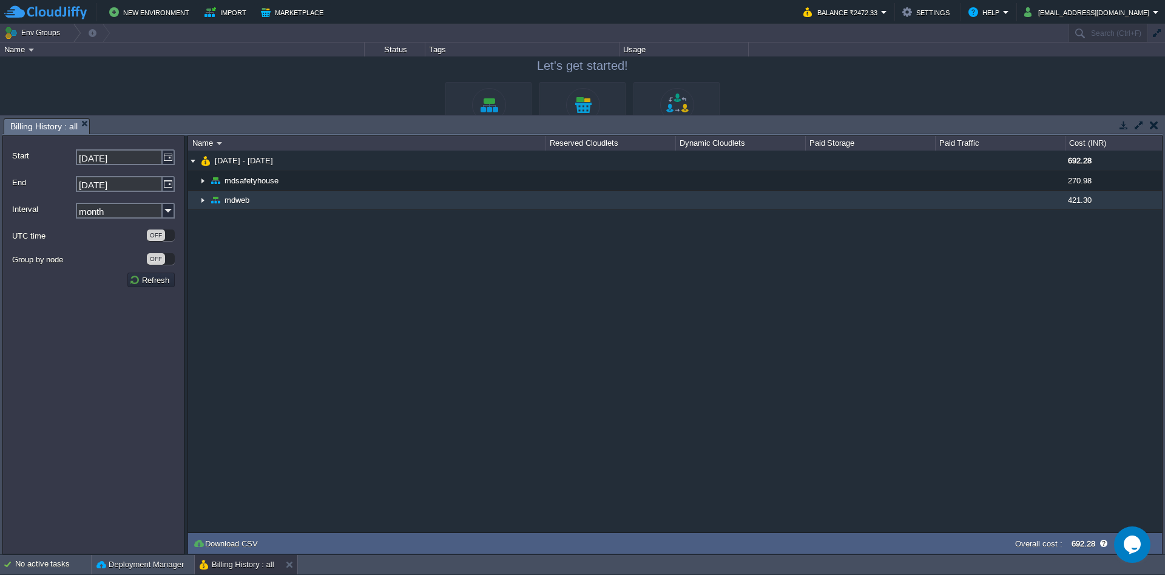
click at [207, 202] on img at bounding box center [203, 200] width 10 height 19
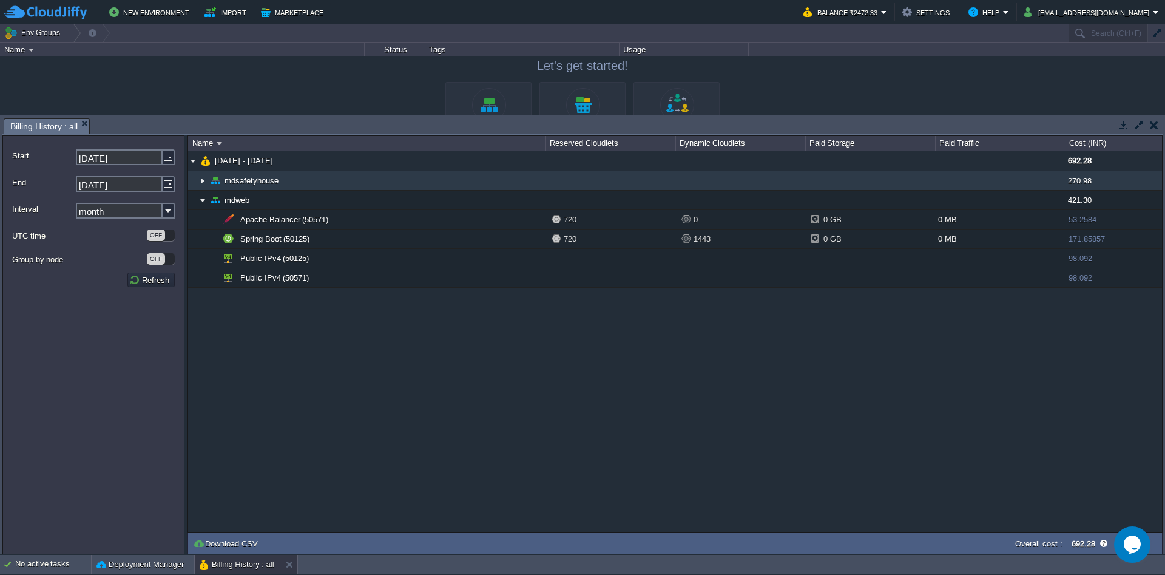
click at [200, 177] on img at bounding box center [203, 180] width 10 height 19
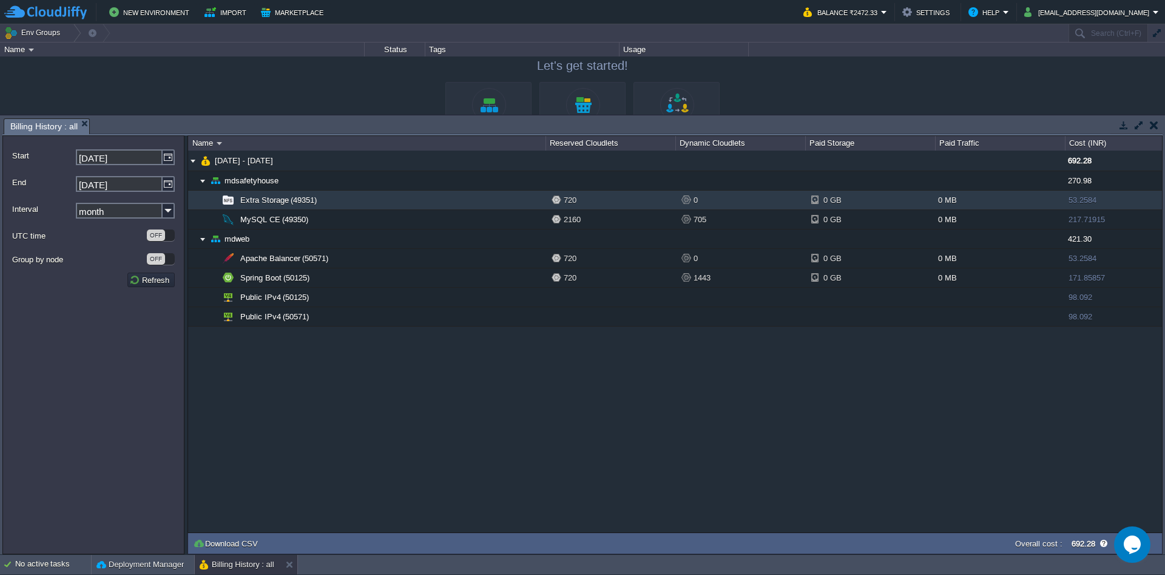
click at [323, 201] on td "Extra Storage (49351)" at bounding box center [366, 200] width 357 height 19
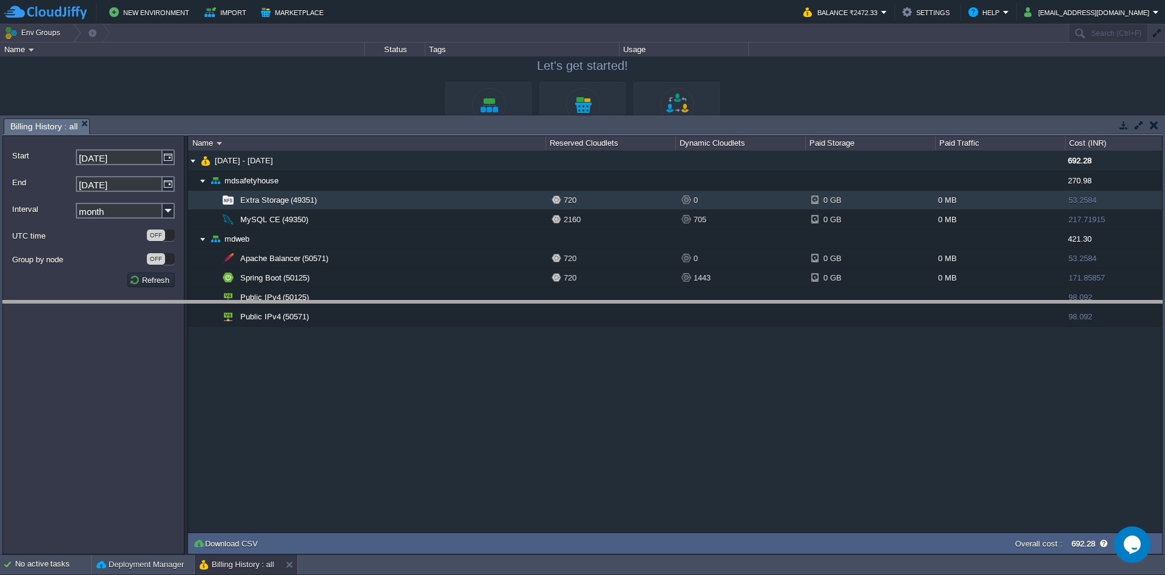
drag, startPoint x: 343, startPoint y: 128, endPoint x: 368, endPoint y: 353, distance: 226.6
click at [368, 353] on body "New Environment Import Marketplace Bonus ₹0.00 Upgrade Account Balance ₹2472.33…" at bounding box center [582, 287] width 1165 height 575
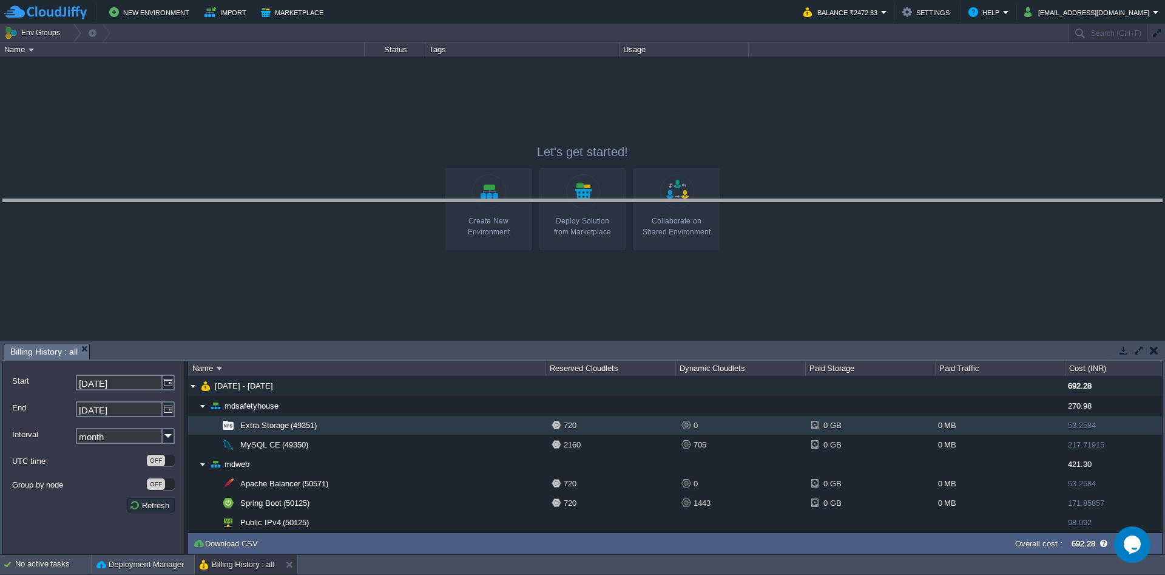
drag, startPoint x: 340, startPoint y: 356, endPoint x: 360, endPoint y: 212, distance: 145.9
click at [360, 212] on body "New Environment Import Marketplace Bonus ₹0.00 Upgrade Account Balance ₹2472.33…" at bounding box center [582, 287] width 1165 height 575
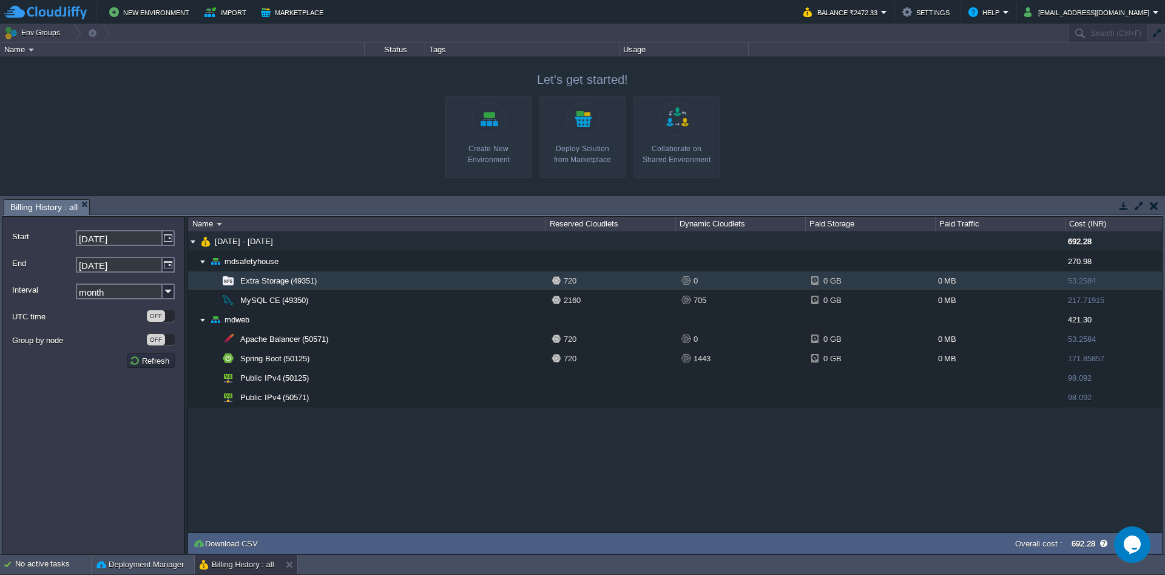
click at [271, 280] on span "Extra Storage (49351)" at bounding box center [278, 280] width 79 height 10
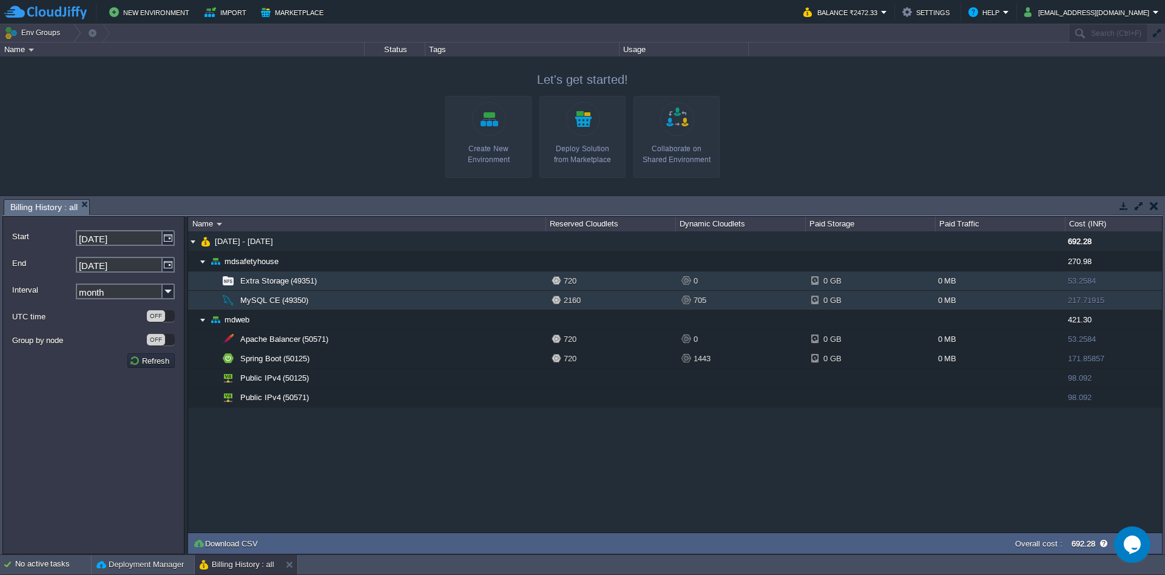
click at [300, 294] on td "MySQL CE (49350)" at bounding box center [366, 300] width 357 height 19
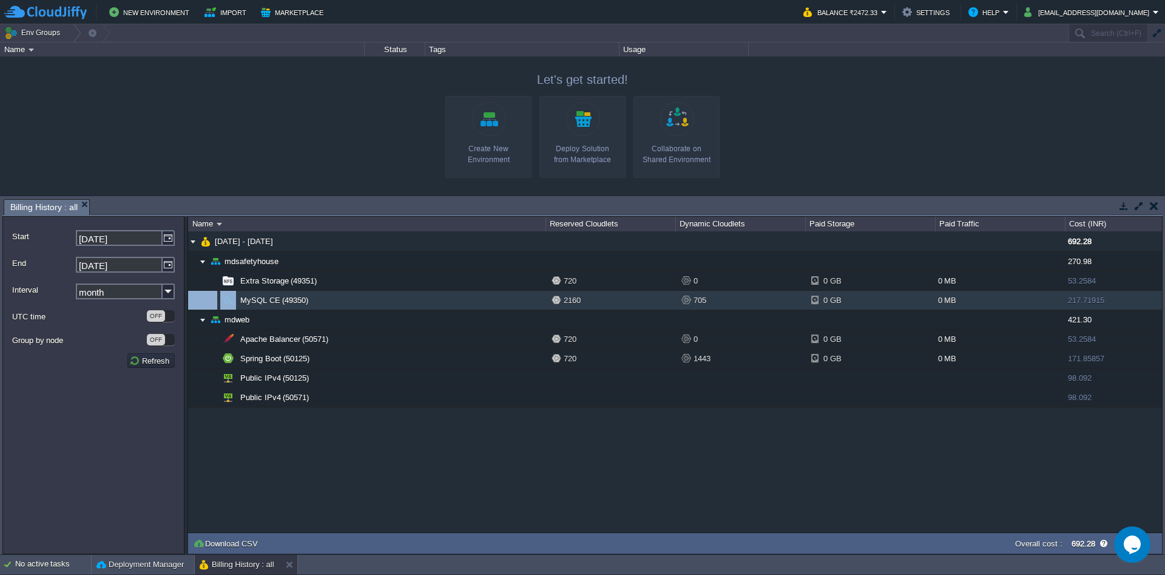
click at [300, 294] on td "MySQL CE (49350)" at bounding box center [366, 300] width 357 height 19
click at [891, 8] on td "Balance ₹2472.33" at bounding box center [845, 12] width 91 height 18
click at [1032, 113] on div at bounding box center [582, 125] width 1165 height 138
click at [1072, 16] on button "[EMAIL_ADDRESS][DOMAIN_NAME]" at bounding box center [1088, 12] width 129 height 15
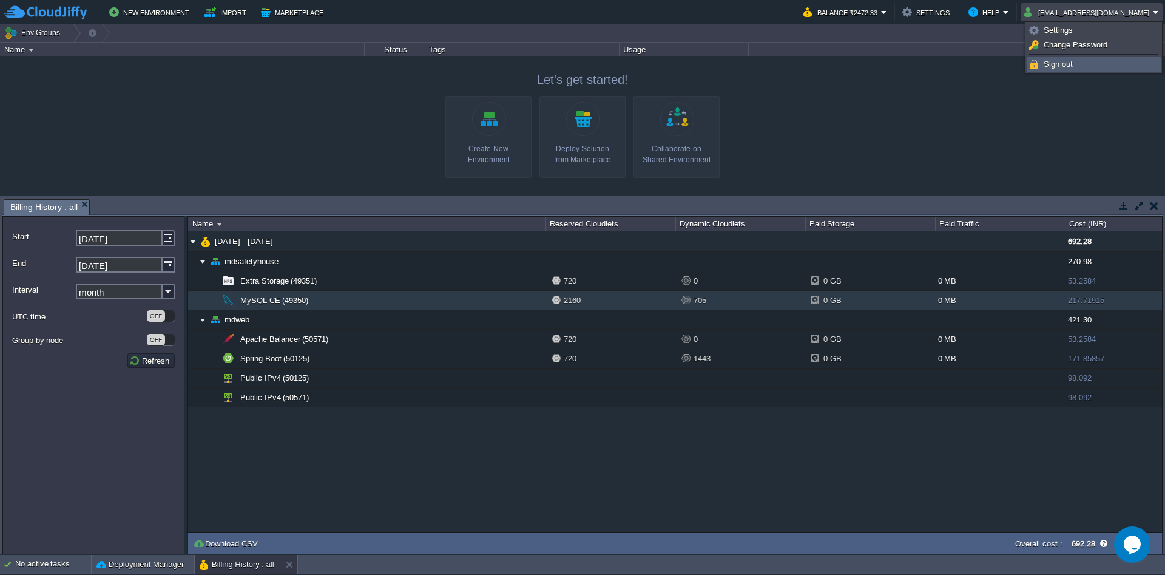
click at [1077, 67] on link "Sign out" at bounding box center [1093, 64] width 133 height 13
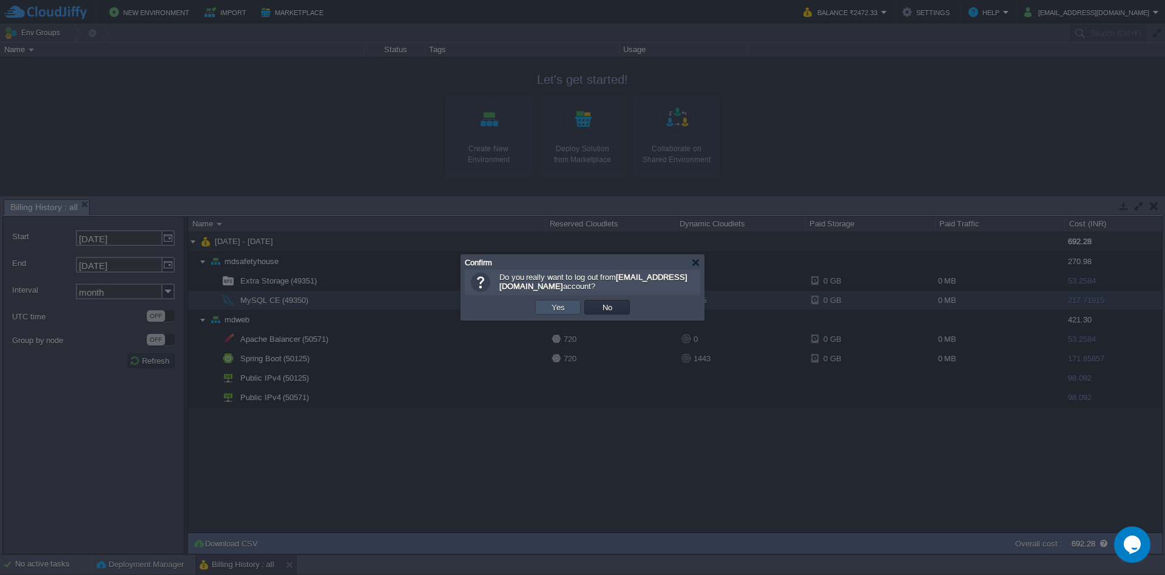
click at [557, 303] on button "Yes" at bounding box center [558, 307] width 21 height 11
